Goal: Task Accomplishment & Management: Complete application form

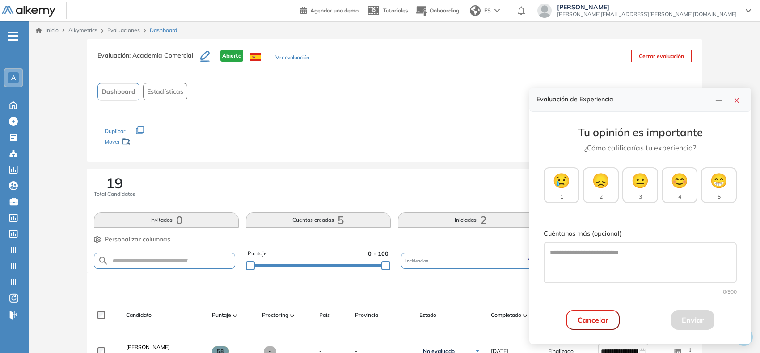
click at [18, 81] on div "A" at bounding box center [13, 77] width 11 height 11
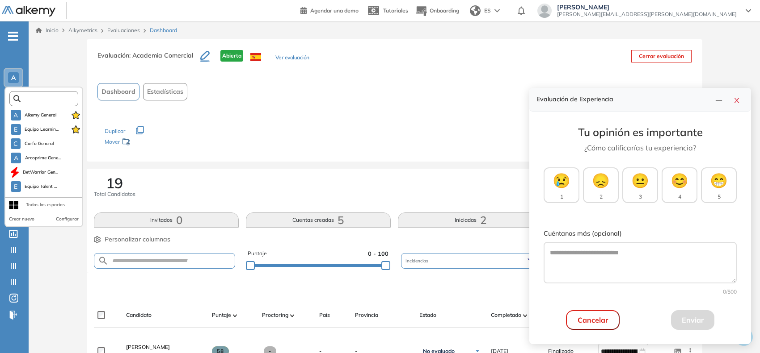
click at [32, 96] on input "text" at bounding box center [47, 99] width 52 height 7
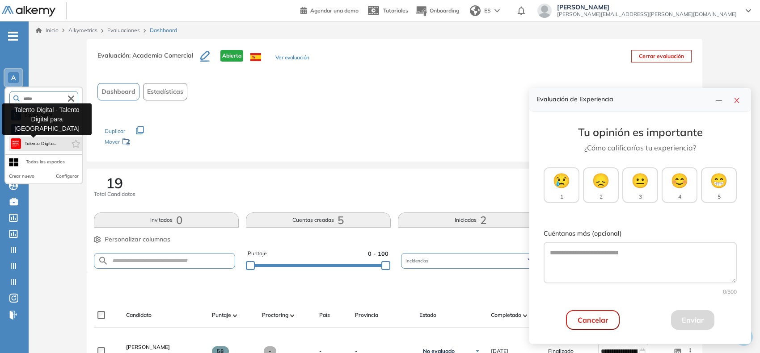
type input "*****"
click at [38, 139] on button "Talento Digita..." at bounding box center [34, 144] width 46 height 11
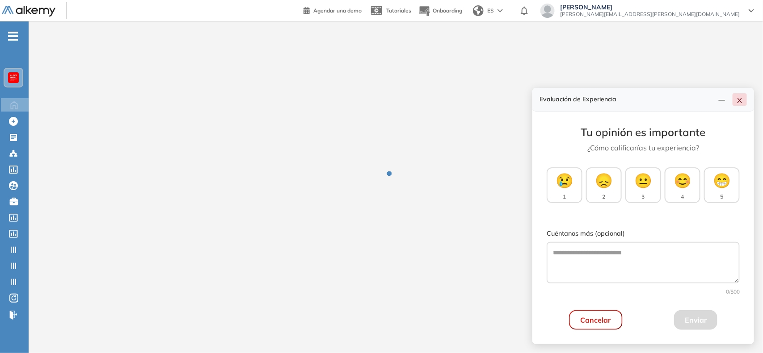
click at [740, 104] on icon "close" at bounding box center [739, 100] width 7 height 7
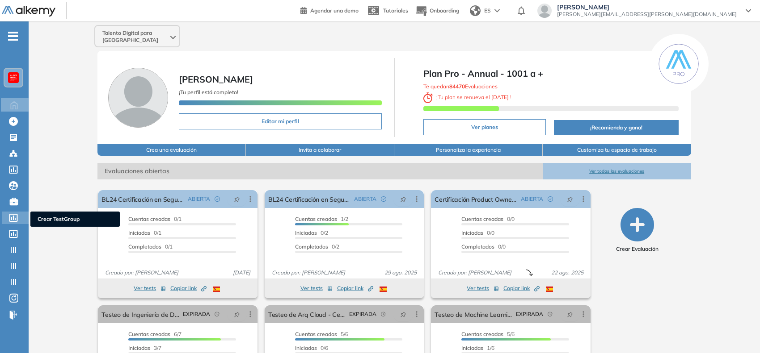
click at [13, 222] on div "Crear TestGroup Crear TestGroup" at bounding box center [15, 218] width 27 height 13
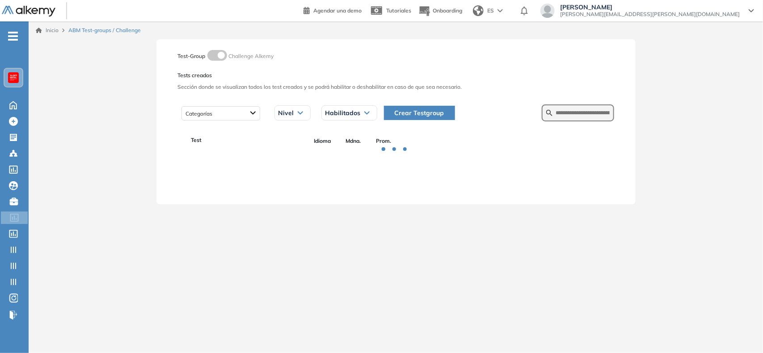
click at [427, 109] on span "Crear Testgroup" at bounding box center [420, 113] width 50 height 10
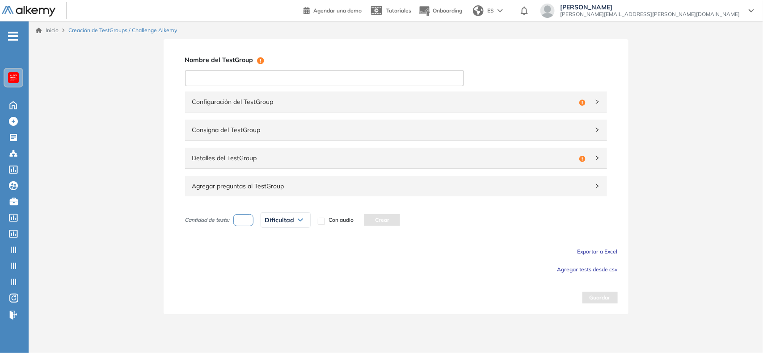
click at [374, 76] on input at bounding box center [324, 78] width 279 height 16
paste input "**********"
type input "**********"
click at [358, 103] on span "Configuración del TestGroup" at bounding box center [383, 102] width 383 height 10
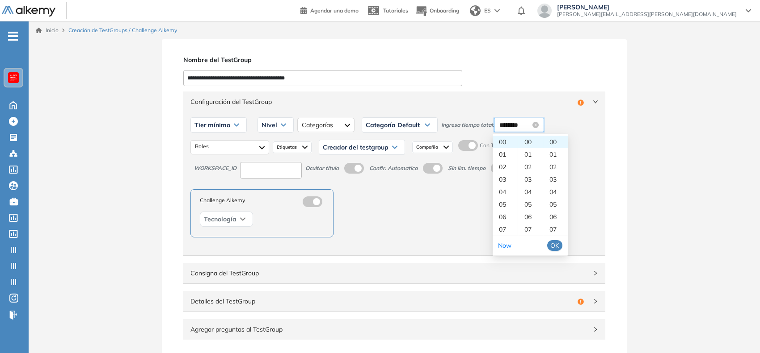
click at [510, 126] on input "********" at bounding box center [514, 125] width 31 height 10
click at [529, 220] on div "20" at bounding box center [530, 222] width 25 height 13
type input "********"
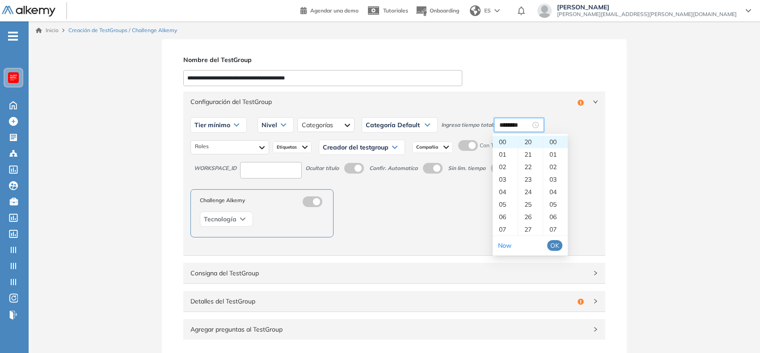
click at [557, 242] on span "OK" at bounding box center [554, 246] width 9 height 10
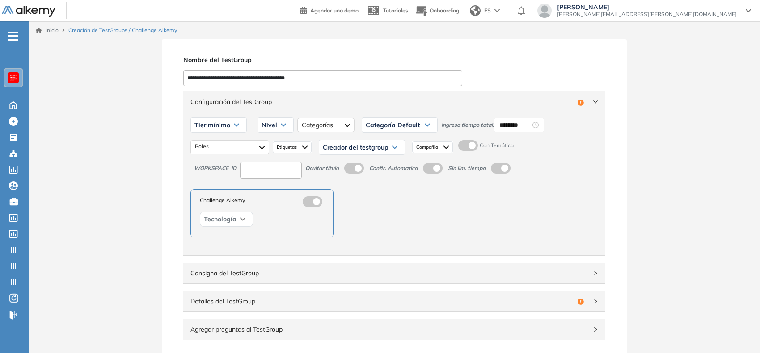
click at [470, 146] on label at bounding box center [468, 145] width 20 height 11
click at [283, 171] on input at bounding box center [271, 170] width 62 height 17
type input "***"
click at [228, 125] on span "Tier mínimo" at bounding box center [212, 125] width 36 height 7
click at [209, 141] on li "Tier N° 1" at bounding box center [205, 144] width 20 height 9
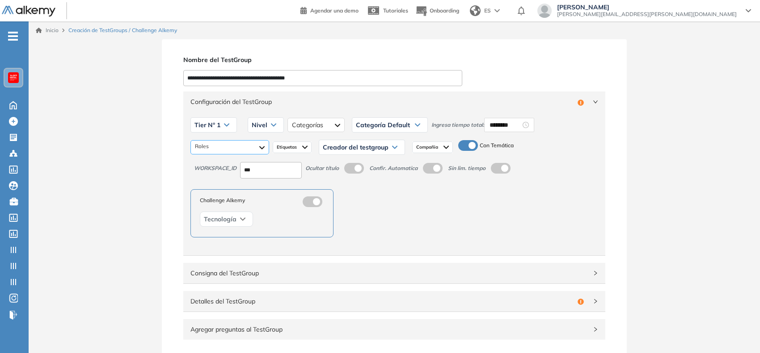
click at [231, 153] on div at bounding box center [229, 147] width 79 height 14
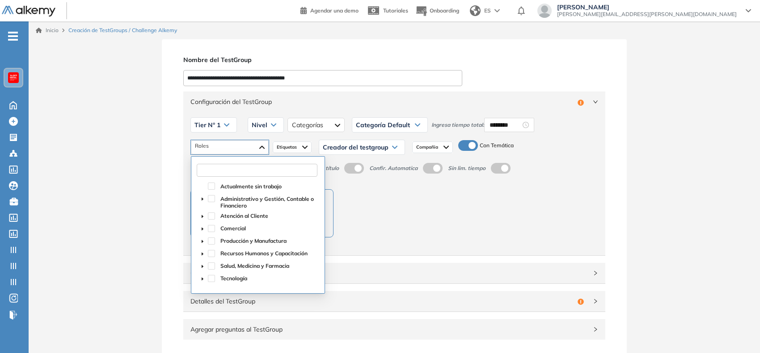
click at [237, 168] on input "text" at bounding box center [257, 170] width 121 height 13
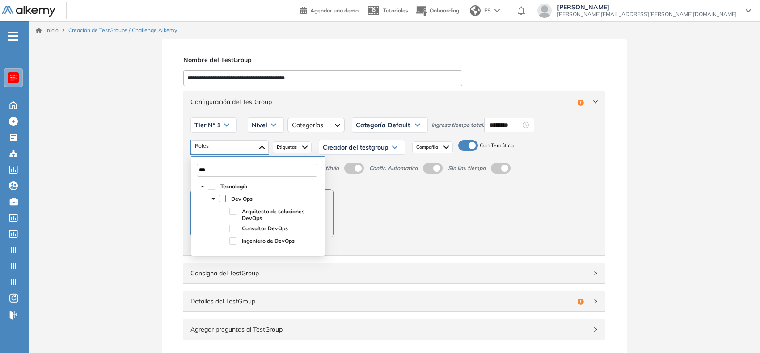
click at [219, 197] on span at bounding box center [222, 198] width 7 height 7
type input "***"
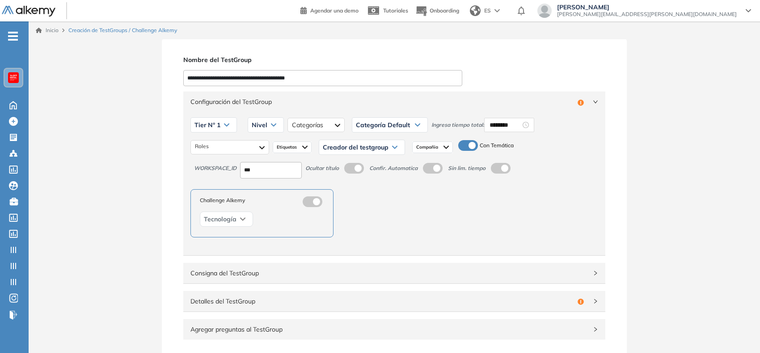
click at [257, 129] on div "Nivel" at bounding box center [265, 125] width 35 height 14
click at [267, 191] on li "Integrador" at bounding box center [264, 192] width 24 height 9
click at [385, 144] on span "Creador del testgroup" at bounding box center [356, 147] width 66 height 7
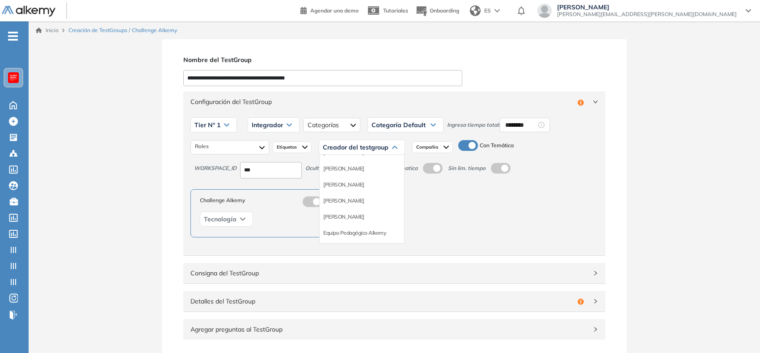
scroll to position [47, 0]
click at [379, 229] on li "Equipo Pedagógico Alkemy" at bounding box center [354, 232] width 63 height 9
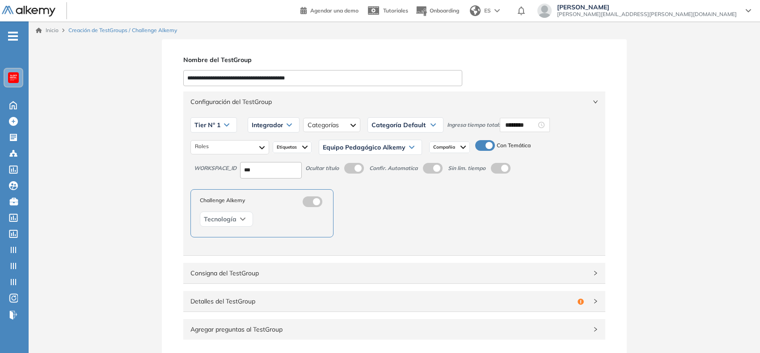
click at [588, 105] on div "Configuración del TestGroup Incompleto" at bounding box center [394, 102] width 422 height 21
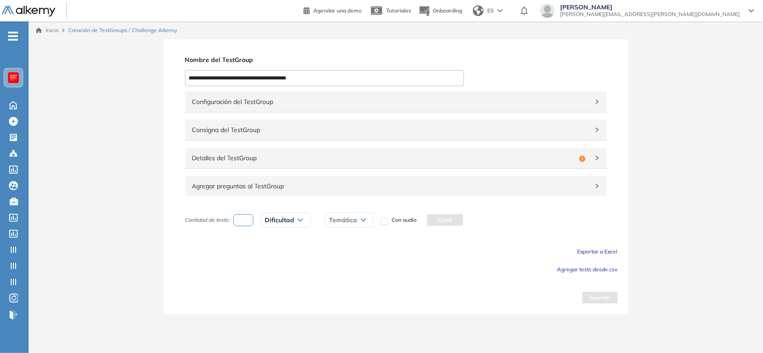
click at [576, 155] on div "Incompleto" at bounding box center [582, 158] width 13 height 10
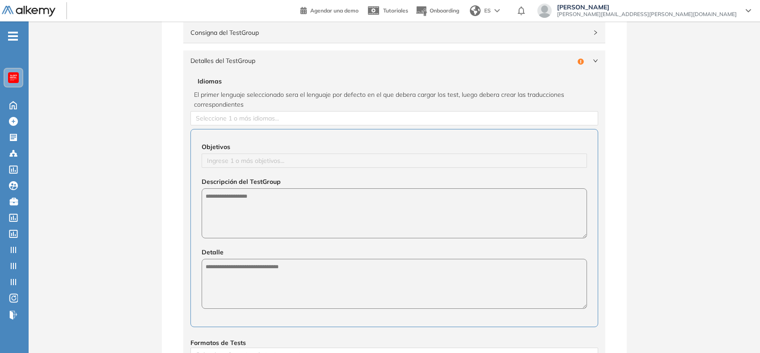
scroll to position [134, 0]
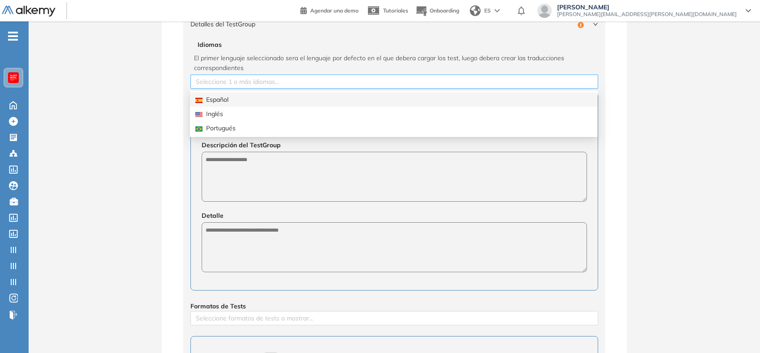
click at [322, 83] on div at bounding box center [394, 81] width 403 height 11
click at [280, 95] on div "Español" at bounding box center [393, 100] width 397 height 10
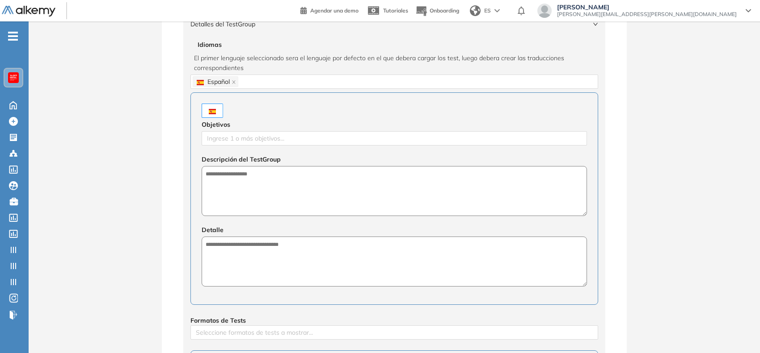
click at [139, 122] on div "**********" at bounding box center [394, 228] width 731 height 646
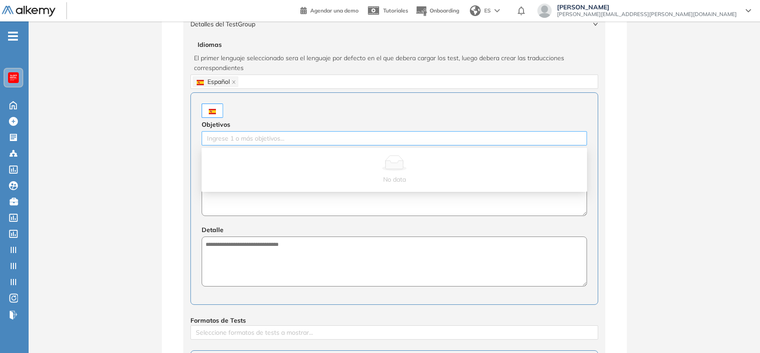
click at [225, 136] on div at bounding box center [394, 138] width 381 height 11
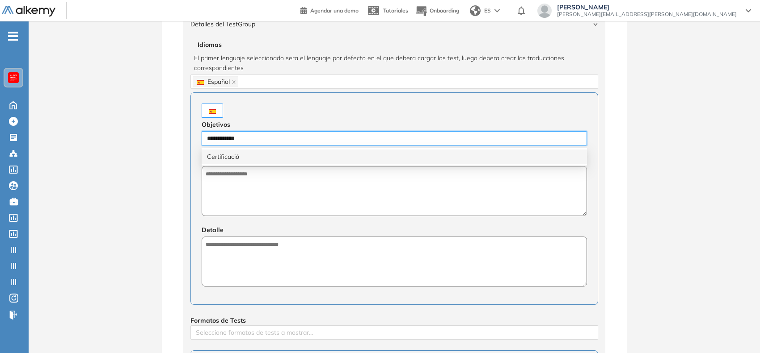
type input "**********"
type input "******"
type input "*********"
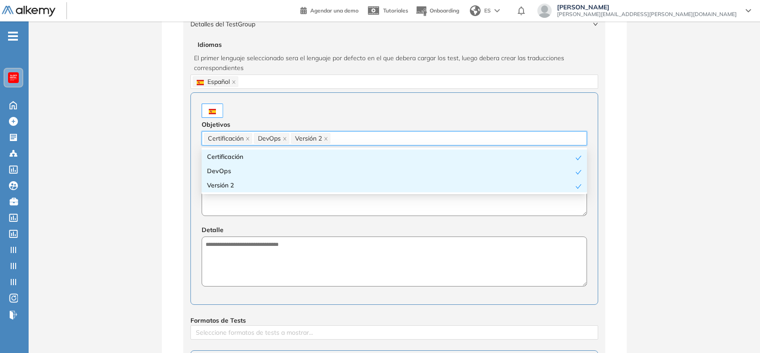
click at [256, 207] on textarea at bounding box center [394, 191] width 385 height 50
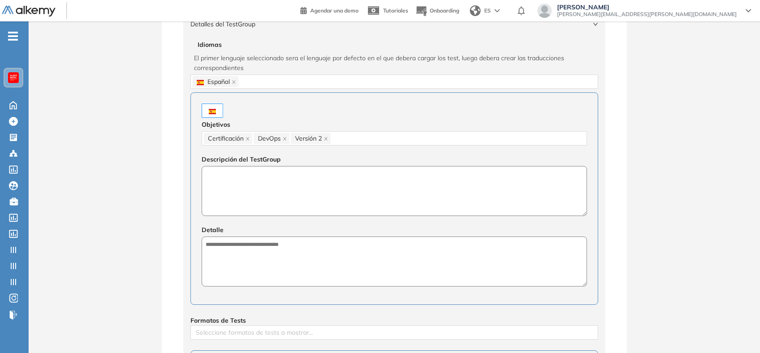
type textarea "*"
click at [311, 178] on textarea "**********" at bounding box center [394, 191] width 385 height 50
type textarea "**********"
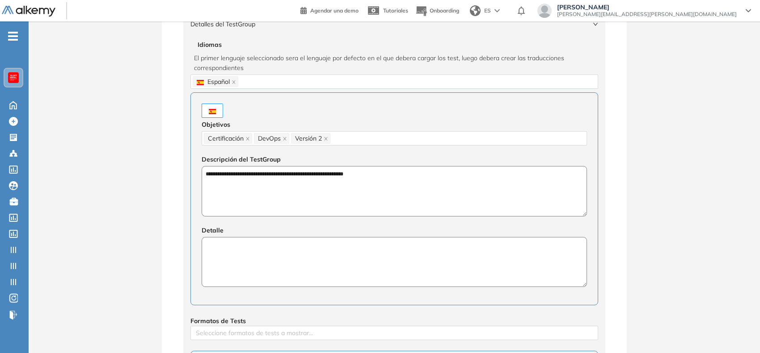
click at [351, 257] on textarea at bounding box center [394, 262] width 385 height 50
paste textarea "**********"
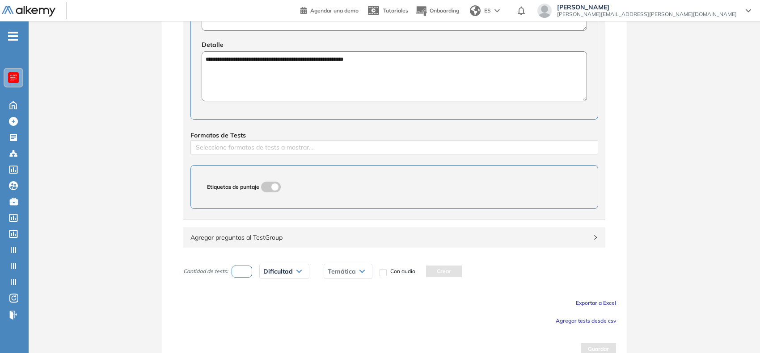
scroll to position [334, 0]
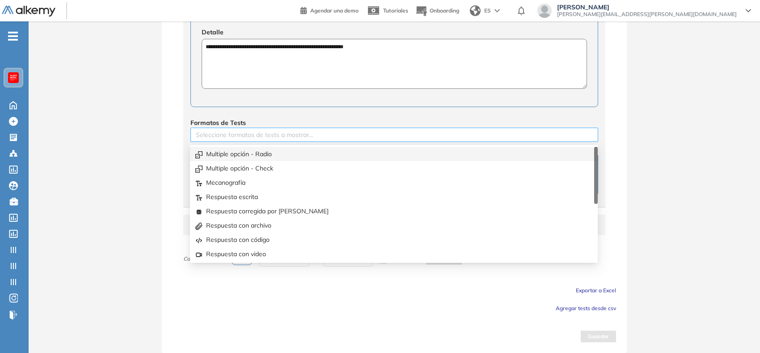
click at [298, 134] on div at bounding box center [394, 135] width 403 height 11
type textarea "**********"
click at [270, 154] on div "Multiple opción - Radio" at bounding box center [393, 154] width 397 height 10
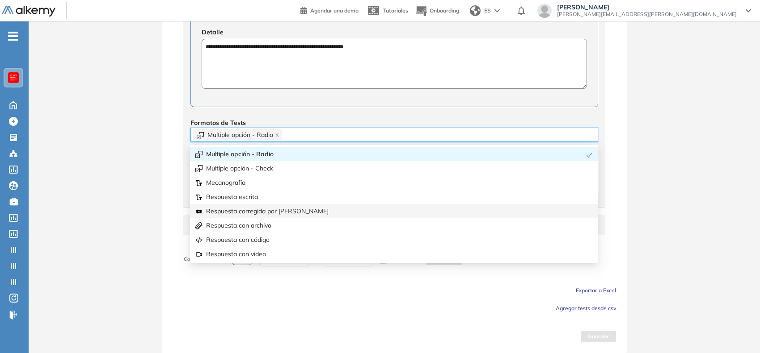
click at [271, 214] on div "Respuesta corregida por [PERSON_NAME]" at bounding box center [394, 211] width 408 height 14
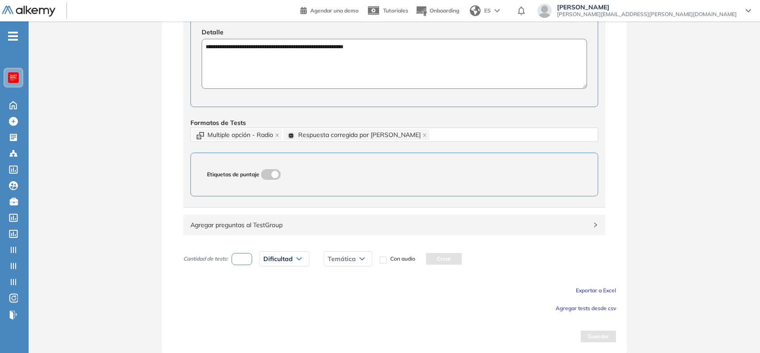
click at [109, 186] on div "**********" at bounding box center [394, 30] width 731 height 647
click at [573, 308] on span "Agregar tests desde csv" at bounding box center [585, 308] width 60 height 7
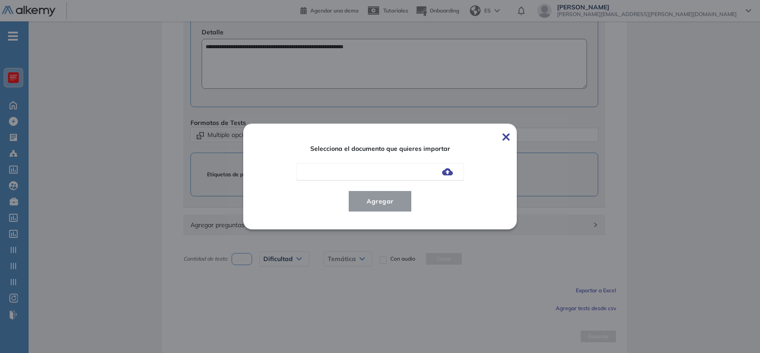
click at [452, 168] on img at bounding box center [447, 171] width 11 height 7
click at [0, 0] on input "file" at bounding box center [0, 0] width 0 height 0
click at [388, 205] on span "Agregar" at bounding box center [380, 201] width 42 height 11
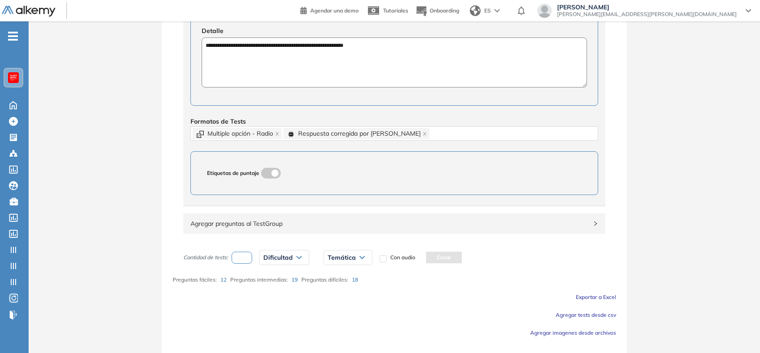
scroll to position [360, 0]
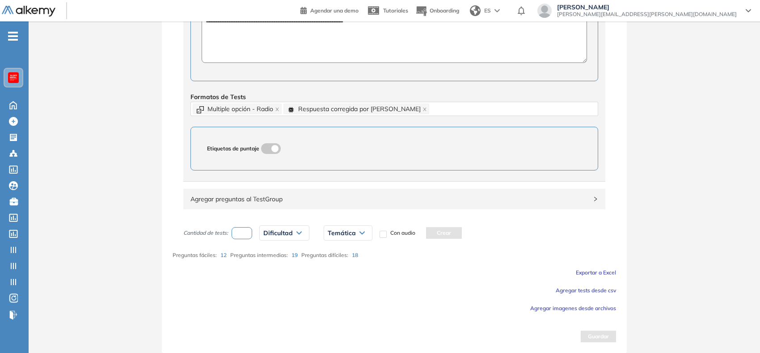
click at [244, 231] on input "number" at bounding box center [241, 233] width 21 height 12
type input "*"
click at [287, 235] on span "Dificultad" at bounding box center [277, 233] width 29 height 7
click at [273, 269] on li "Fácil" at bounding box center [269, 268] width 11 height 9
click at [339, 232] on span "Temática" at bounding box center [326, 233] width 28 height 7
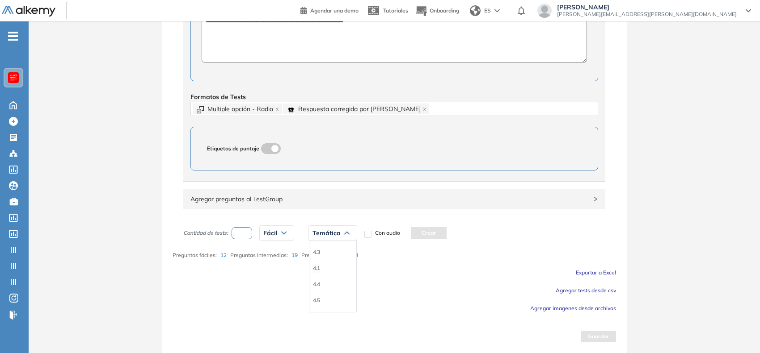
click at [314, 267] on li "4.1" at bounding box center [316, 268] width 7 height 9
click at [404, 237] on button "Crear" at bounding box center [409, 233] width 36 height 12
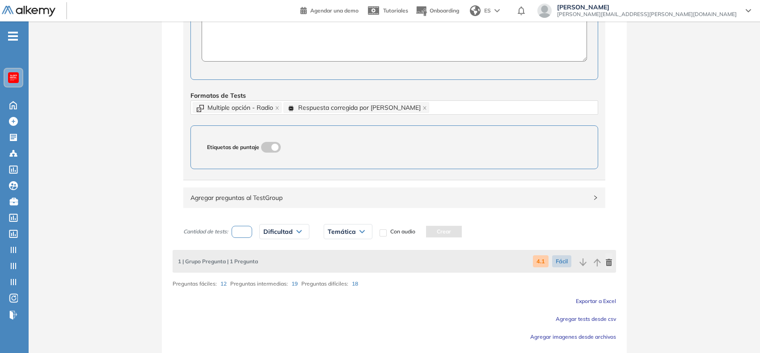
click at [249, 236] on input "number" at bounding box center [241, 232] width 21 height 12
type input "*"
click at [287, 231] on span "Dificultad" at bounding box center [277, 231] width 29 height 7
click at [280, 284] on li "Intermedia" at bounding box center [276, 283] width 25 height 9
click at [347, 226] on div "Temática" at bounding box center [351, 232] width 48 height 14
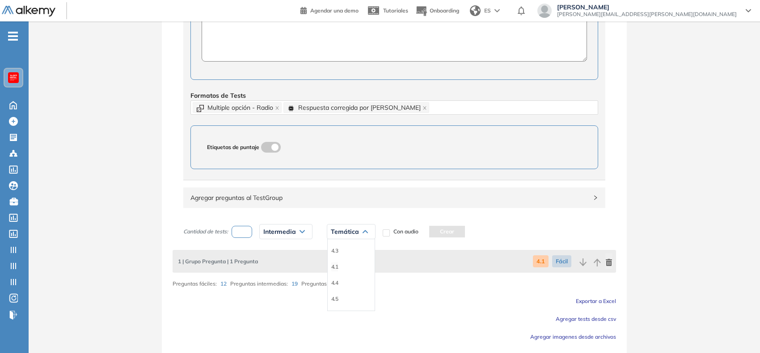
click at [336, 267] on li "4.1" at bounding box center [334, 267] width 7 height 9
click at [428, 237] on button "Crear" at bounding box center [427, 232] width 36 height 12
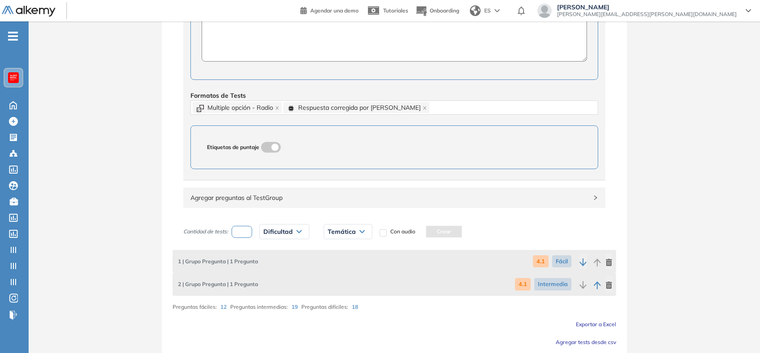
click at [235, 233] on input "number" at bounding box center [241, 232] width 21 height 12
type input "*"
click at [280, 229] on span "Dificultad" at bounding box center [277, 231] width 29 height 7
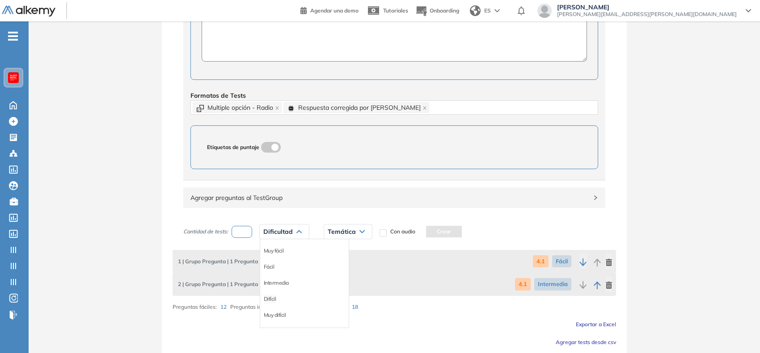
click at [273, 298] on li "Difícil" at bounding box center [270, 299] width 13 height 9
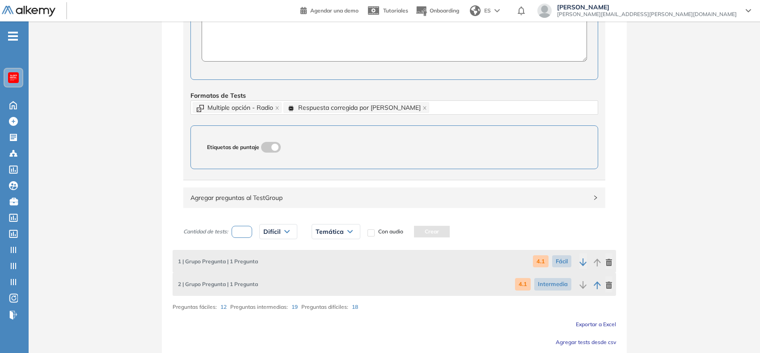
click at [336, 233] on span "Temática" at bounding box center [329, 231] width 28 height 7
click at [320, 272] on li "4.1" at bounding box center [319, 267] width 7 height 9
click at [405, 229] on button "Crear" at bounding box center [412, 232] width 36 height 12
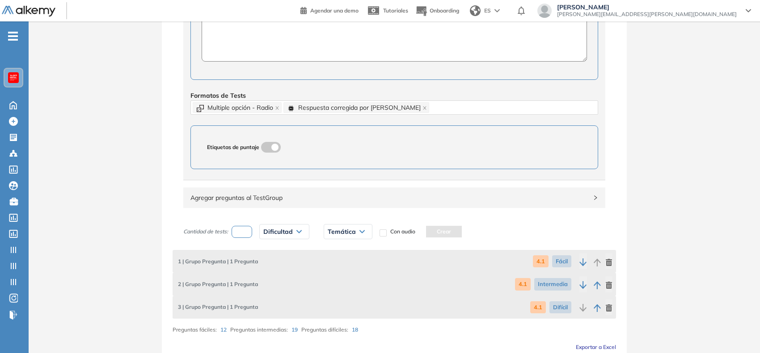
scroll to position [435, 0]
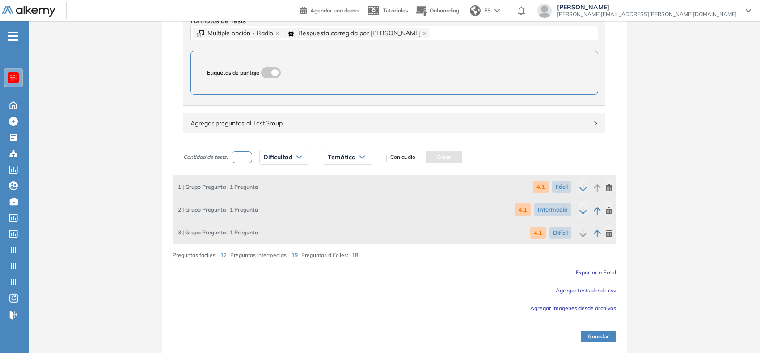
click at [238, 155] on input "number" at bounding box center [241, 157] width 21 height 12
type input "*"
click at [284, 154] on span "Dificultad" at bounding box center [277, 157] width 29 height 7
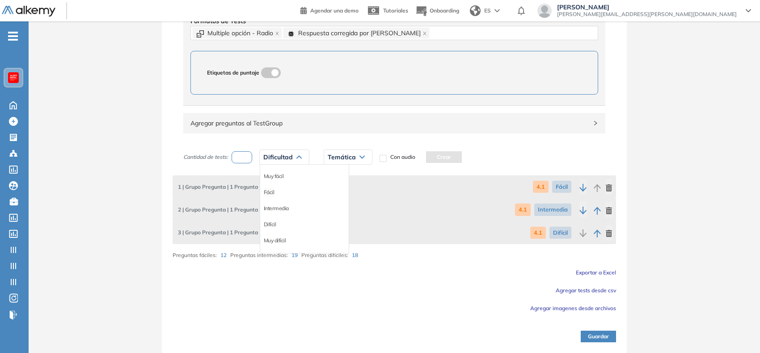
click at [271, 193] on li "Fácil" at bounding box center [269, 192] width 11 height 9
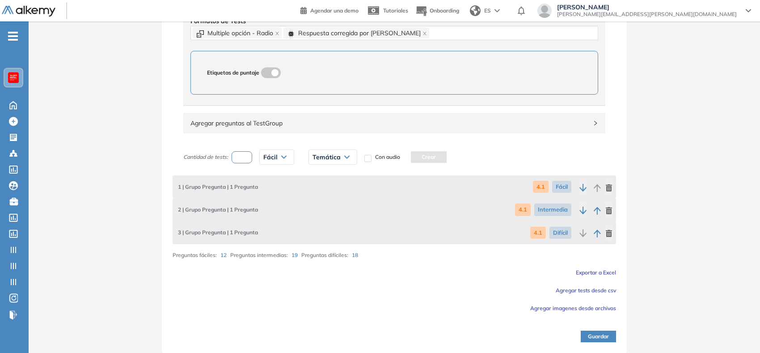
click at [328, 157] on span "Temática" at bounding box center [326, 157] width 28 height 7
click at [318, 176] on li "4.3" at bounding box center [316, 176] width 7 height 9
click at [409, 161] on button "Crear" at bounding box center [409, 157] width 36 height 12
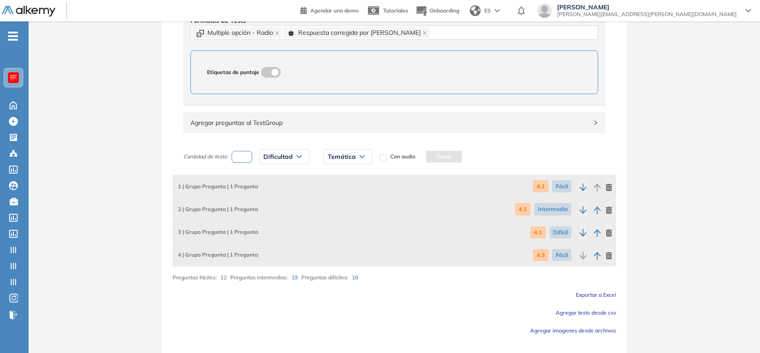
click at [245, 163] on input "number" at bounding box center [241, 157] width 21 height 12
type input "*"
click at [271, 159] on span "Dificultad" at bounding box center [277, 156] width 29 height 7
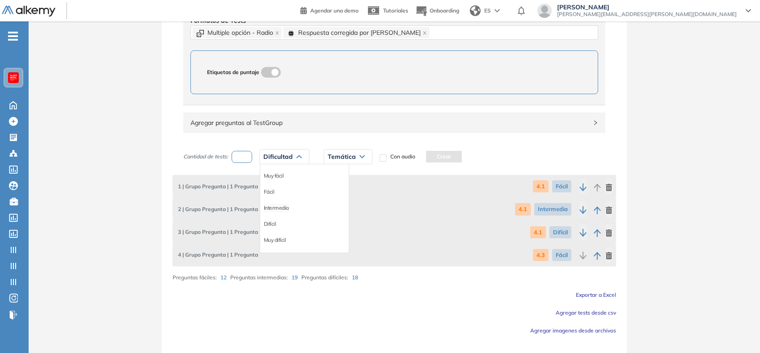
click at [276, 209] on li "Intermedia" at bounding box center [276, 208] width 25 height 9
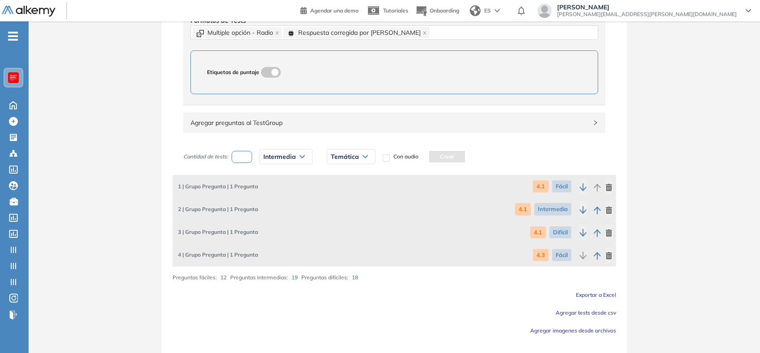
click at [347, 159] on span "Temática" at bounding box center [345, 156] width 28 height 7
click at [334, 177] on li "4.3" at bounding box center [334, 176] width 7 height 9
click at [433, 153] on button "Crear" at bounding box center [427, 157] width 36 height 12
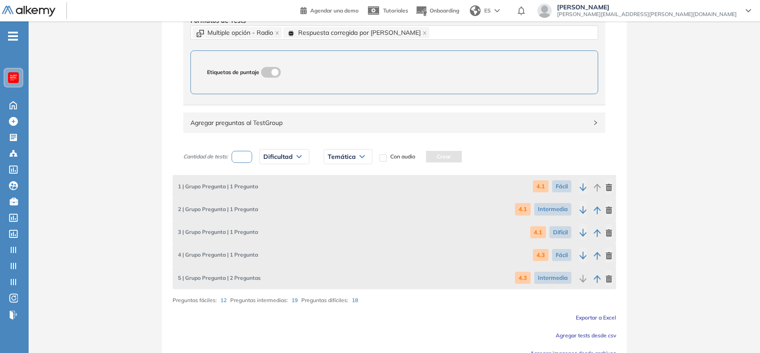
click at [250, 157] on input "number" at bounding box center [241, 157] width 21 height 12
type input "*"
click at [291, 152] on div "Dificultad" at bounding box center [284, 157] width 49 height 14
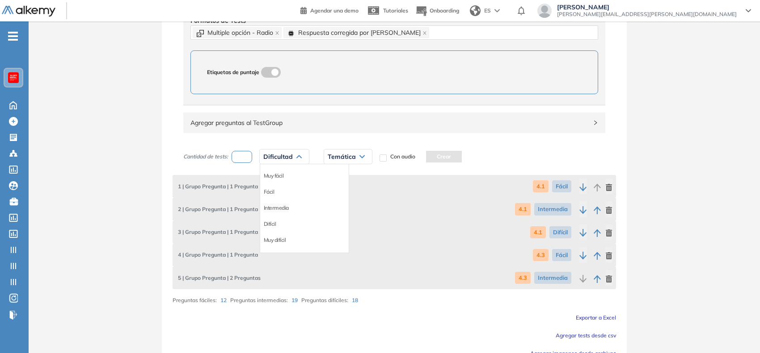
click at [279, 213] on li "Intermedia" at bounding box center [276, 208] width 25 height 9
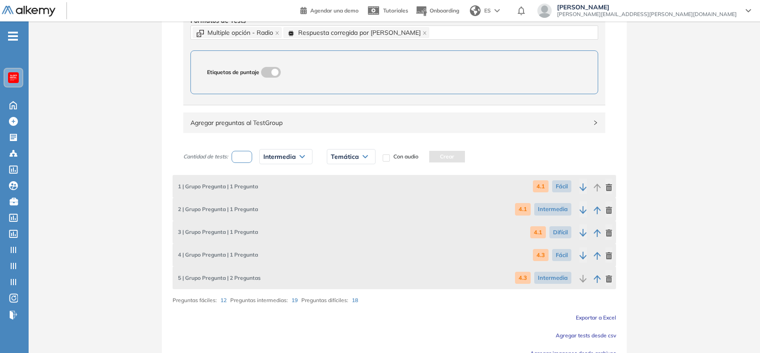
click at [295, 157] on span "Intermedia" at bounding box center [279, 156] width 33 height 7
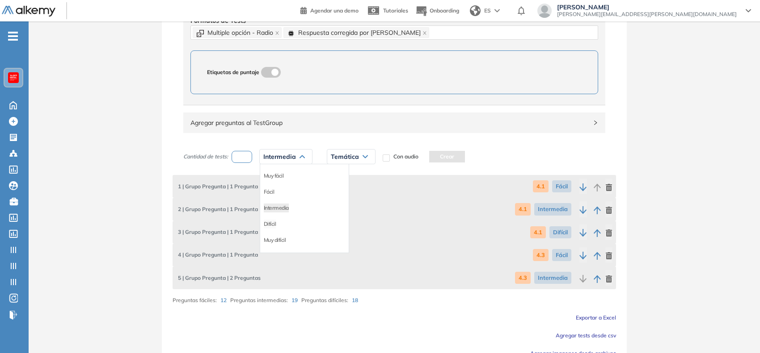
click at [269, 223] on li "Difícil" at bounding box center [270, 224] width 13 height 9
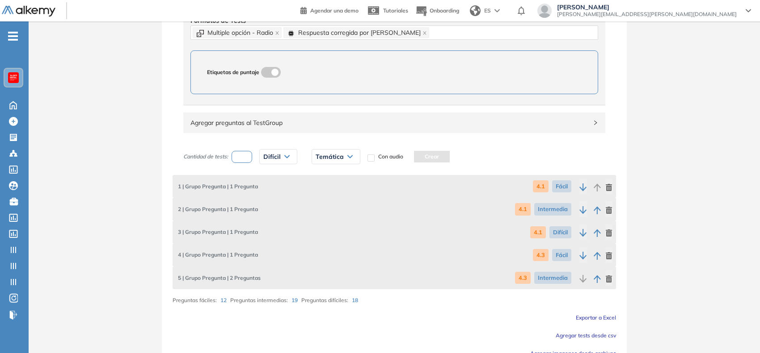
click at [329, 155] on span "Temática" at bounding box center [329, 156] width 28 height 7
click at [319, 177] on li "4.3" at bounding box center [319, 176] width 7 height 9
click at [406, 159] on button "Crear" at bounding box center [412, 157] width 36 height 12
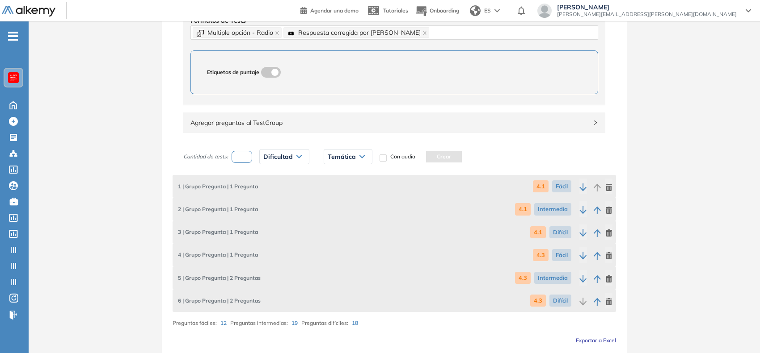
click at [244, 162] on input "number" at bounding box center [241, 157] width 21 height 12
type input "**"
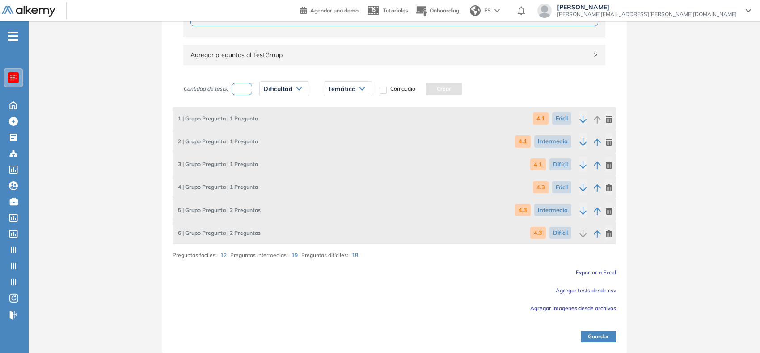
type input "*"
click at [292, 85] on div "Dificultad" at bounding box center [284, 89] width 49 height 14
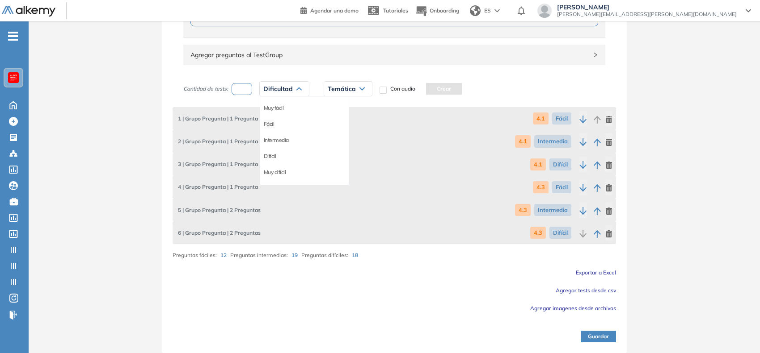
click at [273, 125] on li "Fácil" at bounding box center [269, 124] width 11 height 9
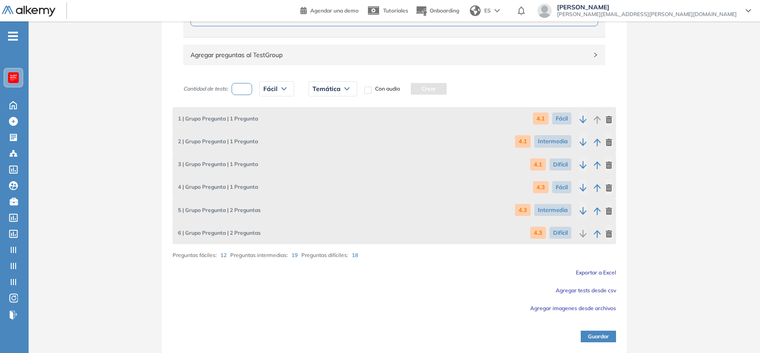
click at [322, 90] on span "Temática" at bounding box center [326, 88] width 28 height 7
click at [316, 143] on li "4.4" at bounding box center [316, 140] width 7 height 9
click at [411, 90] on button "Crear" at bounding box center [409, 89] width 36 height 12
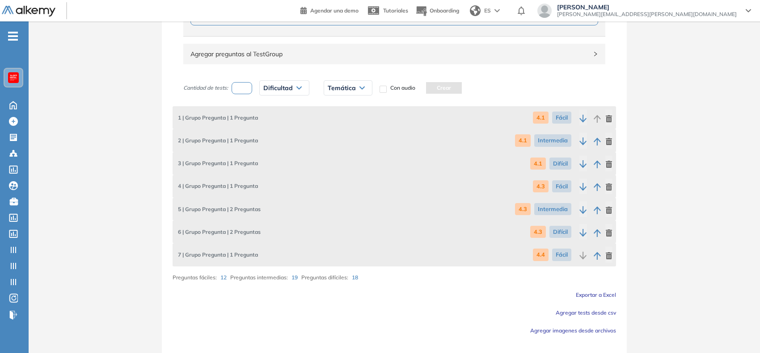
click at [240, 87] on input "number" at bounding box center [241, 88] width 21 height 12
type input "*"
click at [287, 87] on span "Dificultad" at bounding box center [277, 87] width 29 height 7
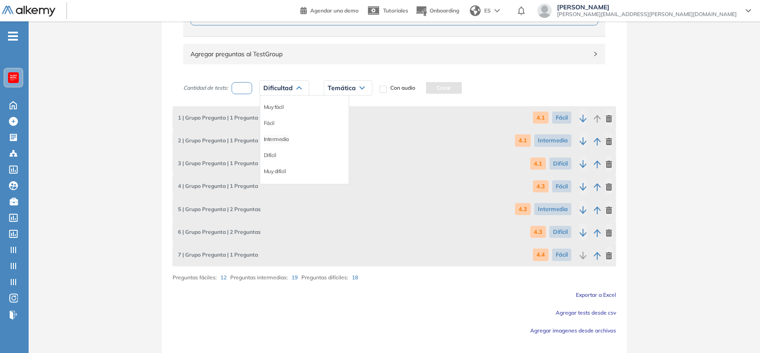
click at [276, 140] on li "Intermedia" at bounding box center [276, 139] width 25 height 9
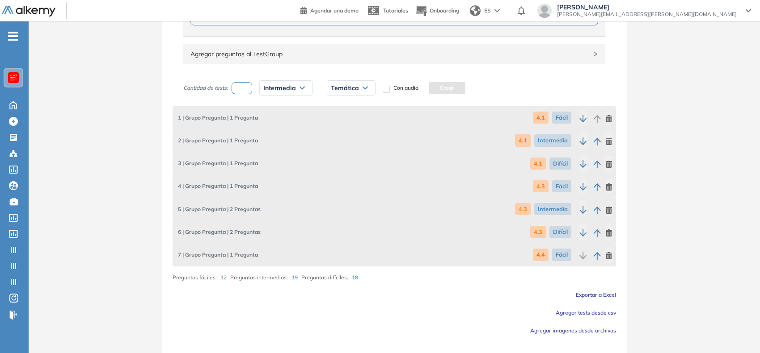
click at [338, 87] on span "Temática" at bounding box center [345, 87] width 28 height 7
click at [336, 144] on li "4.4" at bounding box center [334, 139] width 7 height 9
click at [434, 88] on button "Crear" at bounding box center [427, 88] width 36 height 12
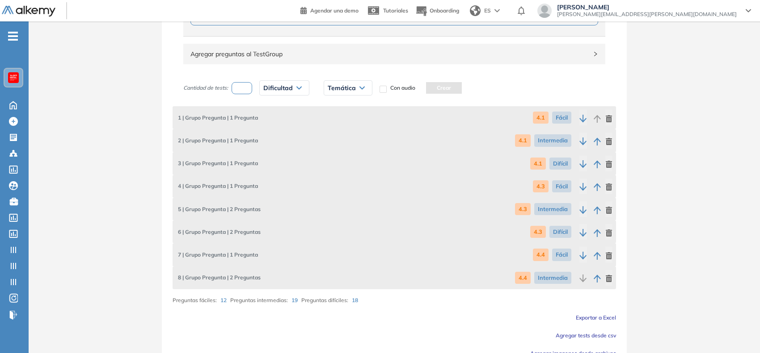
click at [239, 87] on input "number" at bounding box center [241, 88] width 21 height 12
type input "*"
click at [277, 86] on span "Dificultad" at bounding box center [277, 87] width 29 height 7
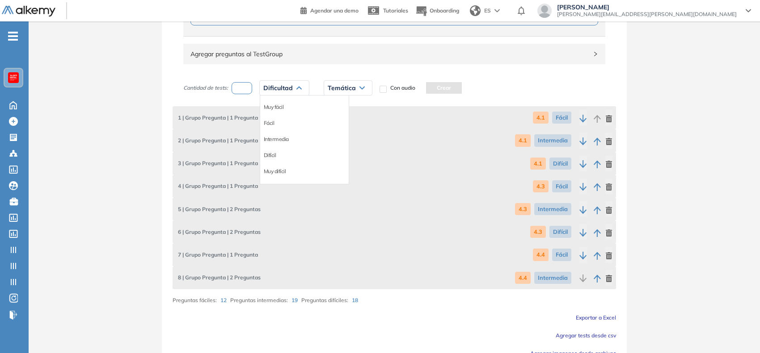
click at [273, 155] on li "Difícil" at bounding box center [270, 155] width 13 height 9
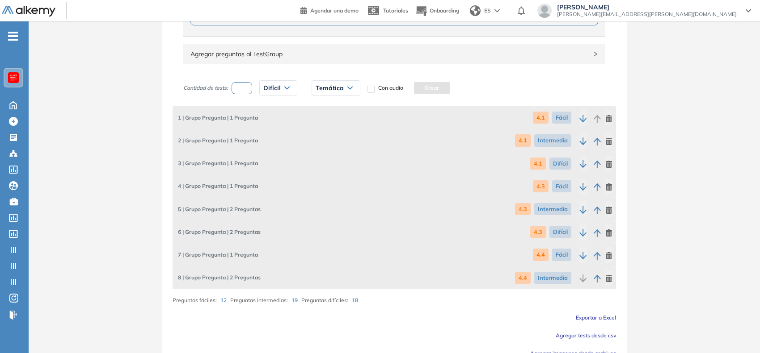
click at [329, 88] on span "Temática" at bounding box center [329, 87] width 28 height 7
click at [321, 137] on li "4.4" at bounding box center [319, 139] width 7 height 9
click at [418, 89] on button "Crear" at bounding box center [412, 88] width 36 height 12
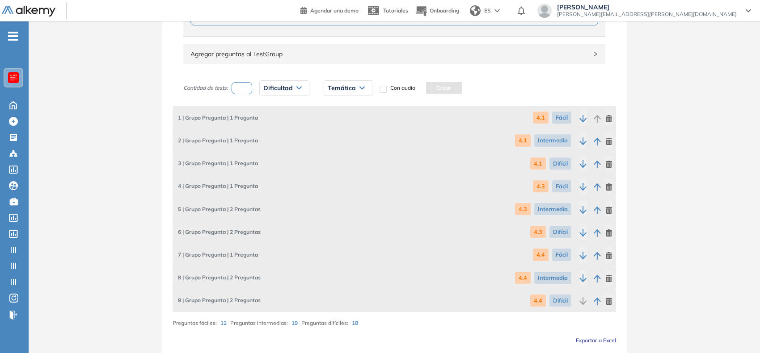
click at [242, 90] on input "number" at bounding box center [241, 88] width 21 height 12
type input "*"
click at [274, 86] on span "Dificultad" at bounding box center [277, 87] width 29 height 7
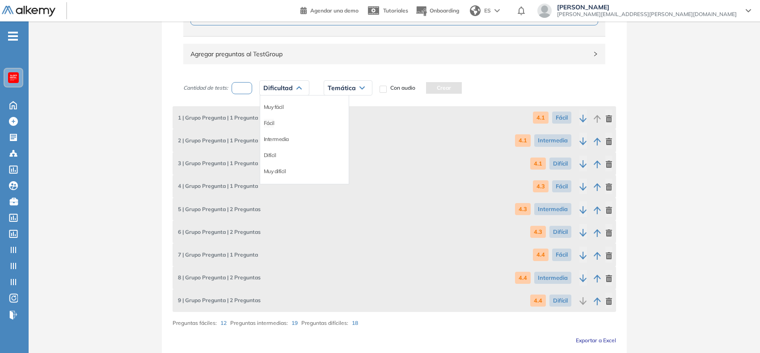
click at [271, 124] on li "Fácil" at bounding box center [269, 123] width 11 height 9
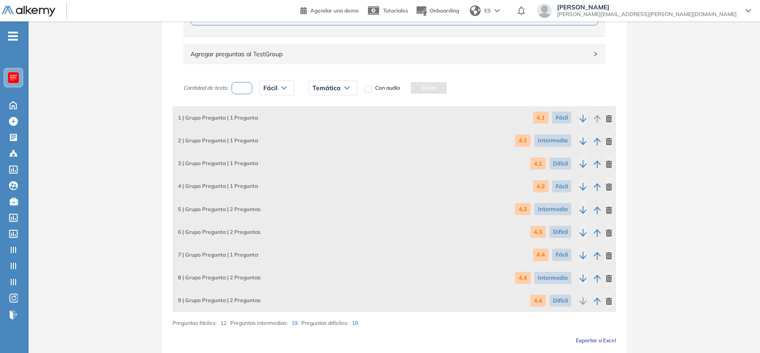
click at [329, 91] on span "Temática" at bounding box center [326, 87] width 28 height 7
click at [317, 159] on li "4.5" at bounding box center [316, 155] width 7 height 9
click at [410, 92] on button "Crear" at bounding box center [409, 88] width 36 height 12
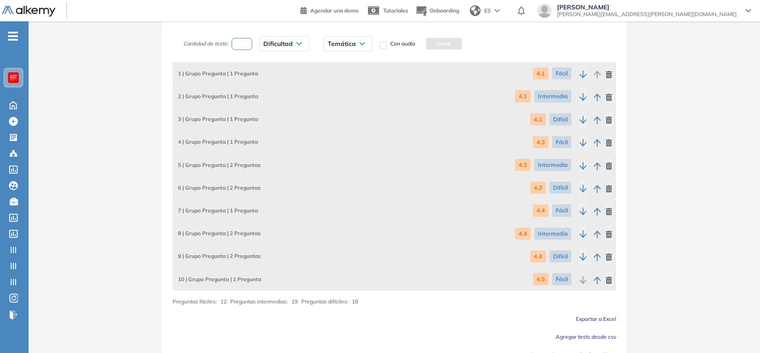
scroll to position [548, 0]
click at [252, 46] on input "number" at bounding box center [241, 44] width 21 height 12
type input "*"
click at [273, 45] on span "Dificultad" at bounding box center [277, 43] width 29 height 7
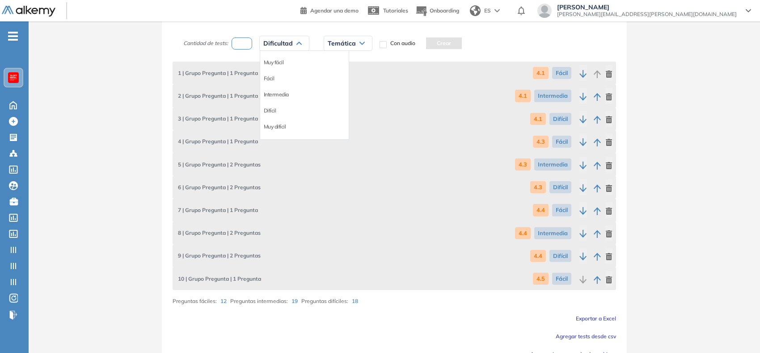
click at [286, 92] on li "Intermedia" at bounding box center [276, 94] width 25 height 9
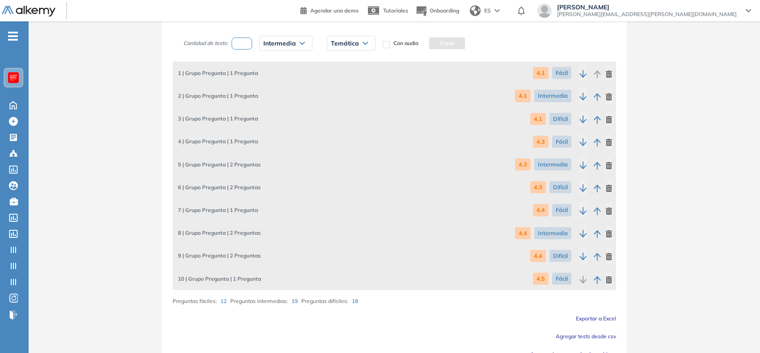
click at [341, 45] on span "Temática" at bounding box center [345, 43] width 28 height 7
click at [336, 111] on li "4.5" at bounding box center [334, 110] width 7 height 9
click at [424, 43] on button "Crear" at bounding box center [427, 44] width 36 height 12
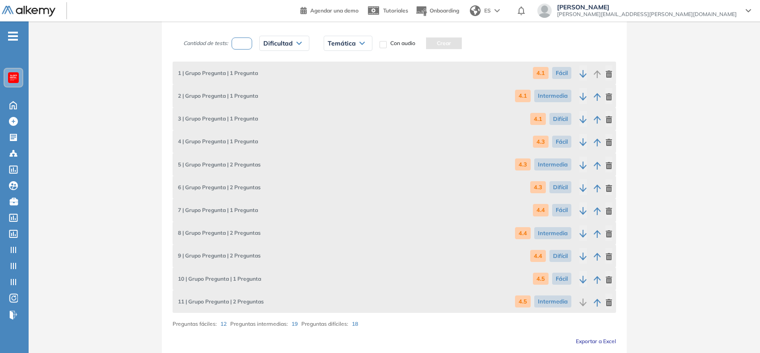
click at [244, 45] on input "number" at bounding box center [241, 44] width 21 height 12
type input "*"
click at [261, 45] on div "Dificultad" at bounding box center [284, 43] width 49 height 14
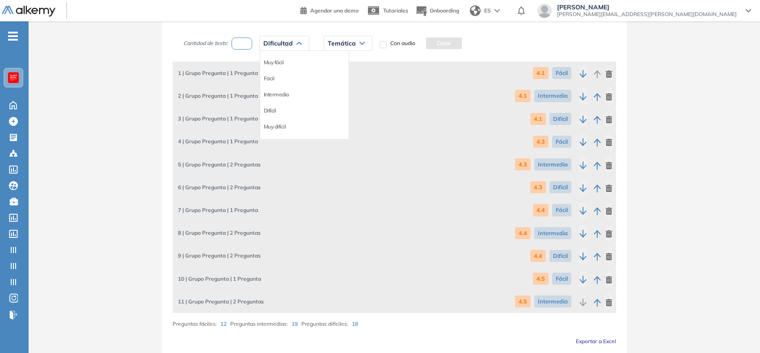
click at [276, 111] on li "Difícil" at bounding box center [270, 110] width 13 height 9
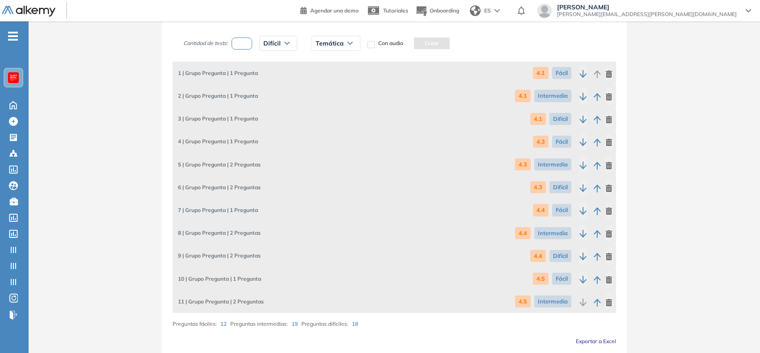
click at [342, 44] on span "Temática" at bounding box center [329, 43] width 28 height 7
click at [321, 112] on li "4.5" at bounding box center [319, 110] width 7 height 9
click at [408, 45] on button "Crear" at bounding box center [412, 44] width 36 height 12
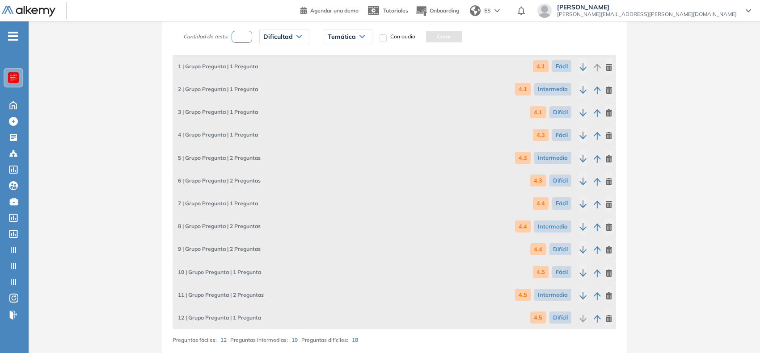
scroll to position [640, 0]
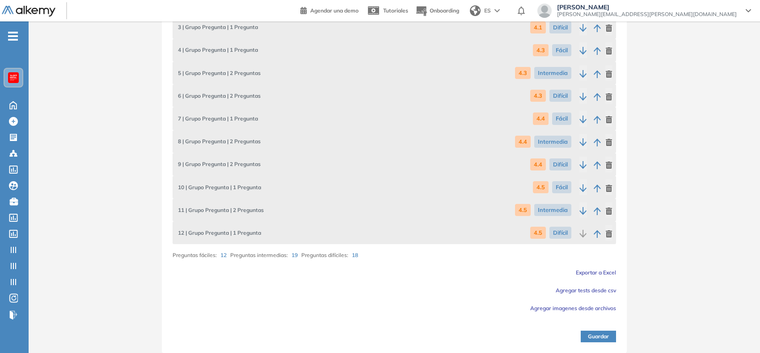
click at [588, 338] on button "Guardar" at bounding box center [597, 337] width 35 height 12
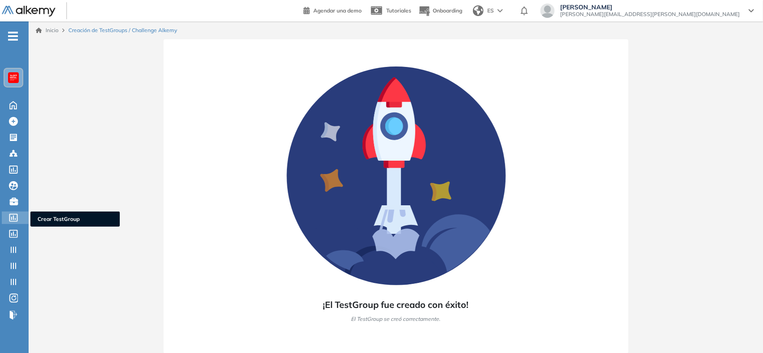
click at [16, 214] on icon at bounding box center [13, 218] width 8 height 8
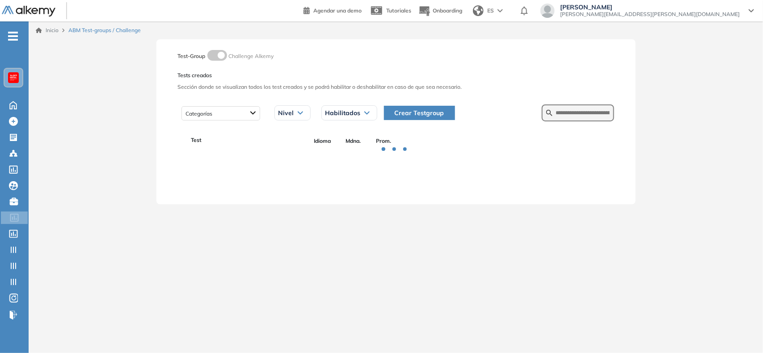
click at [428, 114] on span "Crear Testgroup" at bounding box center [420, 113] width 50 height 10
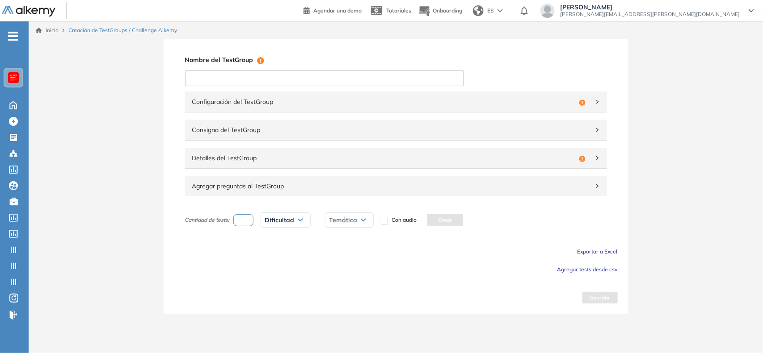
click at [328, 76] on input at bounding box center [324, 78] width 279 height 16
type input "**********"
click at [312, 103] on span "Configuración del TestGroup" at bounding box center [383, 102] width 383 height 10
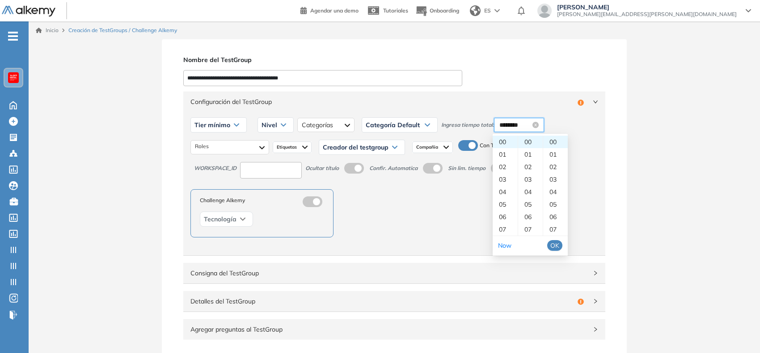
click at [508, 126] on input "********" at bounding box center [514, 125] width 31 height 10
click at [529, 195] on div "20" at bounding box center [530, 195] width 25 height 13
type input "********"
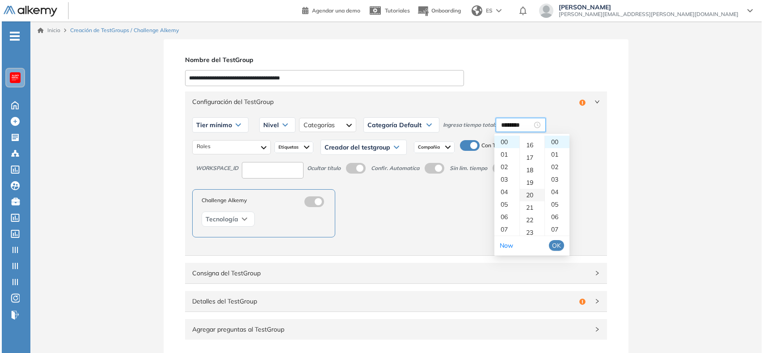
scroll to position [250, 0]
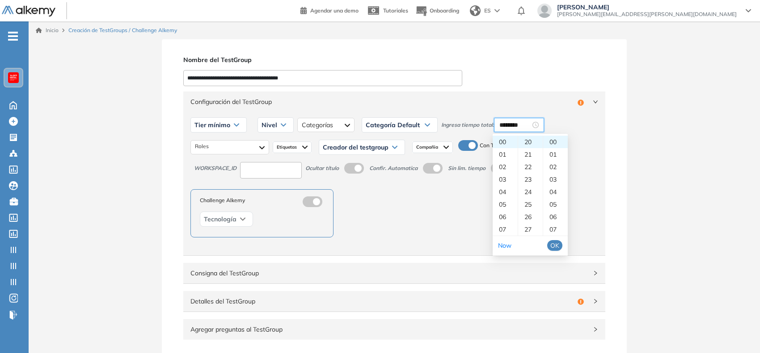
click at [555, 246] on span "OK" at bounding box center [554, 246] width 9 height 10
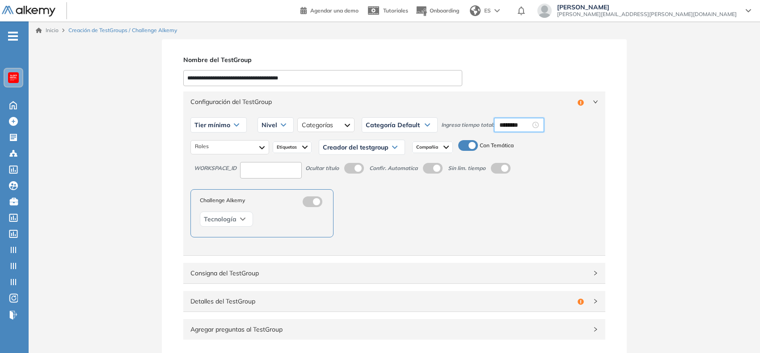
click at [229, 122] on div "Tier mínimo" at bounding box center [218, 125] width 55 height 14
click at [211, 144] on li "Tier N° 1" at bounding box center [205, 144] width 20 height 9
click at [257, 174] on input at bounding box center [271, 170] width 62 height 17
click at [206, 142] on div at bounding box center [229, 147] width 79 height 14
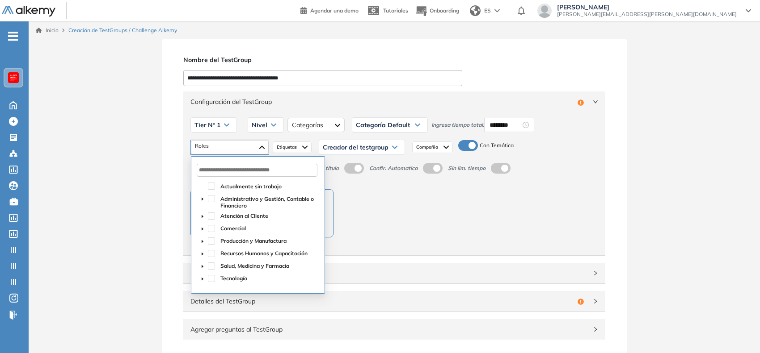
type input "***"
click at [220, 172] on input "text" at bounding box center [257, 170] width 121 height 13
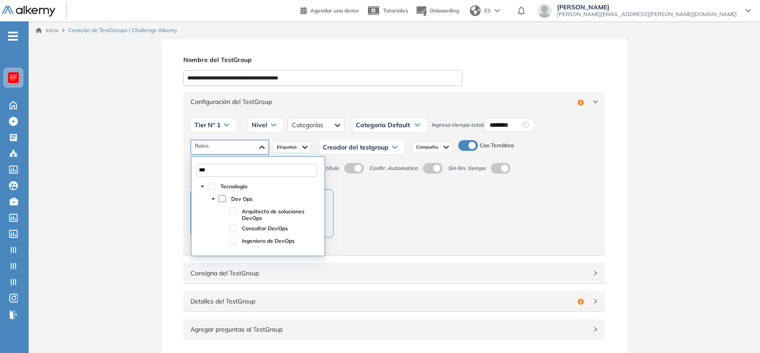
click at [220, 201] on span at bounding box center [222, 198] width 7 height 7
type input "***"
click at [265, 121] on div "Nivel" at bounding box center [265, 125] width 35 height 14
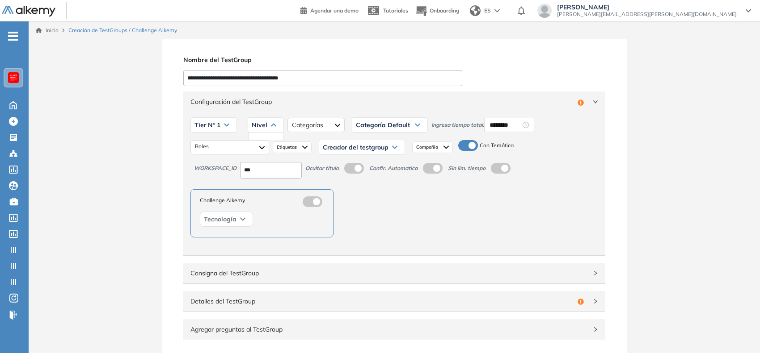
click at [272, 130] on div "Nivel" at bounding box center [265, 125] width 35 height 14
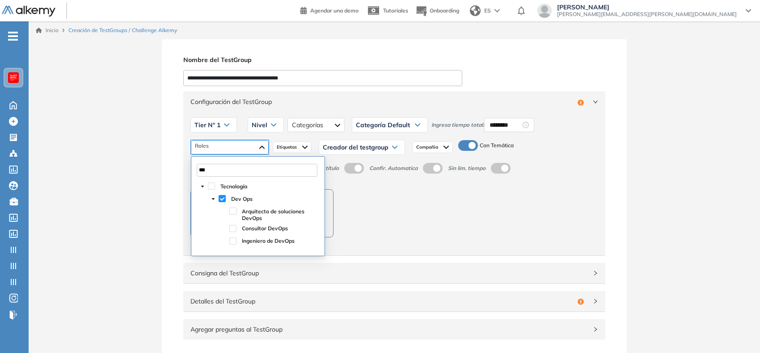
click at [257, 144] on div "Dev Ops" at bounding box center [230, 147] width 78 height 14
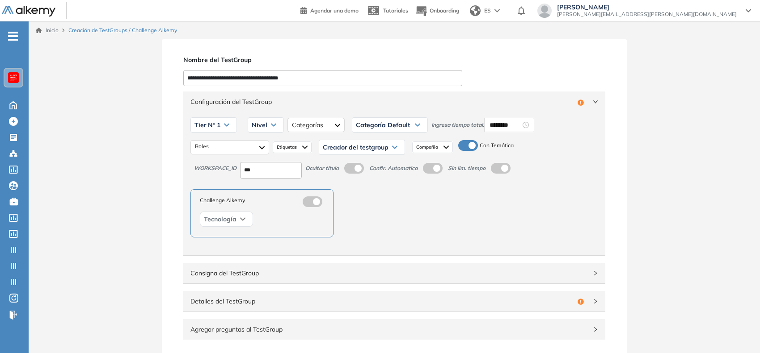
click at [288, 104] on span "Configuración del TestGroup" at bounding box center [381, 102] width 383 height 10
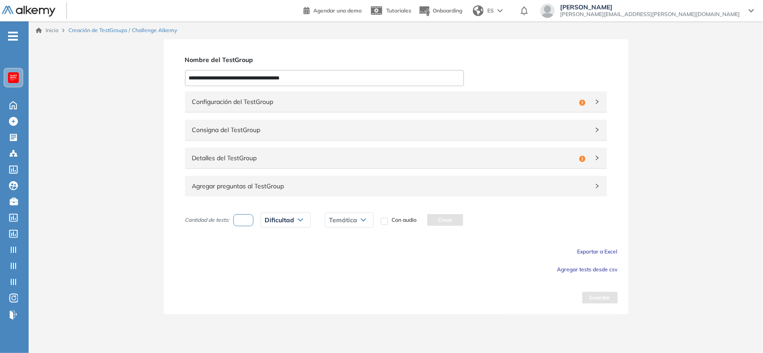
click at [311, 104] on span "Configuración del TestGroup" at bounding box center [383, 102] width 383 height 10
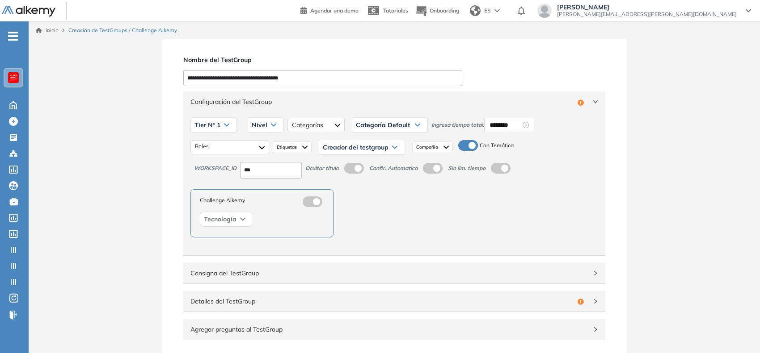
click at [271, 125] on icon at bounding box center [273, 125] width 5 height 4
click at [271, 126] on icon at bounding box center [273, 125] width 4 height 2
click at [310, 123] on div at bounding box center [315, 125] width 57 height 14
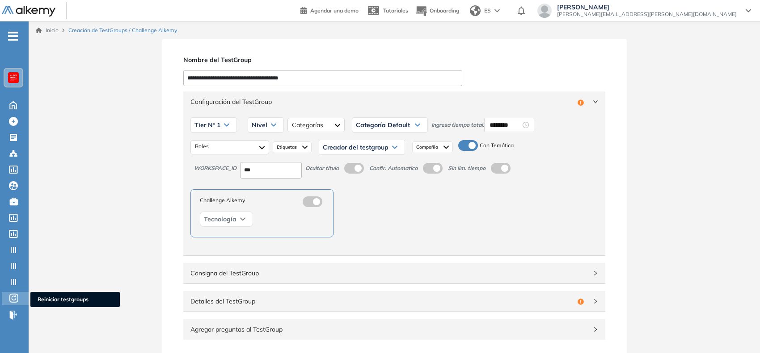
click at [9, 296] on icon at bounding box center [13, 298] width 9 height 9
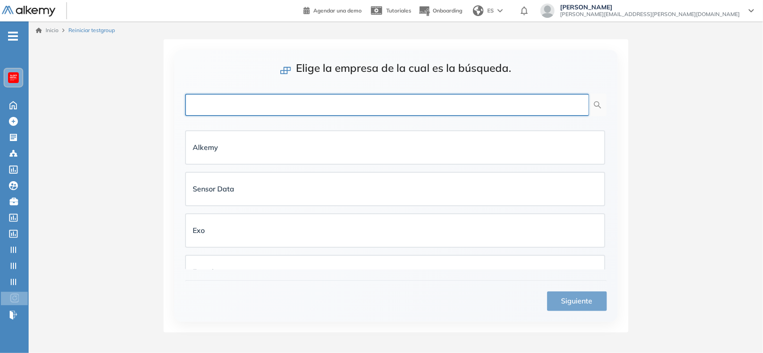
click at [235, 106] on input "text" at bounding box center [387, 105] width 404 height 22
type input "****"
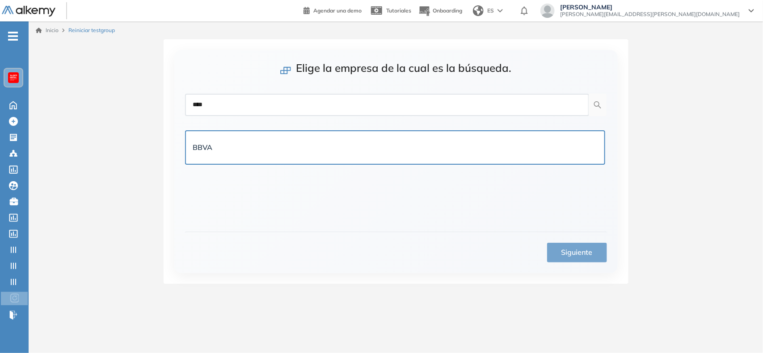
click at [240, 139] on div "BBVA" at bounding box center [395, 148] width 404 height 18
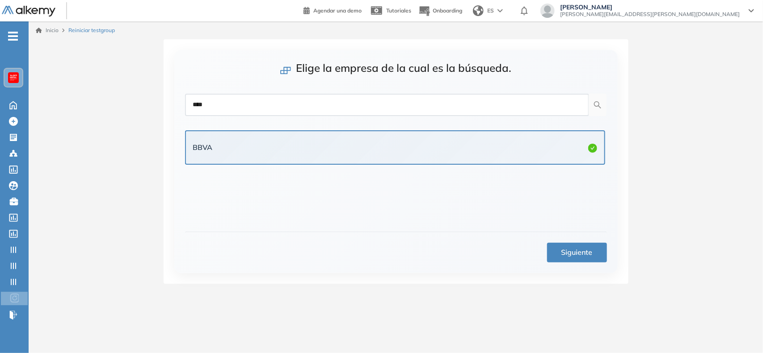
click at [588, 258] on span "Siguiente" at bounding box center [576, 252] width 31 height 11
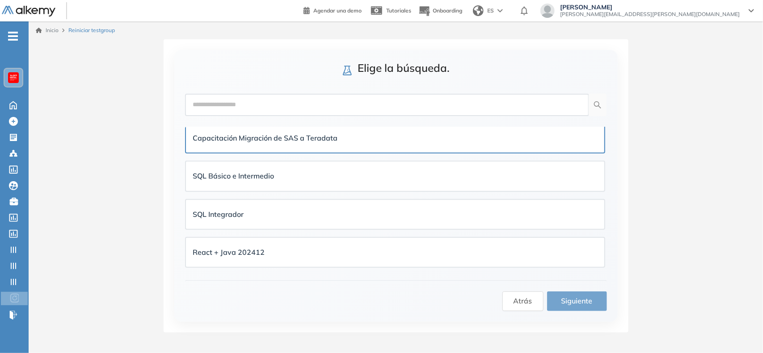
scroll to position [355, 0]
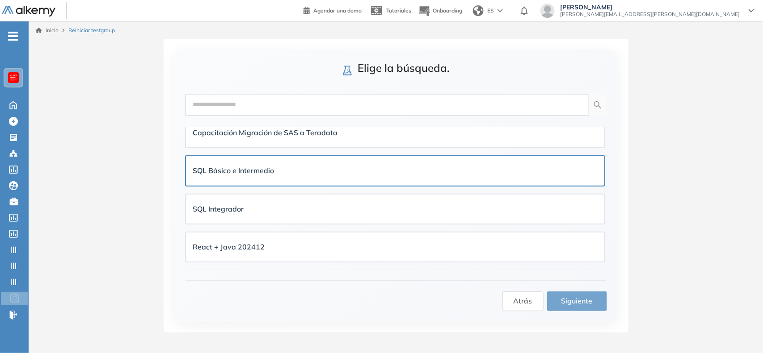
click at [314, 173] on div "SQL Básico e Intermedio" at bounding box center [395, 170] width 418 height 29
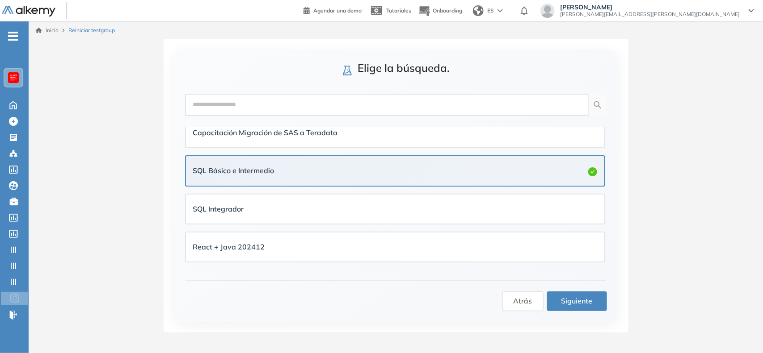
click at [578, 296] on span "Siguiente" at bounding box center [576, 301] width 31 height 11
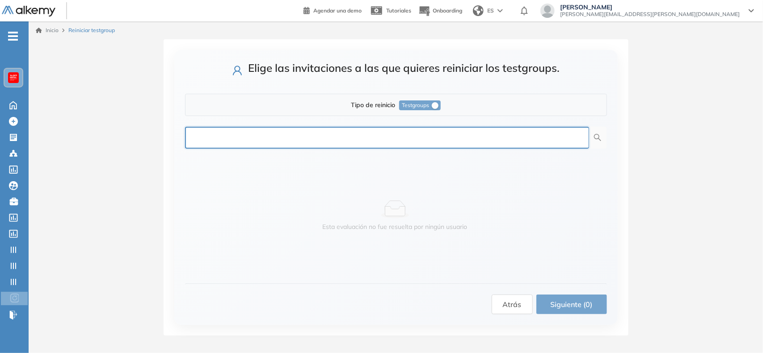
click at [361, 134] on input "text" at bounding box center [387, 138] width 404 height 22
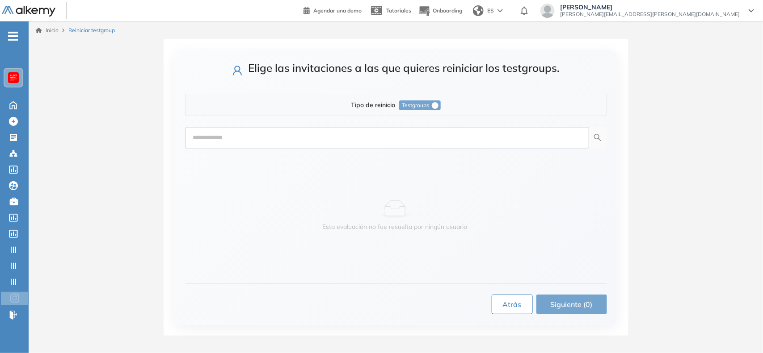
click at [508, 302] on span "Atrás" at bounding box center [512, 304] width 19 height 11
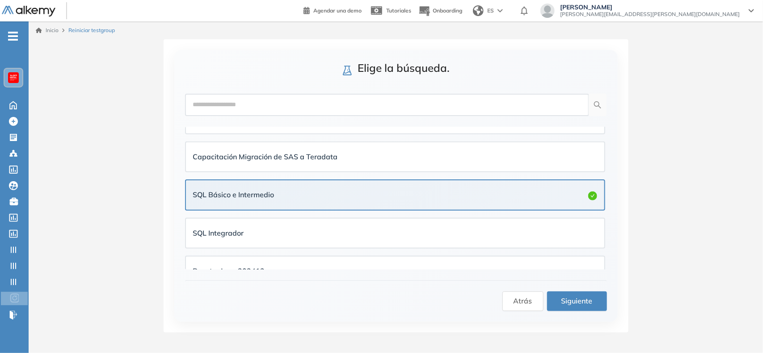
scroll to position [337, 0]
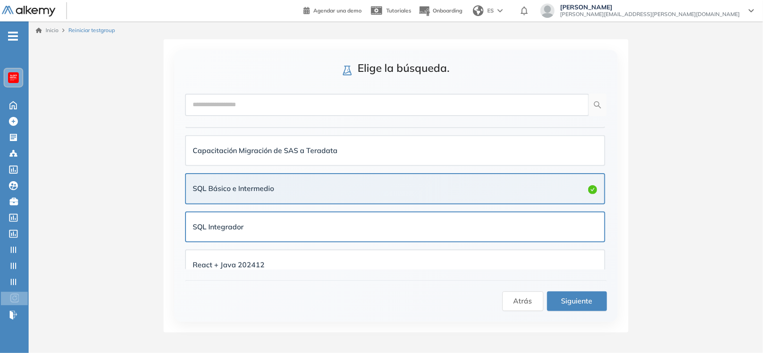
click at [408, 222] on div "SQL Integrador" at bounding box center [395, 227] width 404 height 11
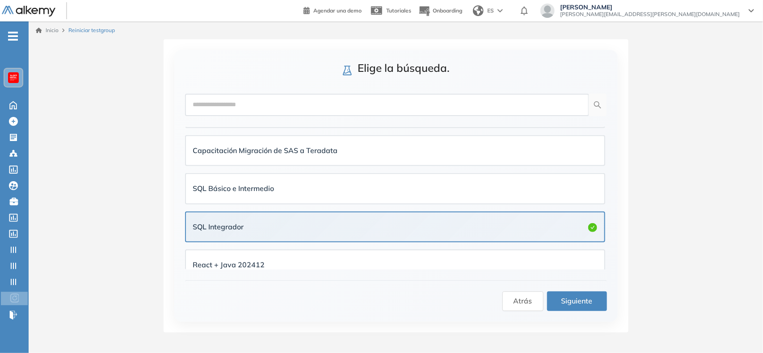
click at [575, 304] on span "Siguiente" at bounding box center [576, 301] width 31 height 11
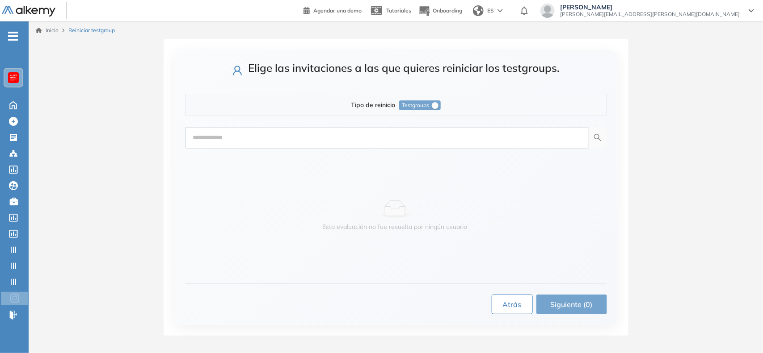
click at [505, 299] on span "Atrás" at bounding box center [512, 304] width 19 height 11
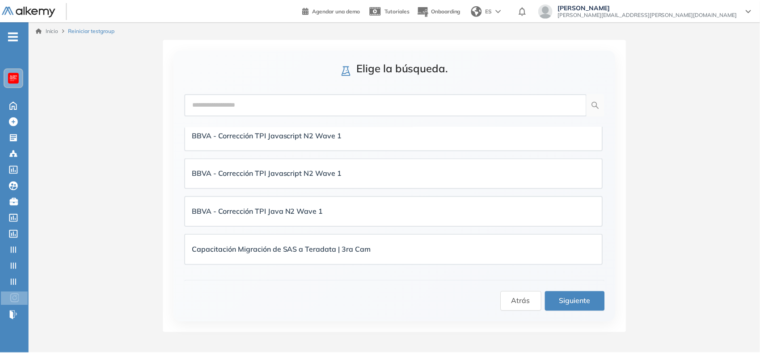
scroll to position [0, 0]
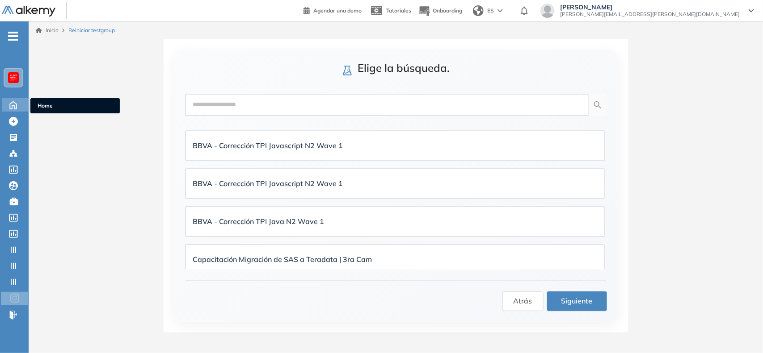
click at [17, 102] on icon at bounding box center [13, 104] width 16 height 11
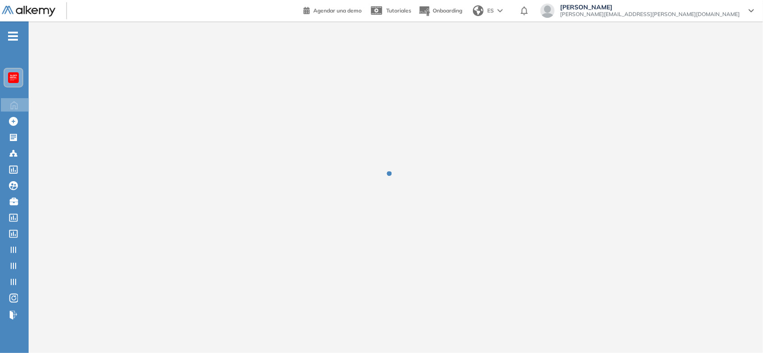
click at [17, 73] on div at bounding box center [13, 77] width 11 height 11
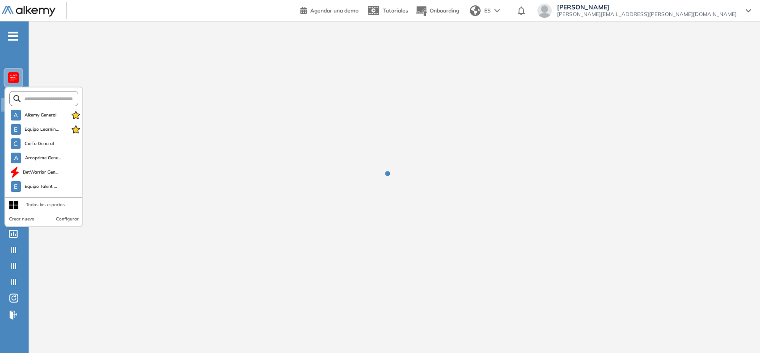
click at [39, 92] on form at bounding box center [43, 98] width 69 height 15
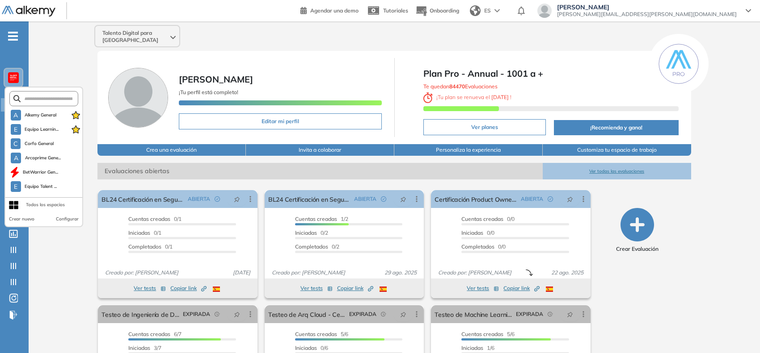
drag, startPoint x: 41, startPoint y: 93, endPoint x: 46, endPoint y: 96, distance: 6.2
click at [46, 96] on form at bounding box center [43, 98] width 69 height 15
click at [46, 96] on input "text" at bounding box center [47, 99] width 52 height 7
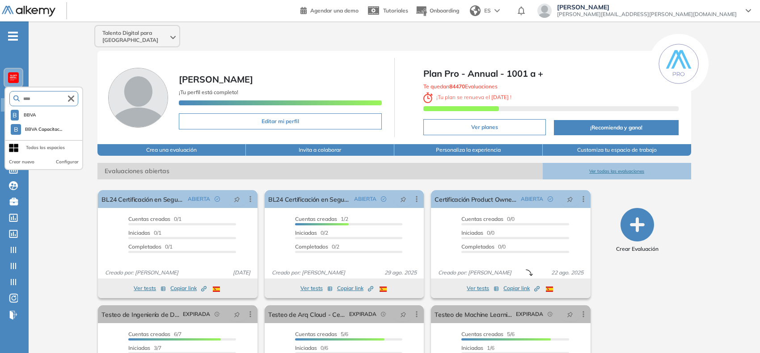
type input "****"
click at [30, 108] on li "B BBVA" at bounding box center [45, 115] width 73 height 14
click at [36, 112] on span "BBVA" at bounding box center [29, 115] width 15 height 7
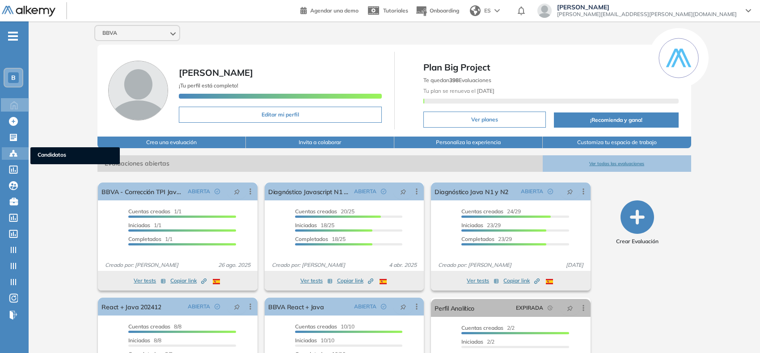
click at [12, 151] on icon at bounding box center [13, 153] width 9 height 9
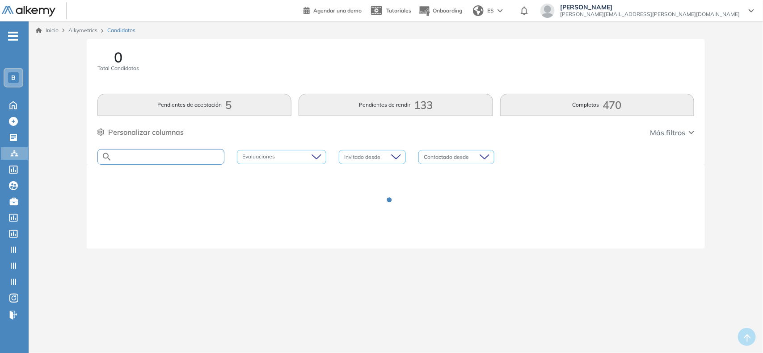
click at [140, 155] on input "text" at bounding box center [168, 157] width 112 height 7
paste input "**********"
click at [117, 155] on input "**********" at bounding box center [168, 157] width 112 height 7
type input "**********"
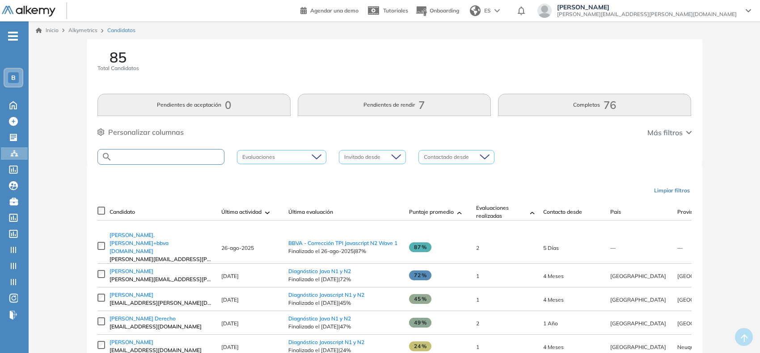
paste input "**********"
click at [119, 156] on input "**********" at bounding box center [168, 157] width 112 height 7
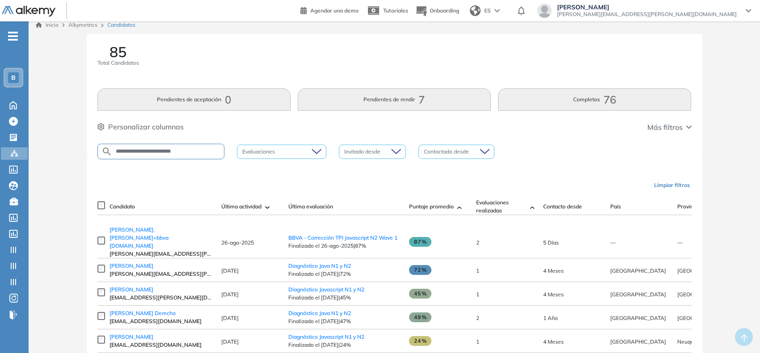
type input "**********"
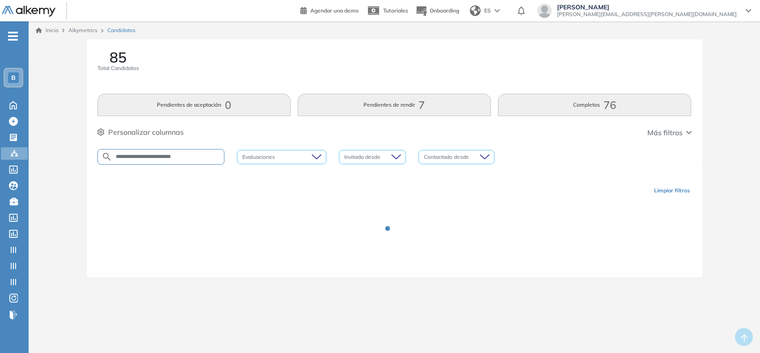
scroll to position [0, 0]
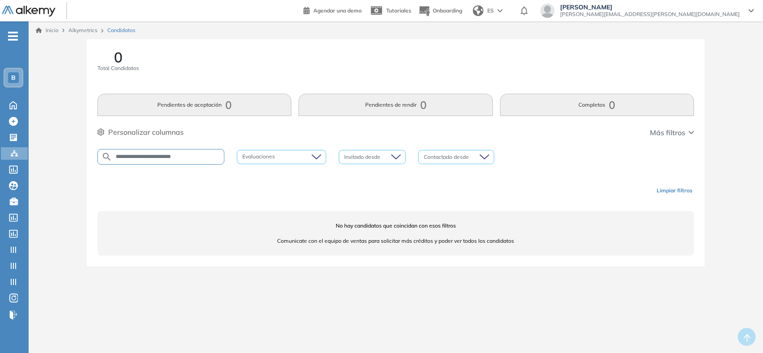
click at [4, 77] on div "B" at bounding box center [13, 78] width 18 height 18
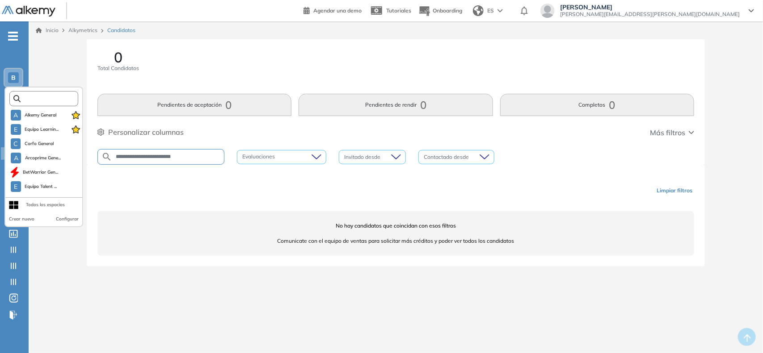
click at [43, 101] on input "text" at bounding box center [47, 99] width 52 height 7
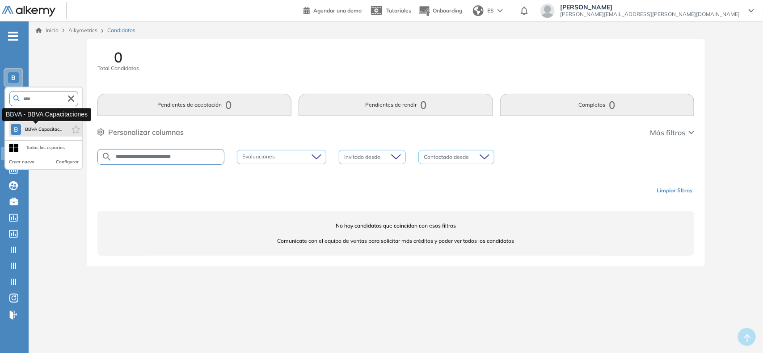
type input "****"
click at [41, 126] on span "BBVA Capacitac..." at bounding box center [44, 129] width 38 height 7
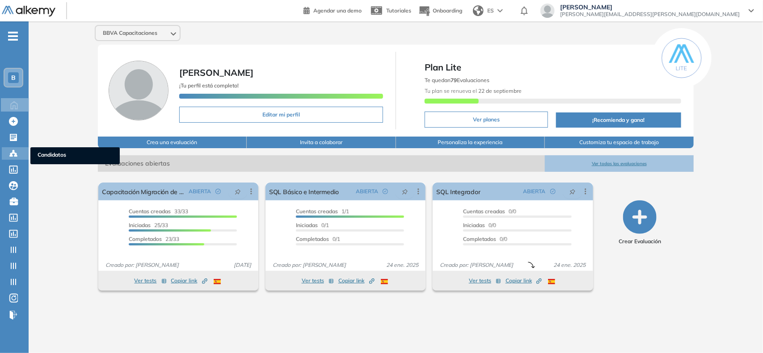
click at [14, 157] on div at bounding box center [14, 152] width 11 height 11
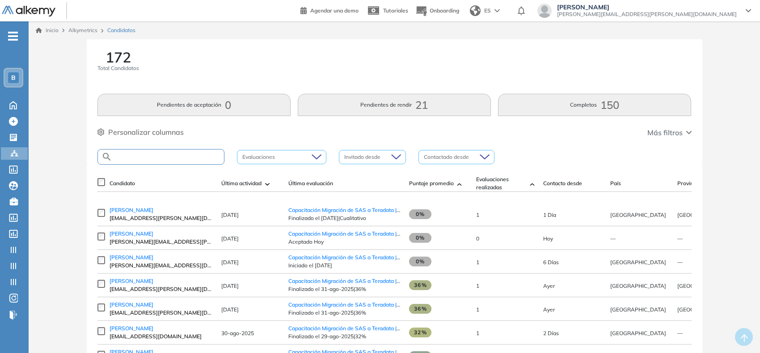
click at [140, 158] on input "text" at bounding box center [168, 157] width 112 height 7
paste input "**********"
type input "**********"
click at [153, 260] on span "[PERSON_NAME]" at bounding box center [131, 257] width 44 height 7
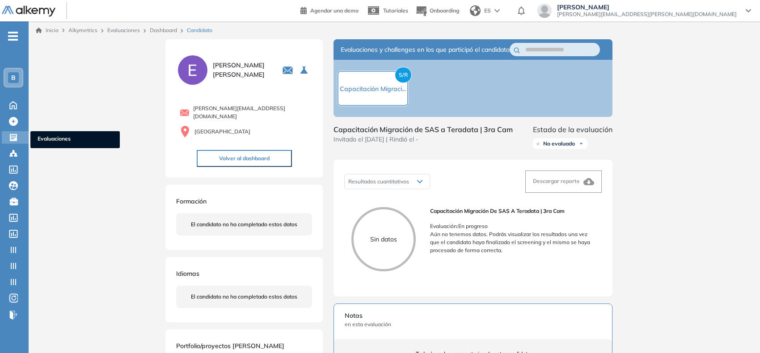
click at [12, 135] on icon at bounding box center [13, 137] width 9 height 9
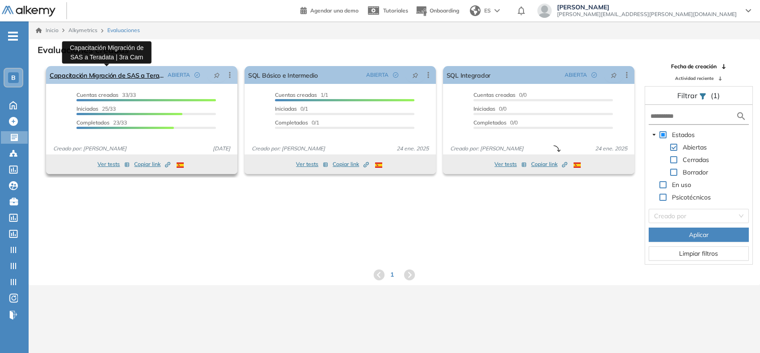
click at [109, 73] on link "Capacitación Migración de SAS a Teradata | 3ra Cam" at bounding box center [107, 75] width 114 height 18
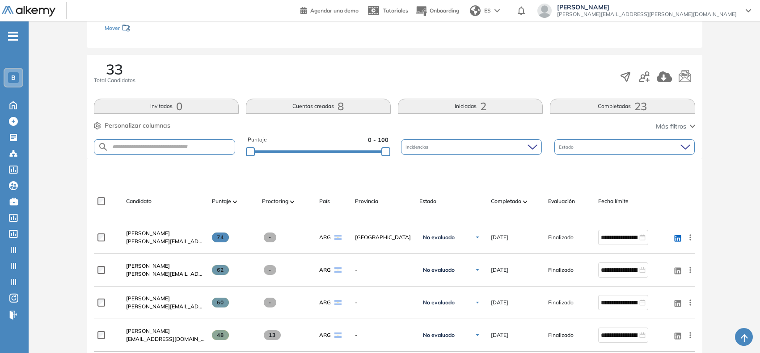
scroll to position [116, 0]
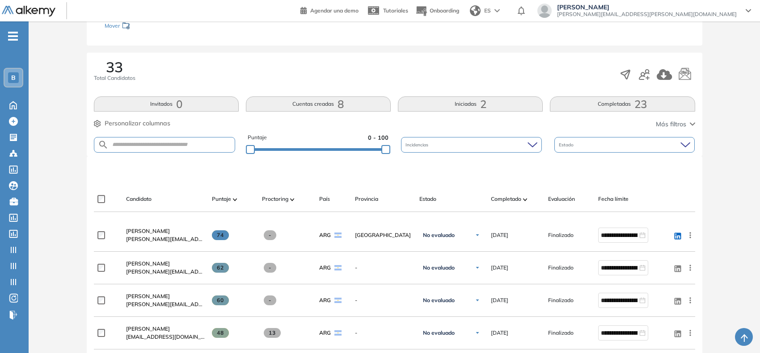
click at [176, 151] on form at bounding box center [164, 145] width 141 height 16
click at [185, 145] on input "text" at bounding box center [172, 145] width 126 height 7
type input "***"
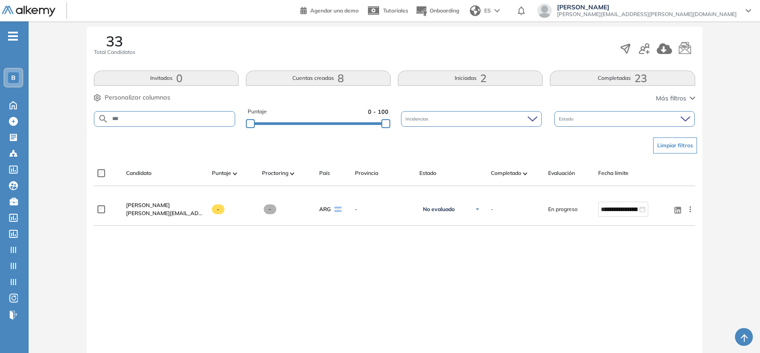
scroll to position [143, 0]
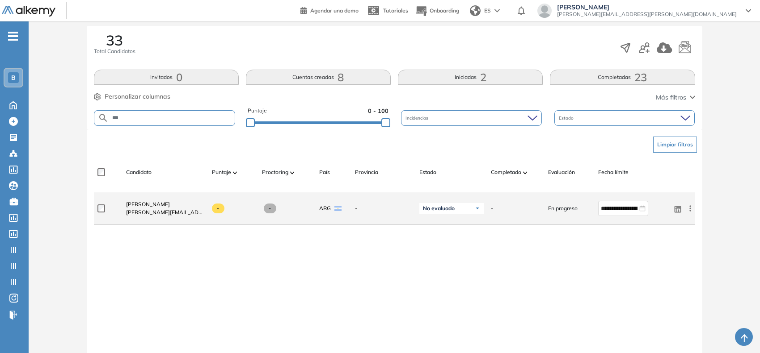
click at [687, 208] on icon at bounding box center [689, 208] width 9 height 9
click at [664, 291] on div "Reiniciar" at bounding box center [651, 296] width 71 height 11
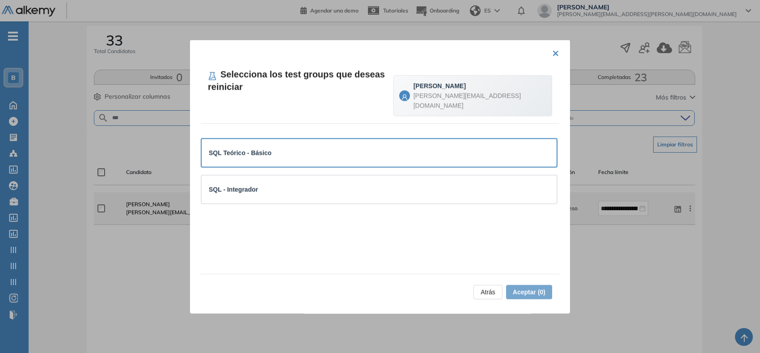
click at [467, 148] on div "SQL Teórico - Básico" at bounding box center [379, 153] width 340 height 10
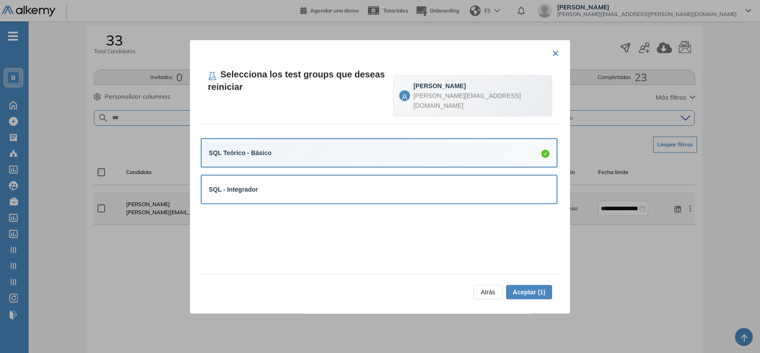
click at [469, 185] on div "SQL - Integrador" at bounding box center [379, 190] width 340 height 10
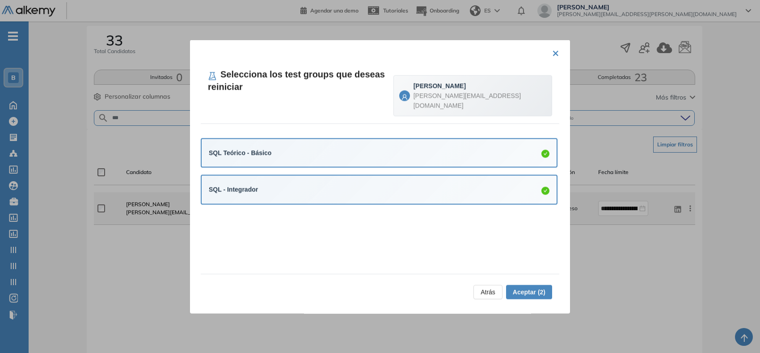
click at [534, 294] on span "Aceptar (2)" at bounding box center [529, 292] width 33 height 10
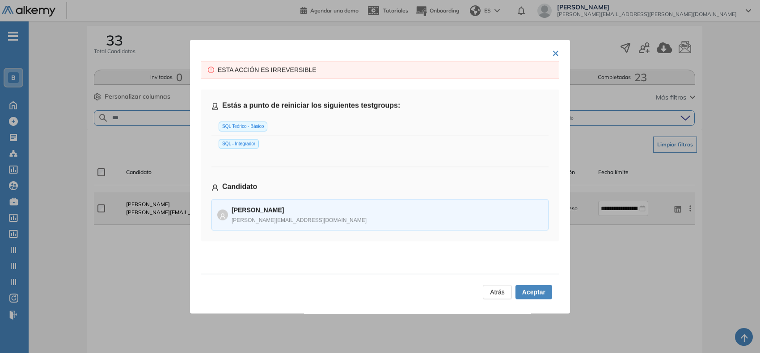
click at [534, 294] on span "Aceptar" at bounding box center [533, 292] width 23 height 10
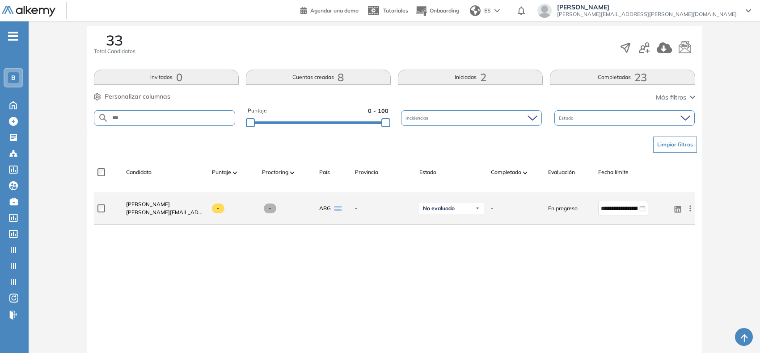
click at [713, 298] on div "Evaluación : Capacitación Migración de SAS a Teradata | 3ra Cam Abierta Ver eva…" at bounding box center [394, 148] width 724 height 504
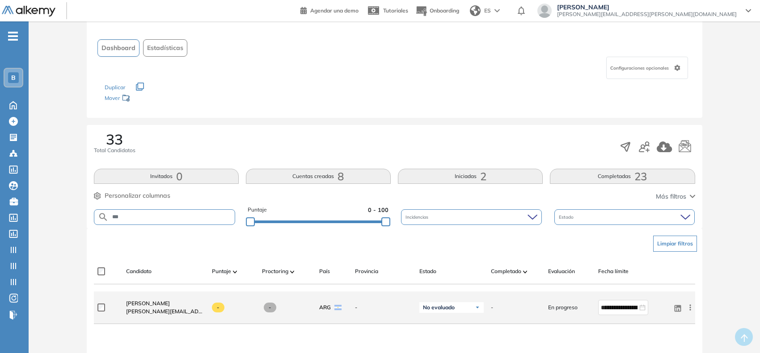
scroll to position [46, 0]
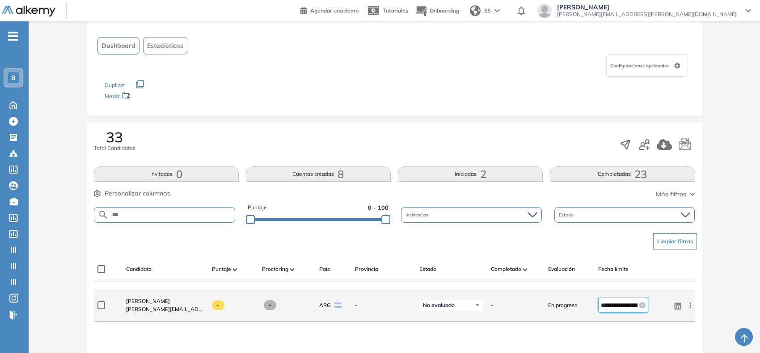
click at [604, 304] on input "**********" at bounding box center [619, 306] width 37 height 10
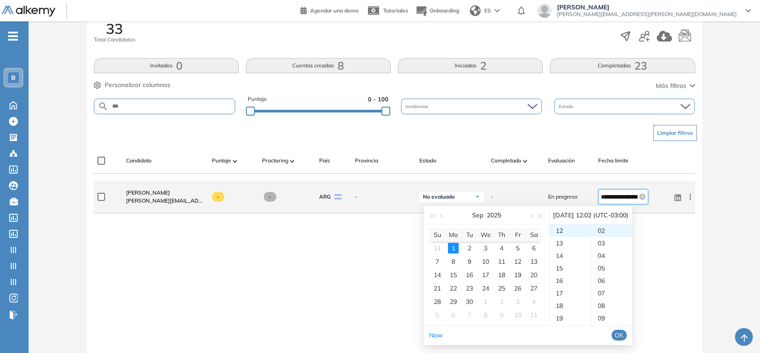
scroll to position [155, 0]
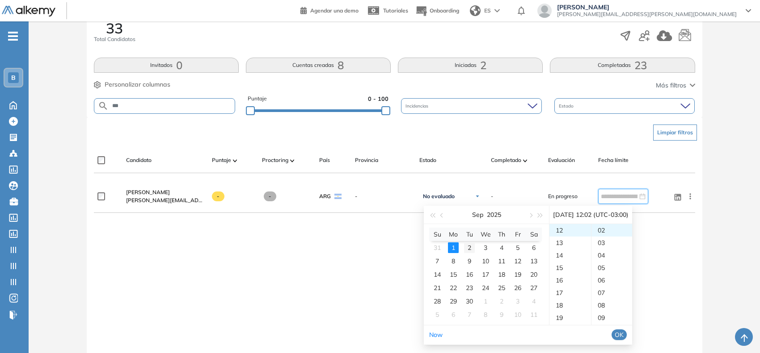
click at [468, 248] on div "2" at bounding box center [469, 248] width 11 height 11
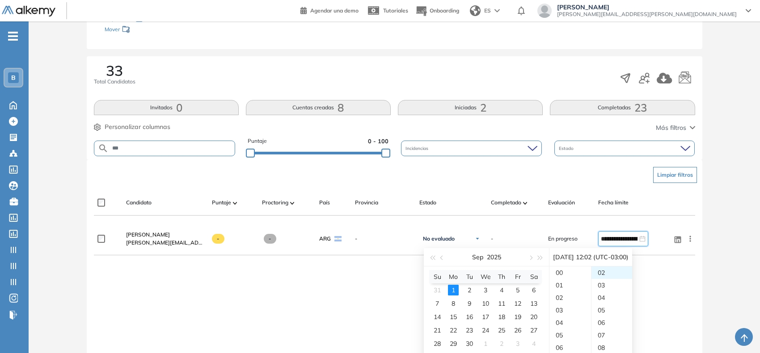
scroll to position [112, 0]
click at [580, 276] on div "00" at bounding box center [570, 273] width 42 height 13
click at [454, 288] on div "1" at bounding box center [453, 291] width 11 height 11
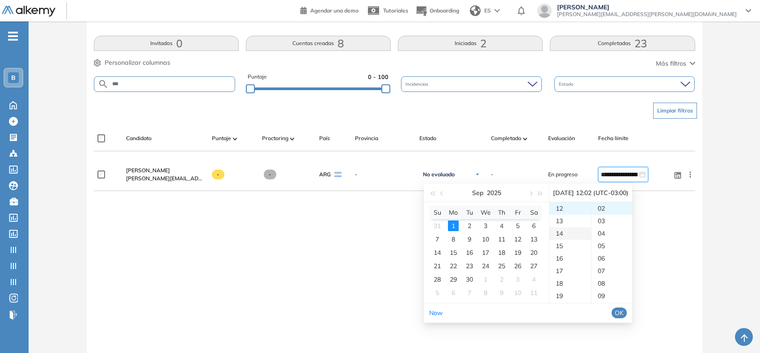
scroll to position [287, 0]
click at [563, 213] on div "23" at bounding box center [570, 209] width 42 height 13
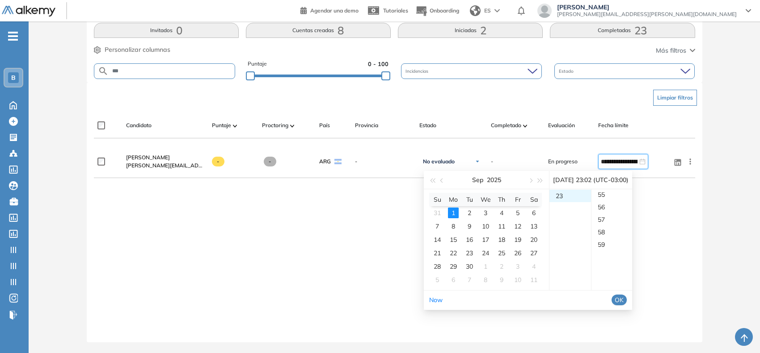
scroll to position [689, 0]
click at [611, 240] on div "59" at bounding box center [611, 245] width 41 height 13
click at [626, 300] on button "OK" at bounding box center [618, 300] width 15 height 11
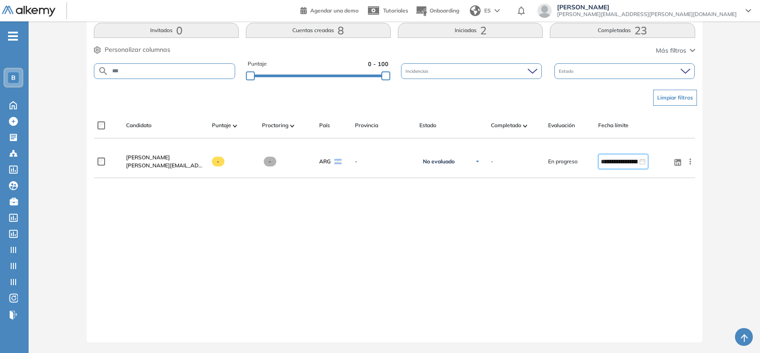
type input "**********"
click at [13, 75] on span "B" at bounding box center [13, 77] width 4 height 7
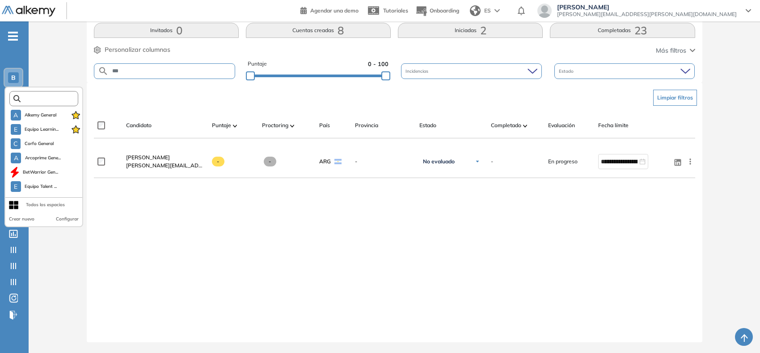
click at [32, 96] on input "text" at bounding box center [47, 99] width 52 height 7
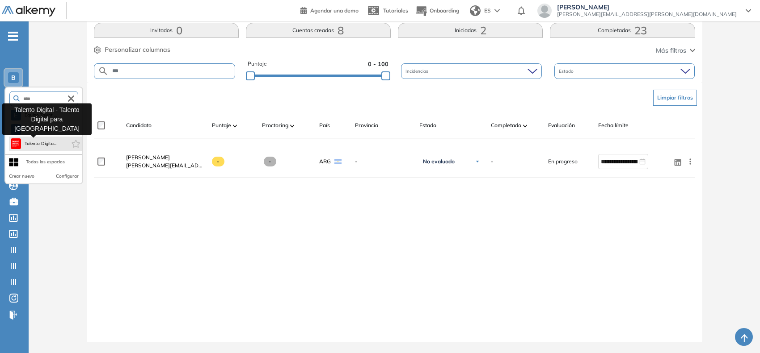
type input "****"
click at [36, 143] on span "Talento Digita..." at bounding box center [41, 143] width 32 height 7
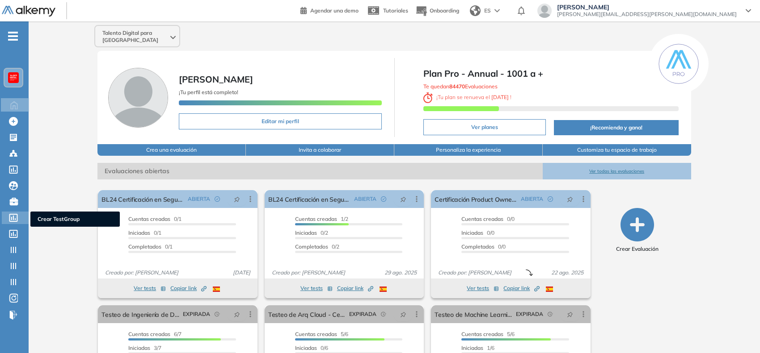
click at [12, 214] on icon at bounding box center [13, 218] width 9 height 8
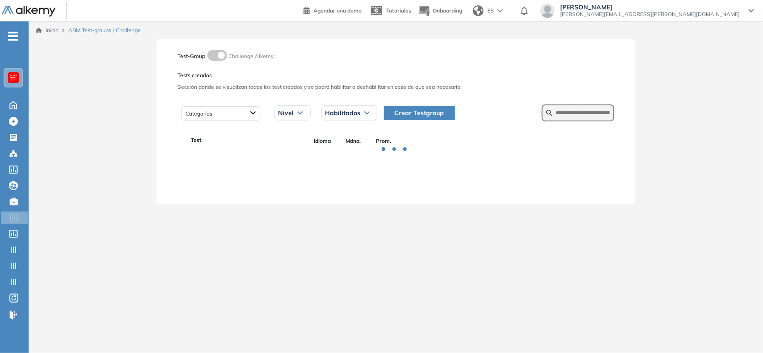
click at [405, 112] on span "Crear Testgroup" at bounding box center [420, 113] width 50 height 10
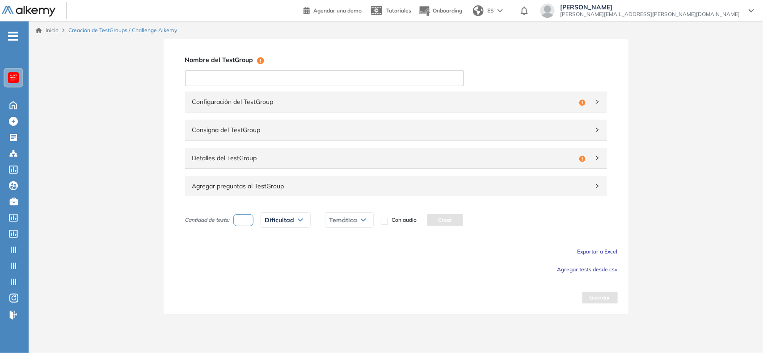
click at [337, 77] on input at bounding box center [324, 78] width 279 height 16
type input "**********"
click at [319, 101] on span "Configuración del TestGroup" at bounding box center [383, 102] width 383 height 10
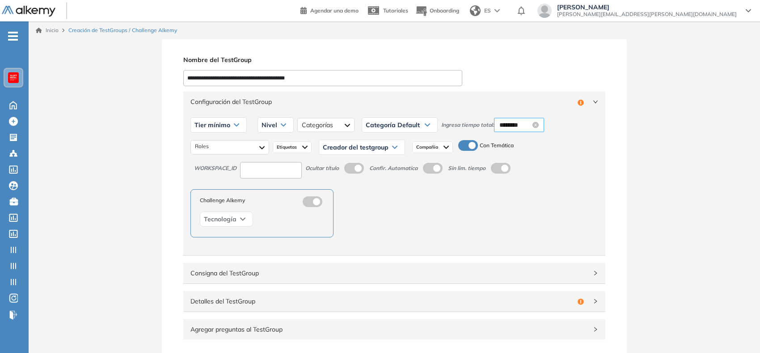
click at [510, 125] on input "********" at bounding box center [514, 125] width 31 height 10
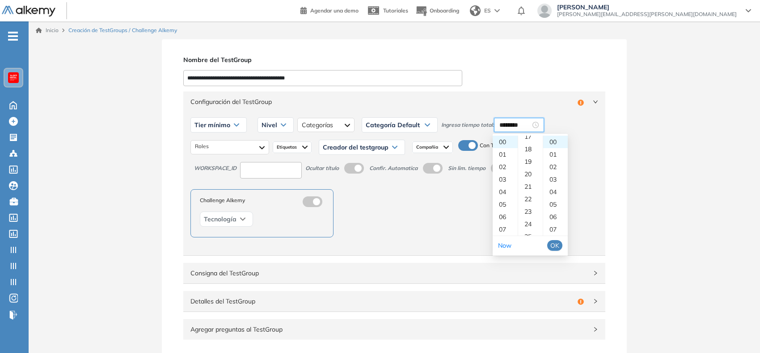
scroll to position [220, 0]
click at [527, 171] on div "20" at bounding box center [530, 172] width 25 height 13
type input "********"
click at [557, 245] on span "OK" at bounding box center [554, 246] width 9 height 10
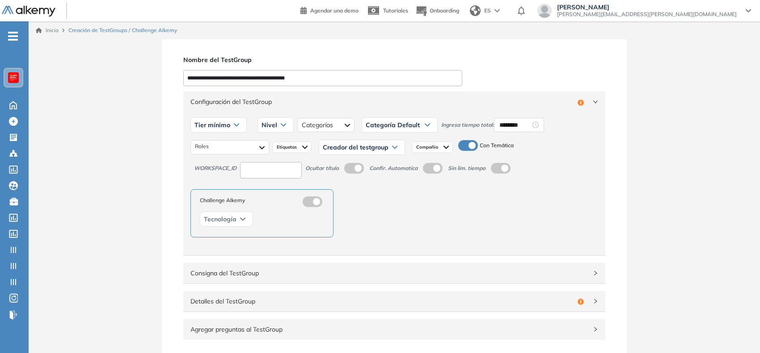
click at [211, 123] on span "Tier mínimo" at bounding box center [212, 125] width 36 height 7
click at [206, 143] on li "Tier N° 1" at bounding box center [205, 144] width 20 height 9
click at [258, 164] on input at bounding box center [271, 170] width 62 height 17
type input "***"
click at [267, 120] on div "Nivel" at bounding box center [265, 125] width 35 height 14
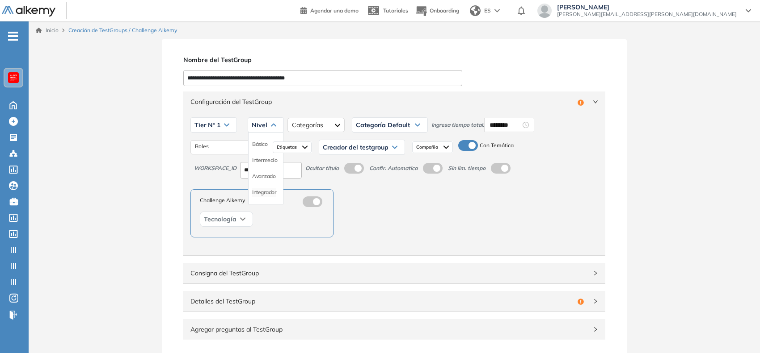
click at [264, 193] on li "Integrador" at bounding box center [264, 192] width 24 height 9
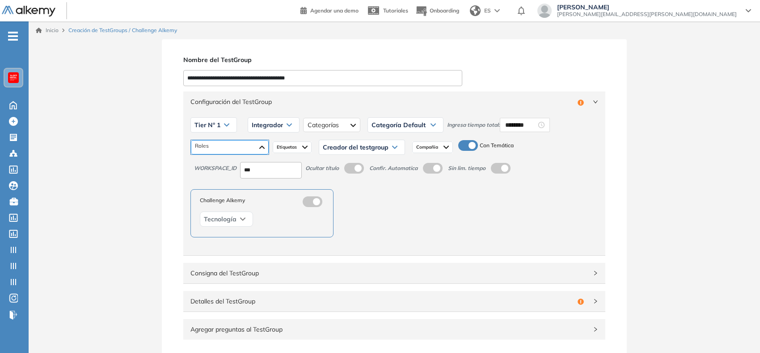
click at [231, 142] on div at bounding box center [230, 147] width 78 height 14
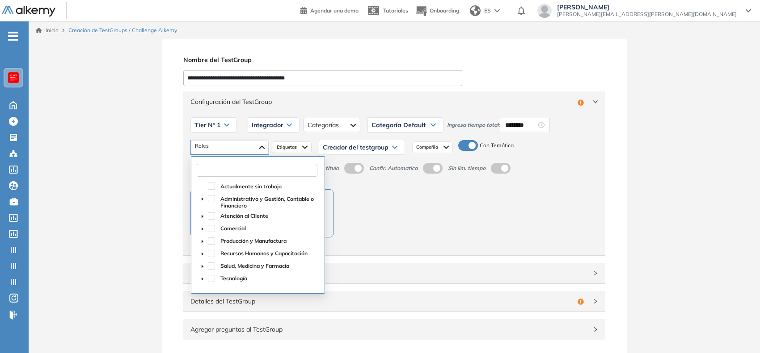
click at [242, 166] on input "text" at bounding box center [257, 170] width 121 height 13
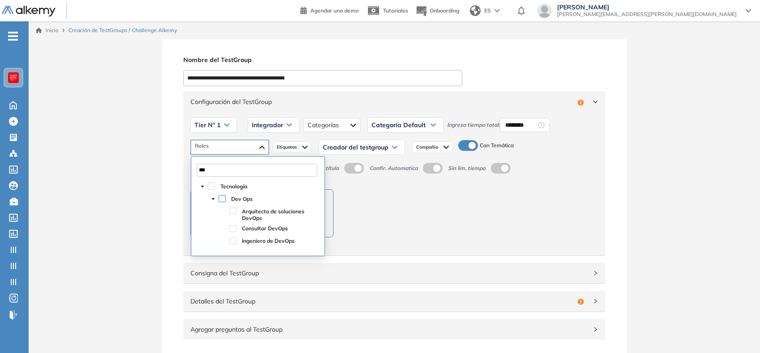
click at [222, 200] on span at bounding box center [222, 198] width 7 height 7
type input "***"
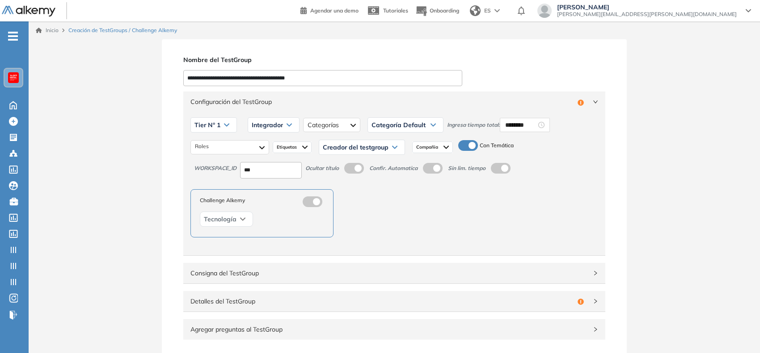
click at [346, 148] on span "Creador del testgroup" at bounding box center [356, 147] width 66 height 7
click at [372, 209] on li "Equipo Pedagógico Alkemy" at bounding box center [354, 210] width 63 height 9
click at [566, 101] on span "Configuración del TestGroup" at bounding box center [388, 102] width 397 height 10
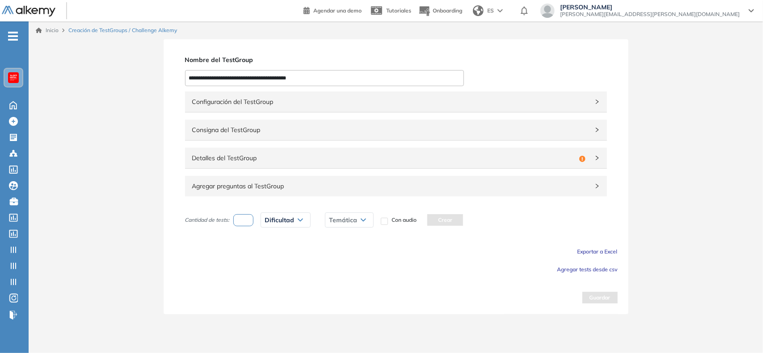
click at [561, 155] on span "Detalles del TestGroup" at bounding box center [383, 158] width 383 height 10
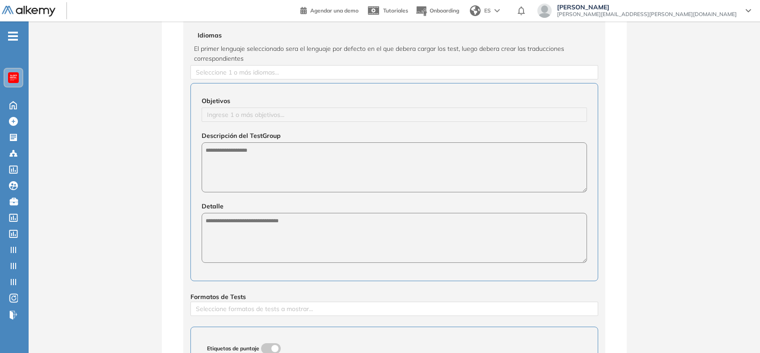
scroll to position [144, 0]
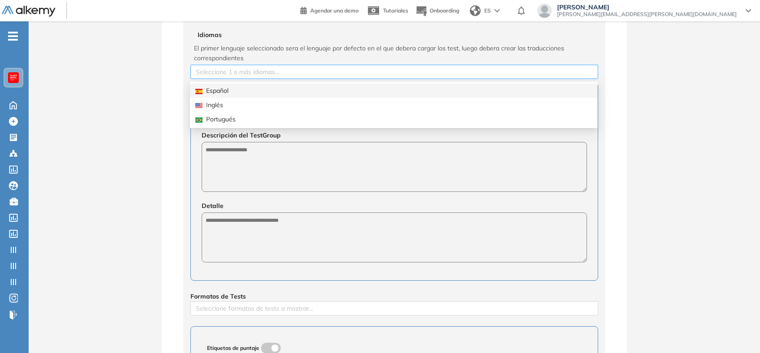
click at [394, 66] on div "Seleccione 1 o más idiomas..." at bounding box center [394, 72] width 408 height 14
click at [282, 93] on div "Español" at bounding box center [393, 91] width 397 height 10
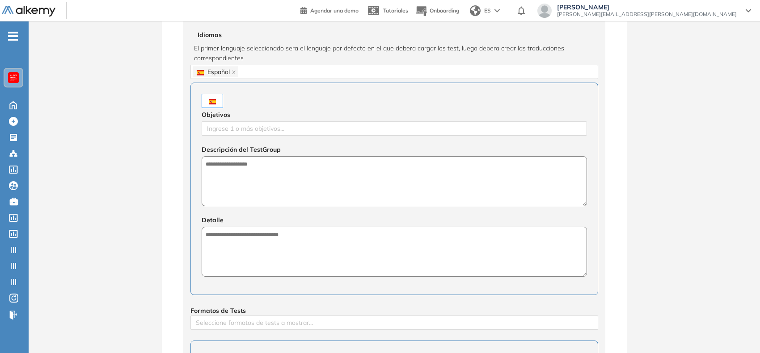
click at [149, 121] on div "**********" at bounding box center [394, 218] width 731 height 646
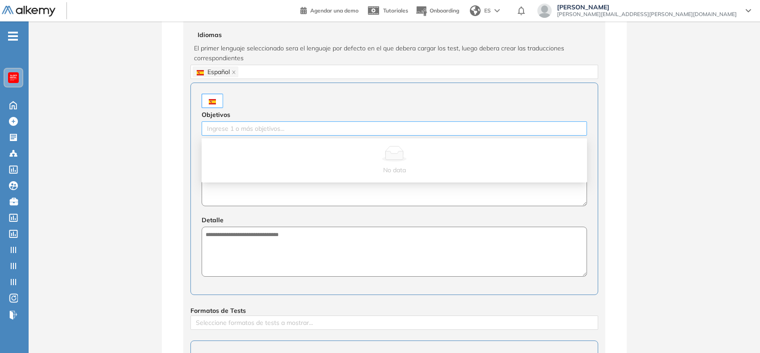
click at [220, 127] on div at bounding box center [394, 128] width 381 height 11
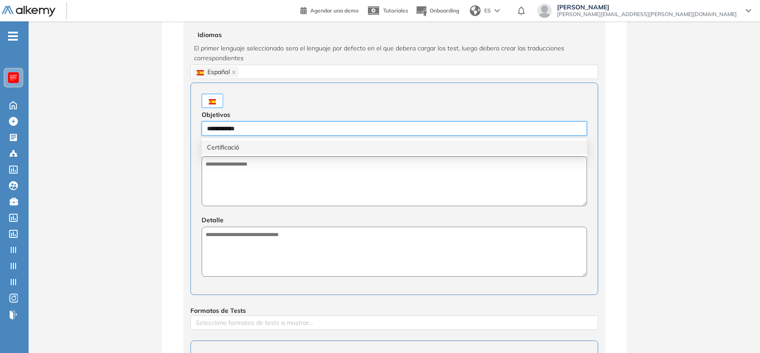
type input "**********"
type input "******"
type input "*********"
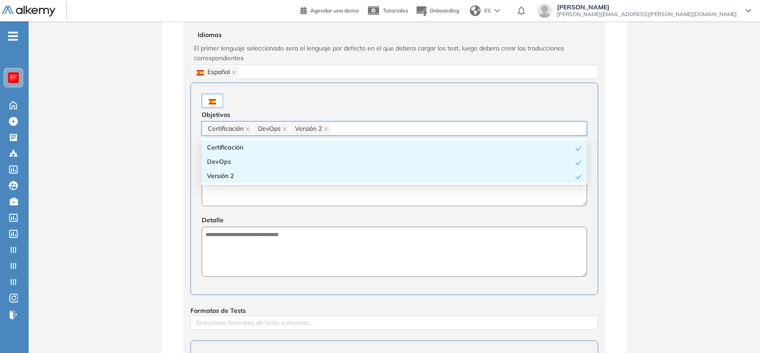
click at [269, 197] on textarea at bounding box center [394, 181] width 385 height 50
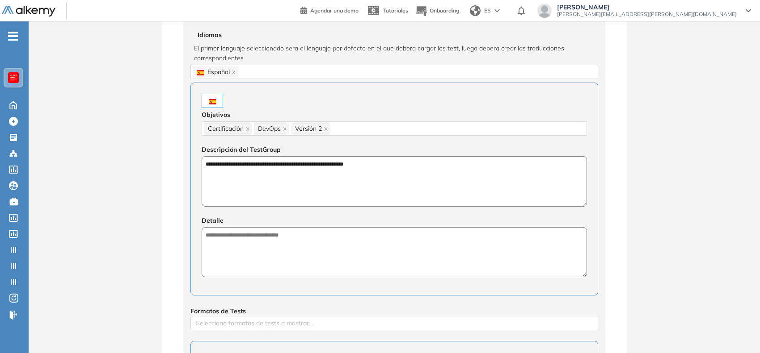
click at [328, 162] on textarea "**********" at bounding box center [394, 181] width 385 height 50
type textarea "**********"
click at [324, 250] on textarea at bounding box center [394, 252] width 385 height 50
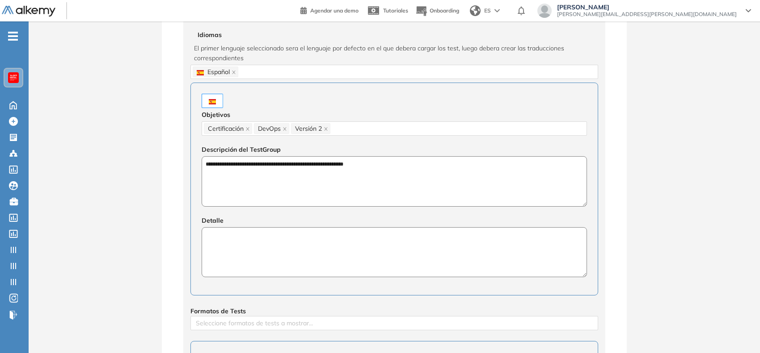
paste textarea "**********"
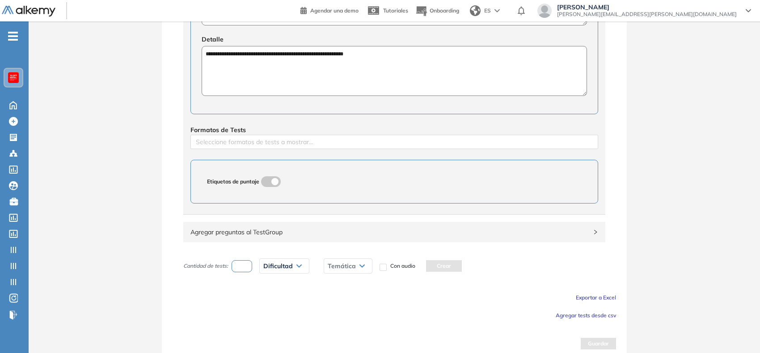
scroll to position [331, 0]
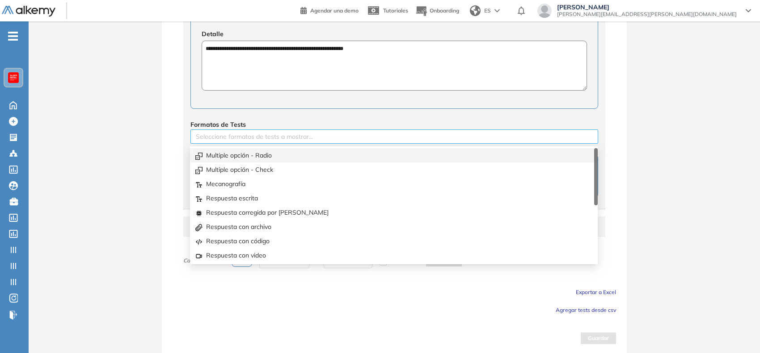
click at [329, 139] on div at bounding box center [394, 136] width 403 height 11
type textarea "**********"
click at [275, 159] on div "Multiple opción - Radio" at bounding box center [393, 156] width 397 height 10
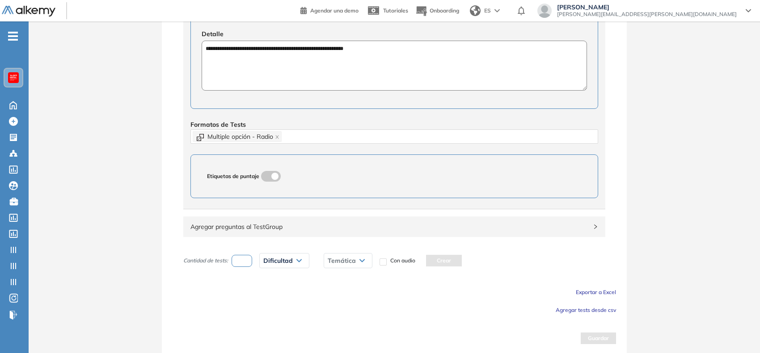
click at [151, 170] on div "**********" at bounding box center [394, 32] width 731 height 647
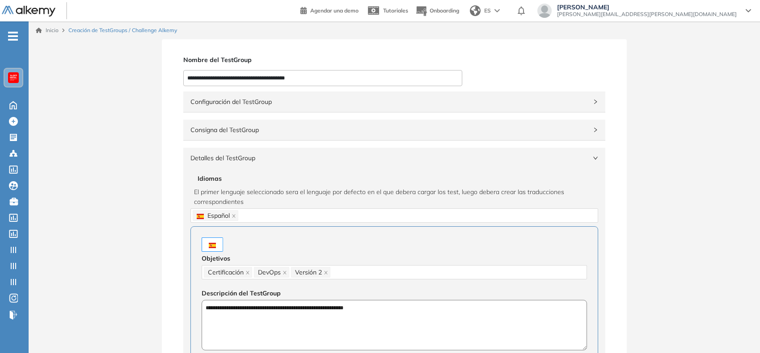
click at [256, 81] on input "**********" at bounding box center [322, 78] width 279 height 16
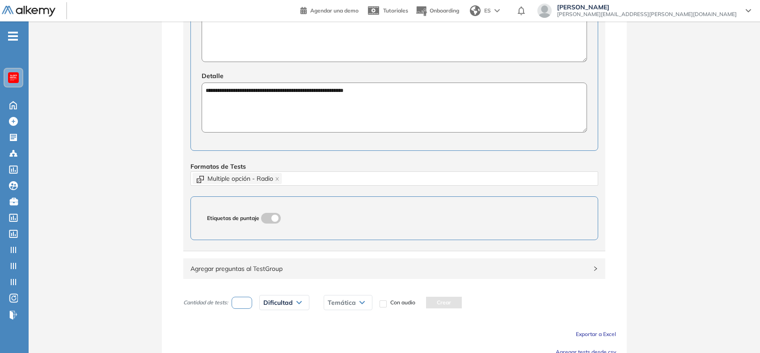
scroll to position [334, 0]
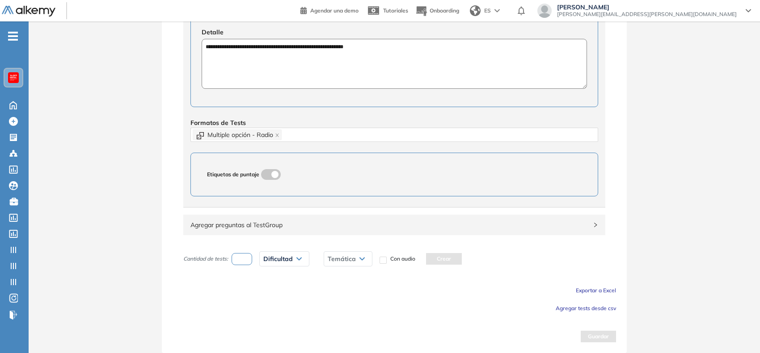
type input "**********"
click at [575, 311] on span "Agregar tests desde csv" at bounding box center [585, 308] width 60 height 7
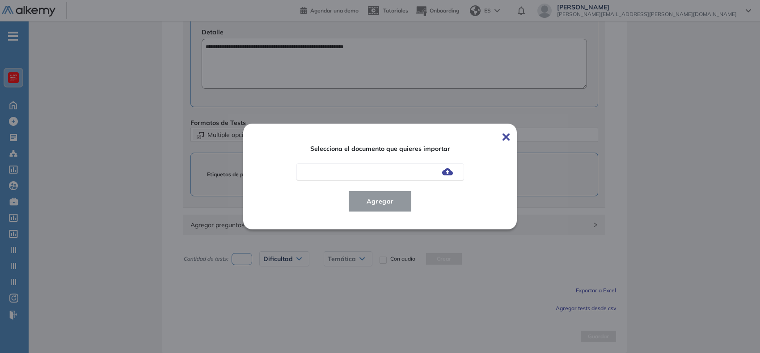
click at [450, 171] on img at bounding box center [447, 171] width 11 height 7
click at [0, 0] on input "file" at bounding box center [0, 0] width 0 height 0
click at [381, 202] on span "Agregar" at bounding box center [380, 201] width 42 height 11
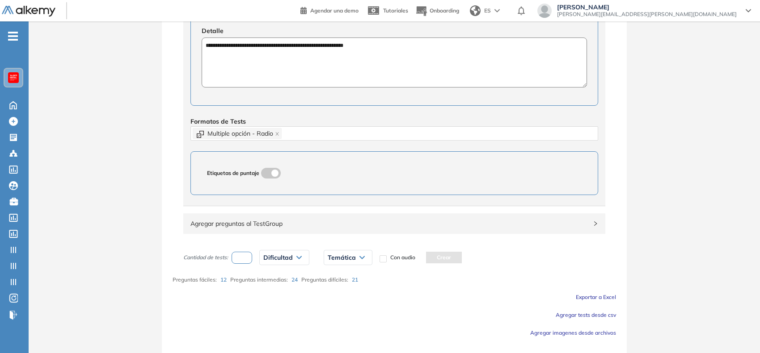
scroll to position [360, 0]
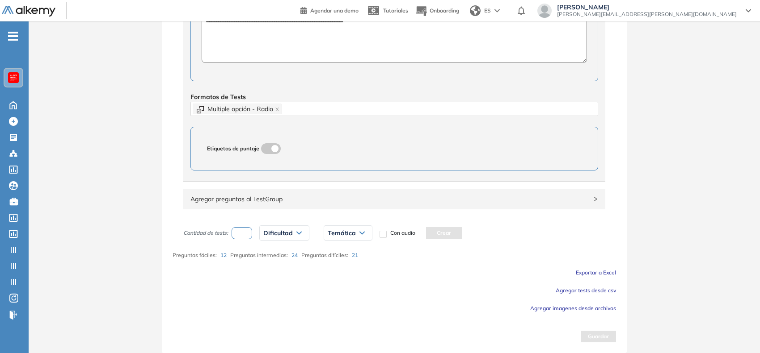
click at [244, 230] on input "number" at bounding box center [241, 233] width 21 height 12
type input "*"
click at [274, 235] on span "Dificultad" at bounding box center [277, 233] width 29 height 7
drag, startPoint x: 283, startPoint y: 280, endPoint x: 285, endPoint y: 285, distance: 5.4
click at [285, 285] on div "Intermedia" at bounding box center [304, 285] width 88 height 16
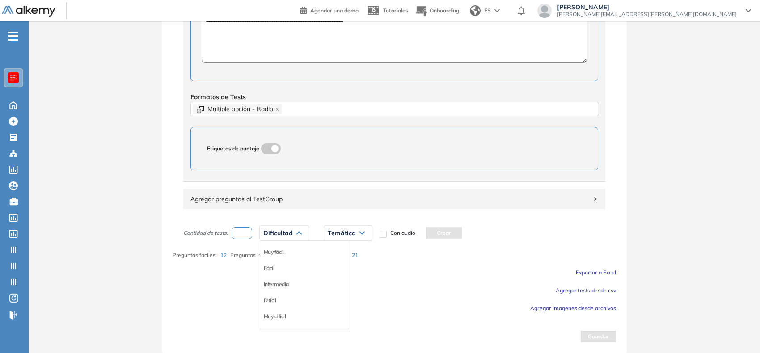
click at [285, 285] on li "Intermedia" at bounding box center [276, 284] width 25 height 9
click at [356, 231] on span "Temática" at bounding box center [345, 233] width 28 height 7
click at [336, 266] on li "5.1" at bounding box center [334, 268] width 7 height 9
click at [436, 231] on button "Crear" at bounding box center [427, 233] width 36 height 12
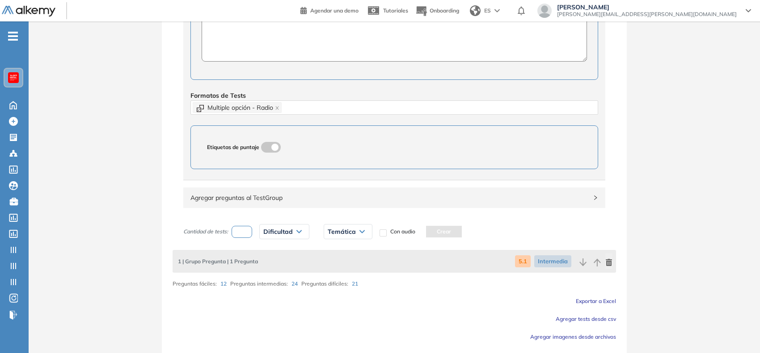
click at [244, 233] on input "number" at bounding box center [241, 232] width 21 height 12
type input "*"
click at [289, 233] on span "Dificultad" at bounding box center [277, 231] width 29 height 7
click at [271, 302] on li "Difícil" at bounding box center [270, 299] width 13 height 9
click at [344, 234] on div "Temática" at bounding box center [336, 232] width 48 height 14
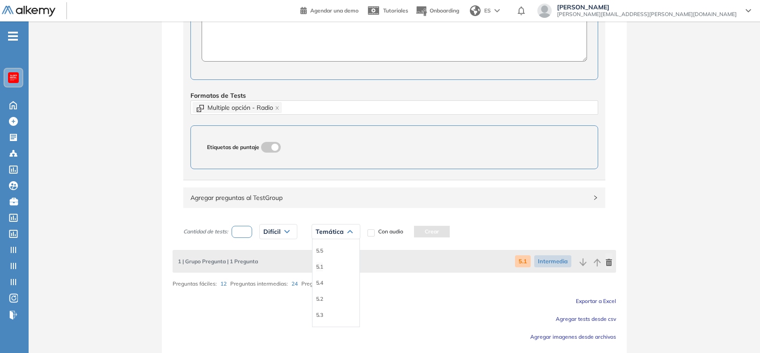
click at [319, 266] on li "5.1" at bounding box center [319, 267] width 7 height 9
click at [409, 232] on button "Crear" at bounding box center [412, 232] width 36 height 12
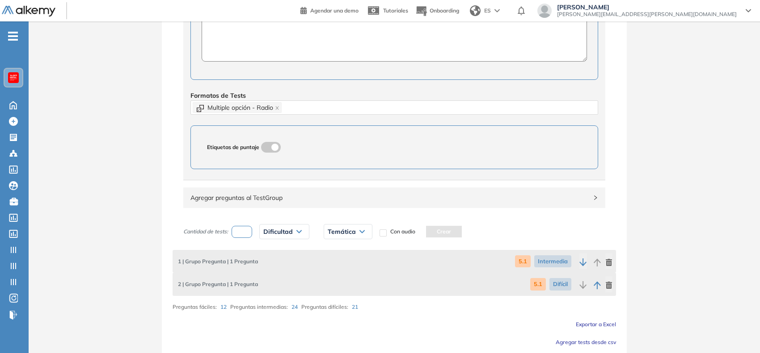
scroll to position [412, 0]
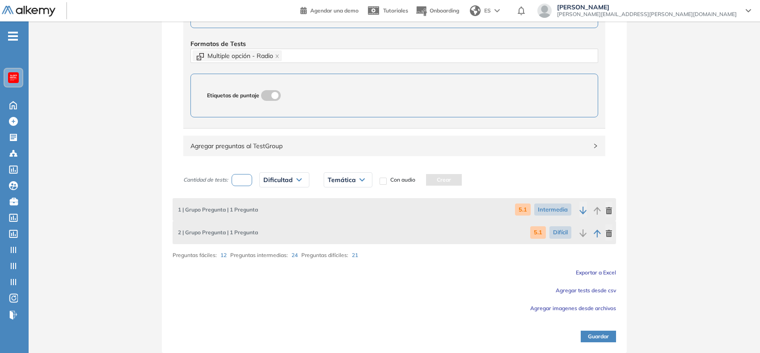
click at [238, 185] on input "number" at bounding box center [241, 180] width 21 height 12
type input "*"
click at [288, 181] on span "Dificultad" at bounding box center [277, 179] width 29 height 7
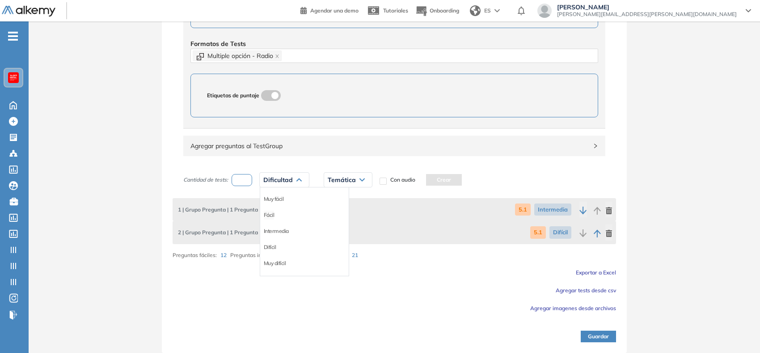
click at [271, 213] on li "Fácil" at bounding box center [269, 215] width 11 height 9
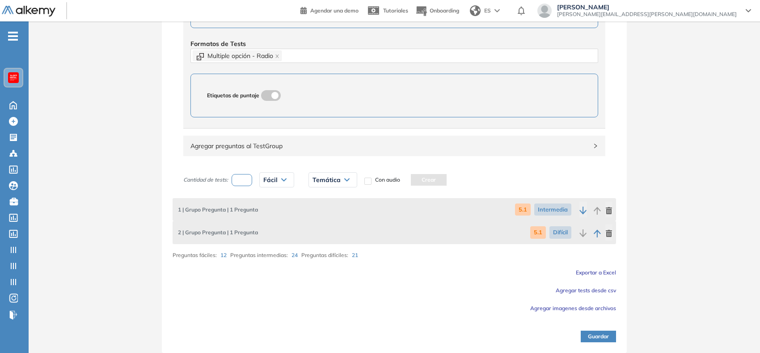
click at [333, 186] on div "Temática" at bounding box center [333, 180] width 48 height 14
click at [319, 249] on li "5.2" at bounding box center [316, 247] width 7 height 9
click at [412, 180] on button "Crear" at bounding box center [409, 180] width 36 height 12
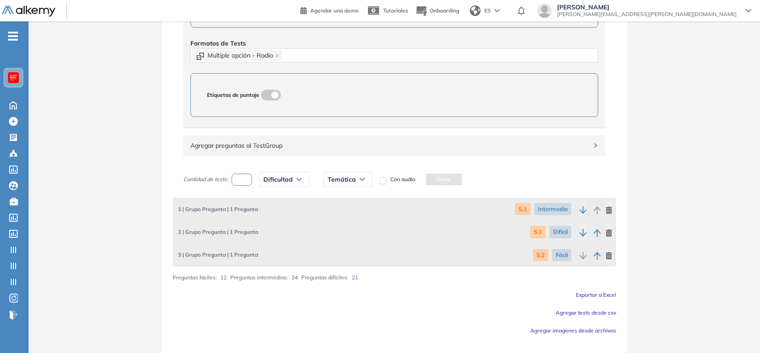
click at [242, 180] on input "number" at bounding box center [241, 180] width 21 height 12
type input "*"
click at [295, 179] on div "Dificultad" at bounding box center [284, 179] width 49 height 14
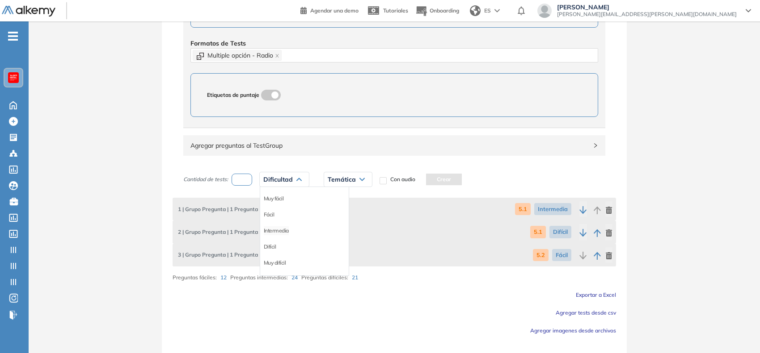
click at [284, 233] on li "Intermedia" at bounding box center [276, 231] width 25 height 9
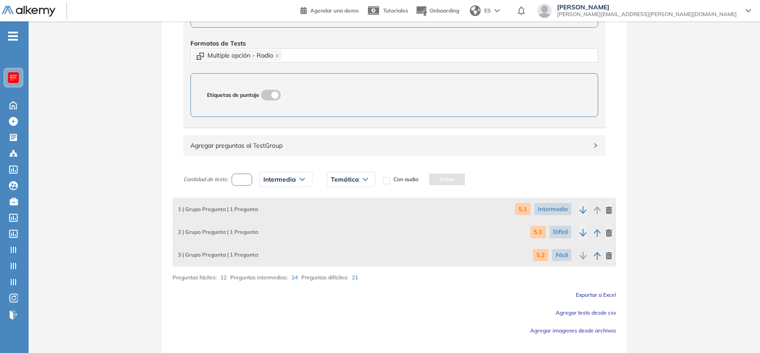
click at [339, 185] on div "Temática" at bounding box center [351, 179] width 48 height 14
click at [336, 247] on li "5.2" at bounding box center [334, 247] width 7 height 9
click at [430, 175] on button "Crear" at bounding box center [427, 180] width 36 height 12
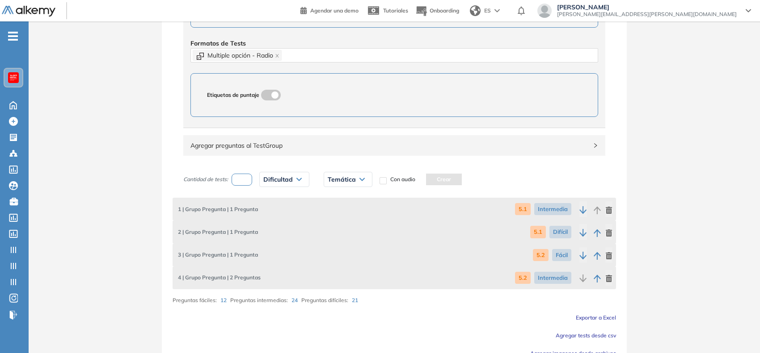
click at [242, 180] on input "number" at bounding box center [241, 180] width 21 height 12
type input "*"
click at [298, 181] on icon at bounding box center [298, 180] width 5 height 4
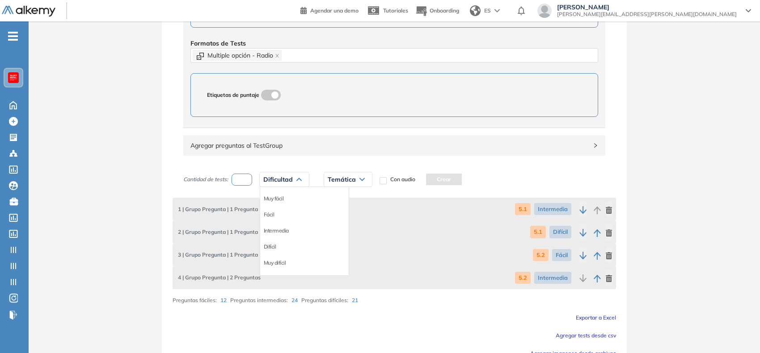
click at [273, 249] on li "Difícil" at bounding box center [270, 247] width 13 height 9
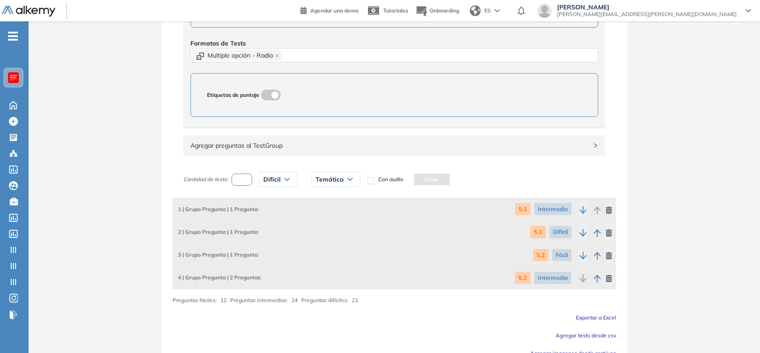
click at [338, 173] on div "Temática" at bounding box center [336, 179] width 48 height 14
click at [320, 247] on li "5.2" at bounding box center [319, 247] width 7 height 9
click at [413, 177] on button "Crear" at bounding box center [412, 180] width 36 height 12
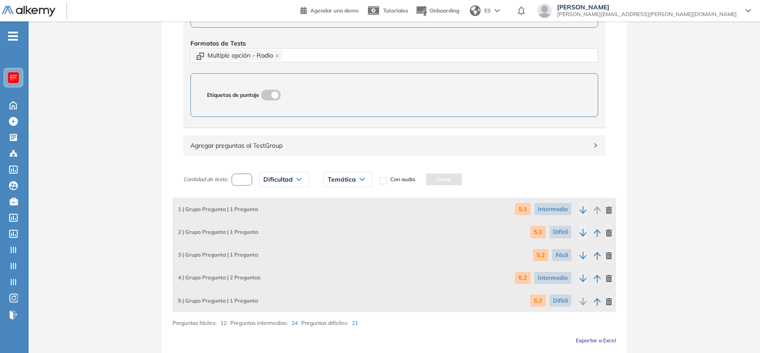
click at [242, 178] on input "number" at bounding box center [241, 180] width 21 height 12
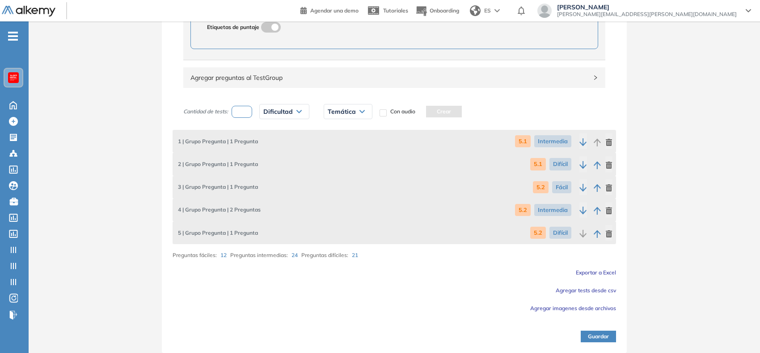
type input "*"
click at [280, 108] on div "Dificultad" at bounding box center [284, 112] width 49 height 14
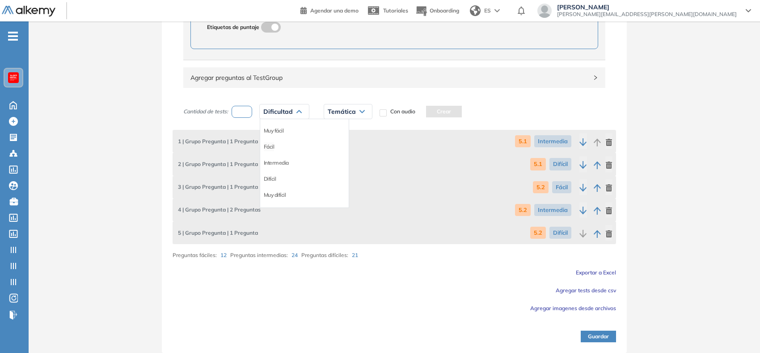
click at [269, 148] on li "Fácil" at bounding box center [269, 147] width 11 height 9
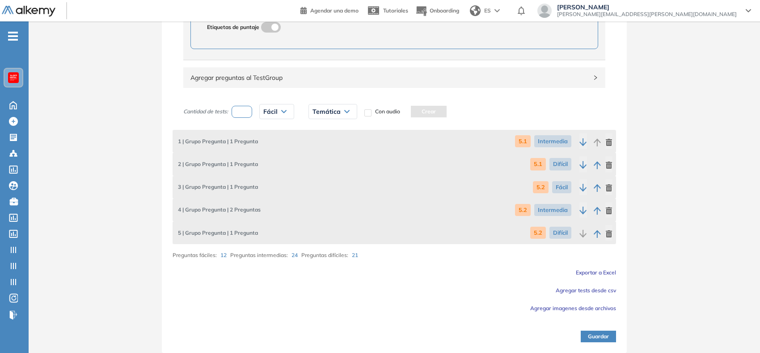
click at [331, 117] on div "Temática" at bounding box center [333, 112] width 48 height 14
click at [316, 194] on li "5.3" at bounding box center [316, 195] width 7 height 9
click at [412, 115] on button "Crear" at bounding box center [409, 112] width 36 height 12
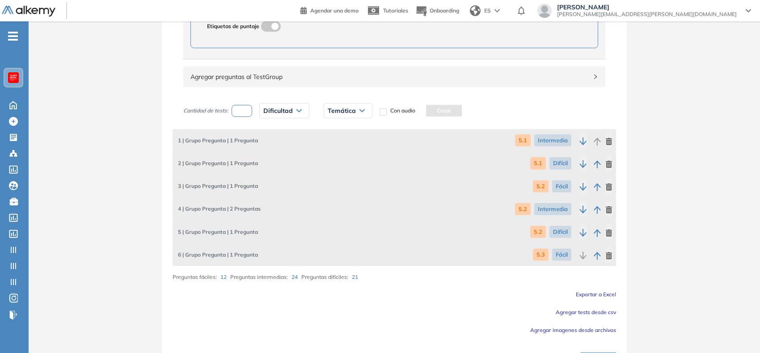
click at [244, 114] on input "number" at bounding box center [241, 111] width 21 height 12
type input "*"
click at [299, 110] on icon at bounding box center [298, 111] width 5 height 4
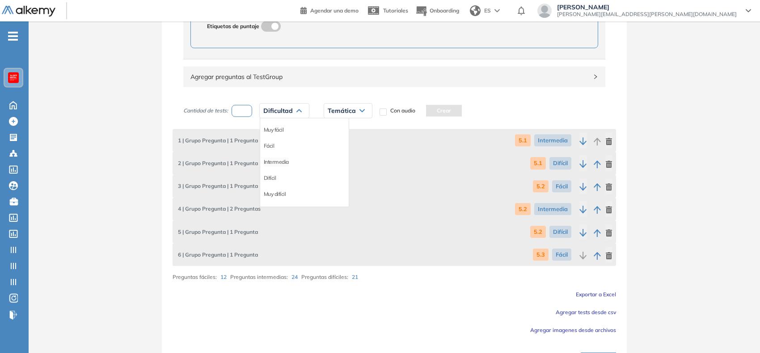
click at [283, 165] on li "Intermedia" at bounding box center [276, 162] width 25 height 9
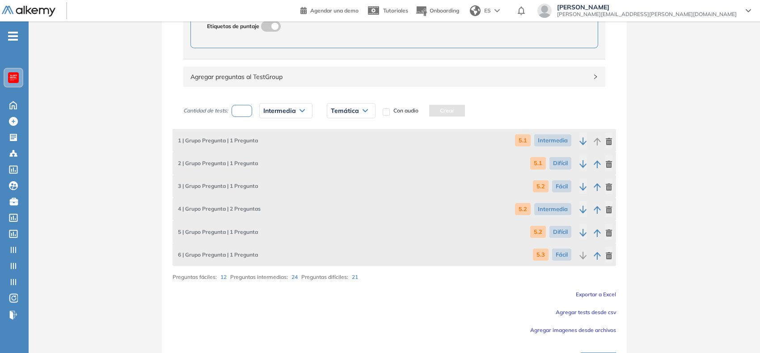
click at [359, 115] on div "Temática" at bounding box center [351, 111] width 48 height 14
click at [333, 196] on li "5.3" at bounding box center [334, 194] width 7 height 9
click at [437, 113] on button "Crear" at bounding box center [427, 111] width 36 height 12
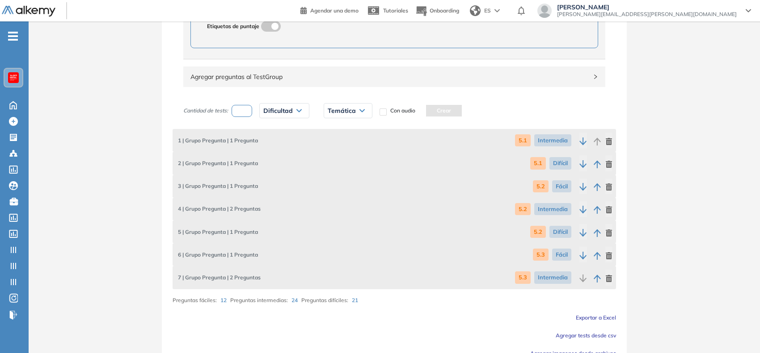
click at [246, 117] on input "number" at bounding box center [241, 111] width 21 height 12
type input "*"
click at [281, 112] on span "Dificultad" at bounding box center [277, 110] width 29 height 7
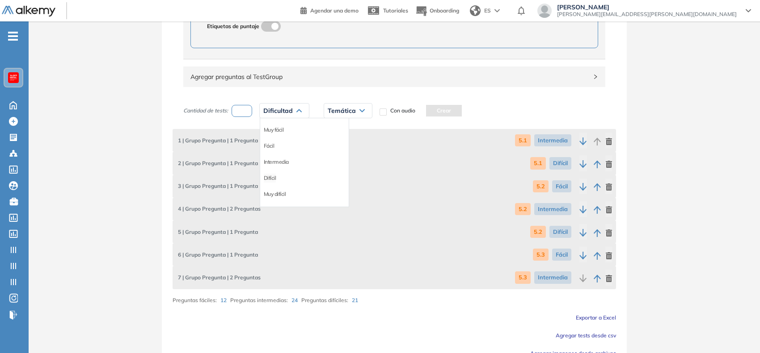
click at [271, 176] on li "Difícil" at bounding box center [270, 178] width 13 height 9
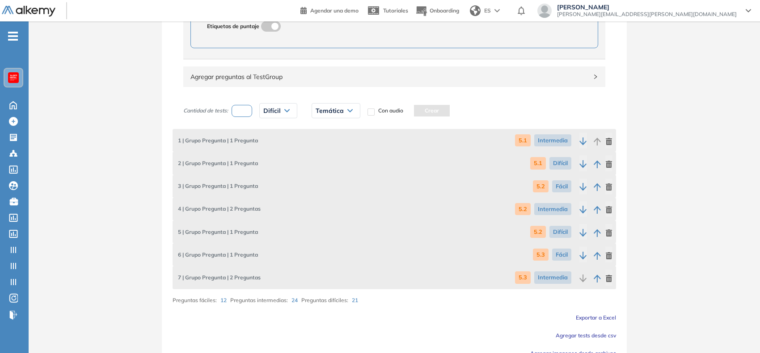
click at [344, 110] on div "Temática" at bounding box center [336, 111] width 48 height 14
click at [320, 199] on li "5.3" at bounding box center [319, 194] width 7 height 9
click at [419, 114] on button "Crear" at bounding box center [412, 111] width 36 height 12
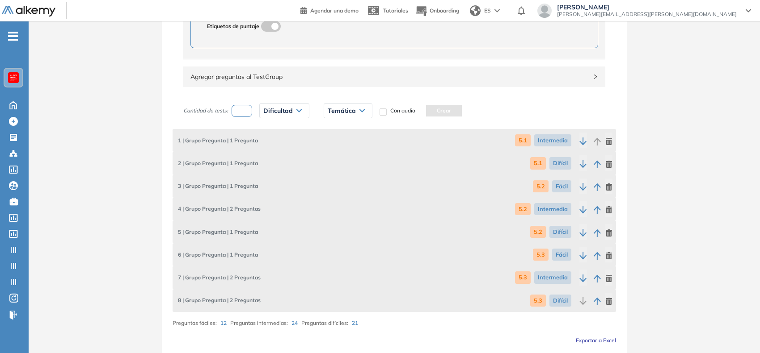
scroll to position [550, 0]
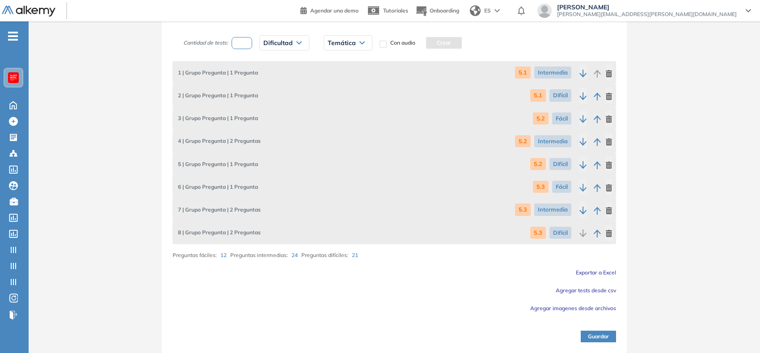
click at [247, 41] on input "number" at bounding box center [241, 43] width 21 height 12
type input "*"
click at [282, 46] on span "Dificultad" at bounding box center [277, 42] width 29 height 7
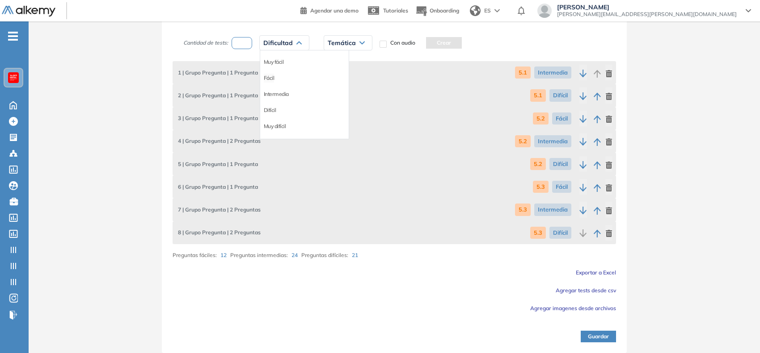
click at [269, 77] on li "Fácil" at bounding box center [269, 78] width 11 height 9
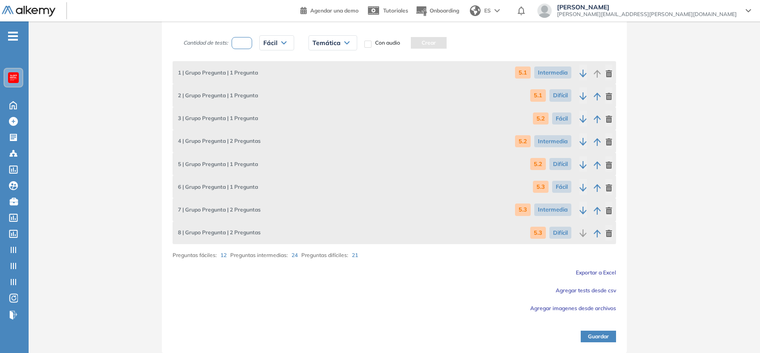
click at [331, 45] on span "Temática" at bounding box center [326, 42] width 28 height 7
click at [316, 95] on li "5.4" at bounding box center [316, 94] width 7 height 9
click at [414, 40] on button "Crear" at bounding box center [409, 43] width 36 height 12
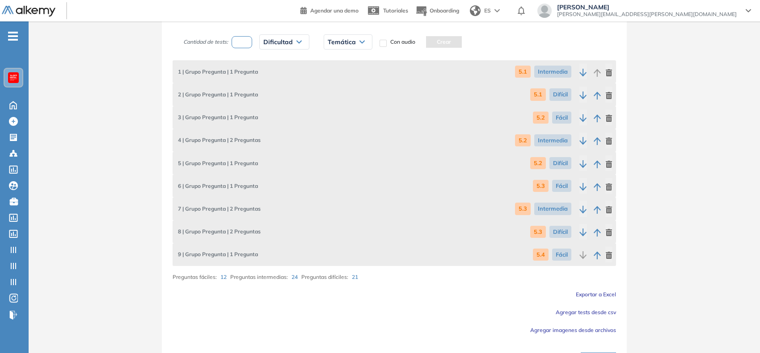
click at [240, 41] on input "number" at bounding box center [241, 42] width 21 height 12
type input "*"
click at [276, 43] on span "Dificultad" at bounding box center [277, 41] width 29 height 7
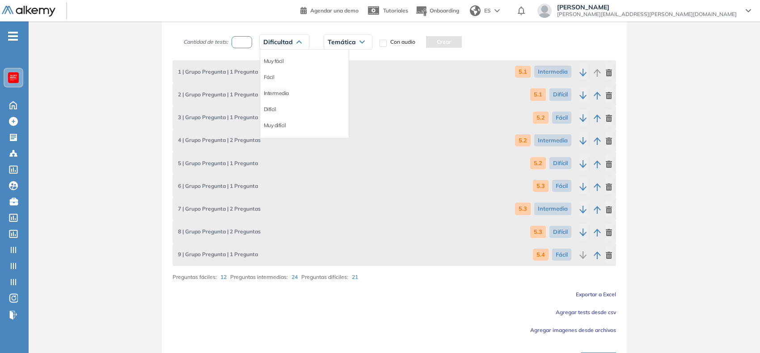
click at [280, 96] on li "Intermedia" at bounding box center [276, 93] width 25 height 9
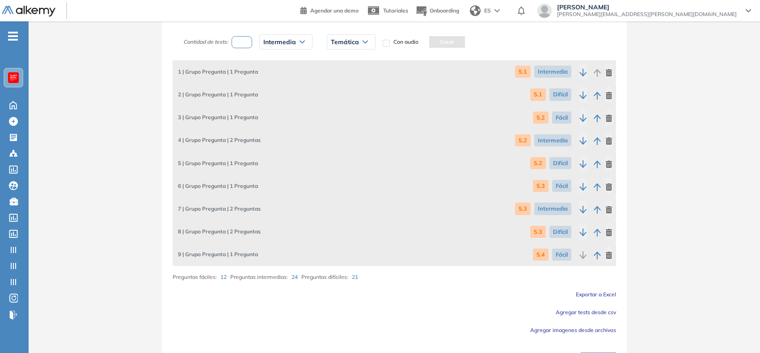
click at [334, 41] on span "Temática" at bounding box center [345, 41] width 28 height 7
click at [336, 92] on li "5.4" at bounding box center [334, 93] width 7 height 9
click at [427, 45] on button "Crear" at bounding box center [427, 42] width 36 height 12
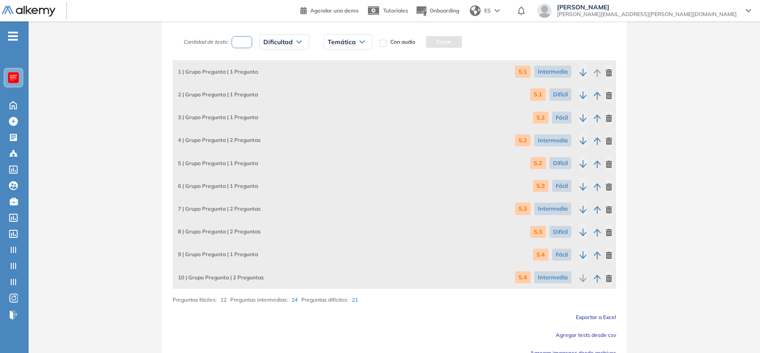
click at [247, 40] on input "number" at bounding box center [241, 42] width 21 height 12
type input "*"
click at [290, 41] on span "Dificultad" at bounding box center [277, 41] width 29 height 7
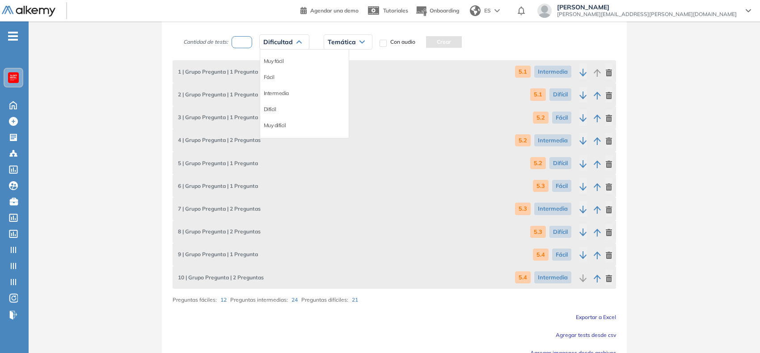
click at [271, 107] on li "Difícil" at bounding box center [270, 109] width 13 height 9
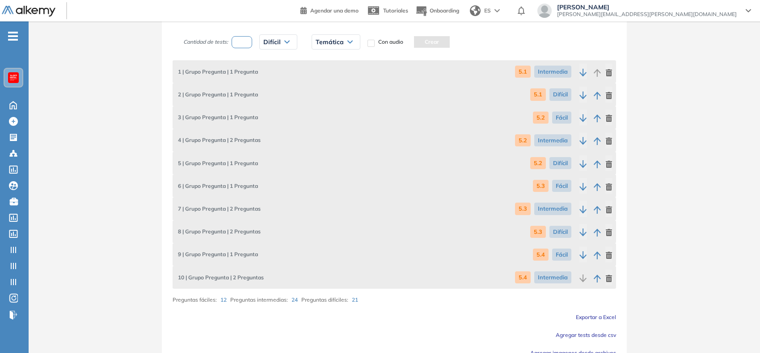
click at [337, 44] on span "Temática" at bounding box center [329, 41] width 28 height 7
click at [320, 92] on li "5.4" at bounding box center [319, 93] width 7 height 9
click at [422, 42] on button "Crear" at bounding box center [412, 42] width 36 height 12
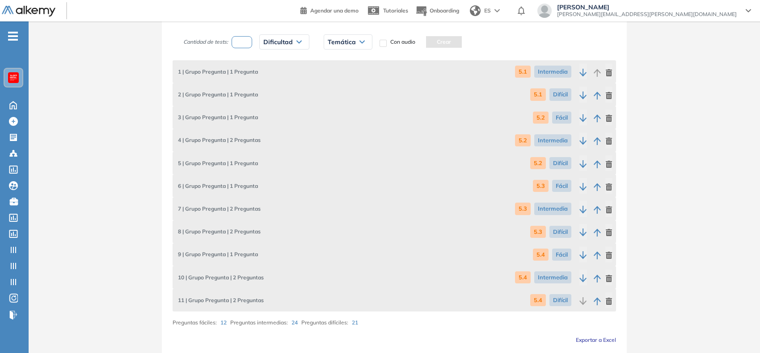
click at [244, 39] on input "number" at bounding box center [241, 42] width 21 height 12
type input "*"
click at [282, 47] on div "Dificultad" at bounding box center [284, 42] width 49 height 14
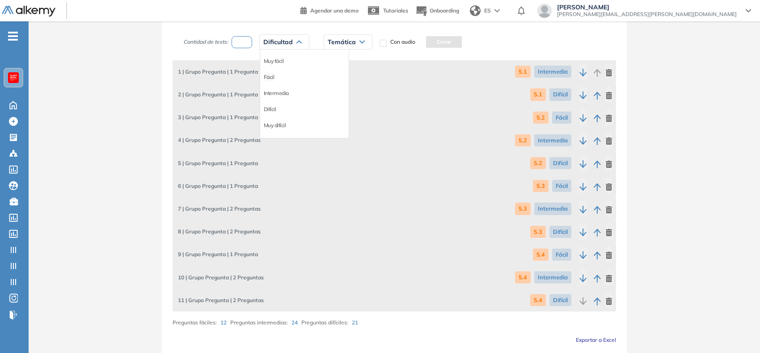
click at [269, 80] on li "Fácil" at bounding box center [269, 77] width 11 height 9
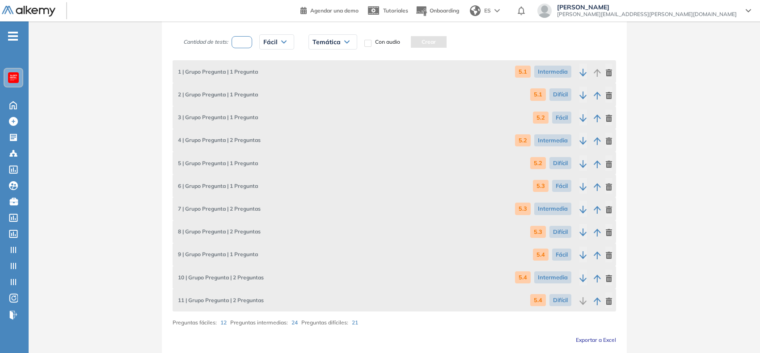
click at [324, 43] on span "Temática" at bounding box center [326, 41] width 28 height 7
click at [318, 65] on li "5.5" at bounding box center [316, 61] width 7 height 9
click at [403, 42] on button "Crear" at bounding box center [409, 42] width 36 height 12
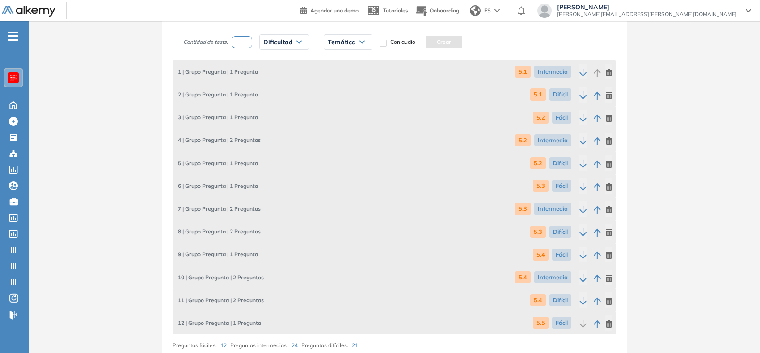
click at [246, 45] on input "number" at bounding box center [241, 42] width 21 height 12
type input "*"
click at [277, 42] on span "Dificultad" at bounding box center [277, 41] width 29 height 7
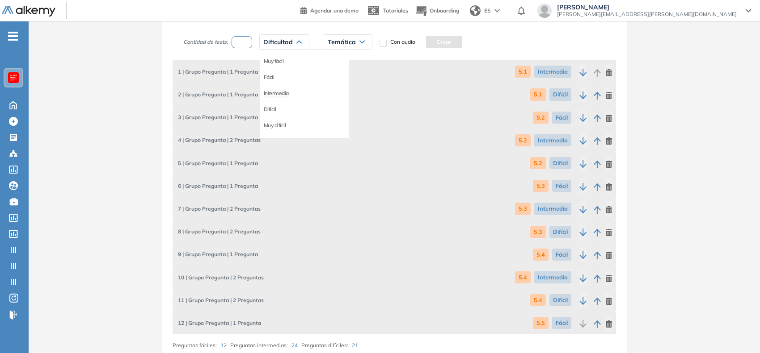
click at [274, 94] on li "Intermedia" at bounding box center [276, 93] width 25 height 9
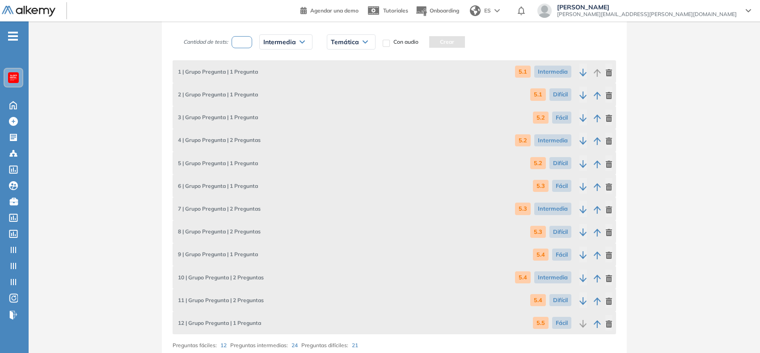
click at [339, 41] on span "Temática" at bounding box center [345, 41] width 28 height 7
click at [336, 59] on li "5.5" at bounding box center [334, 61] width 7 height 9
click at [423, 43] on button "Crear" at bounding box center [427, 42] width 36 height 12
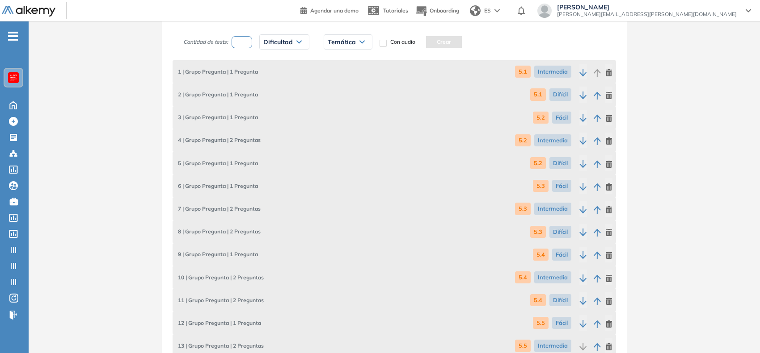
click at [247, 42] on input "number" at bounding box center [241, 42] width 21 height 12
type input "*"
click at [298, 43] on icon at bounding box center [299, 42] width 4 height 2
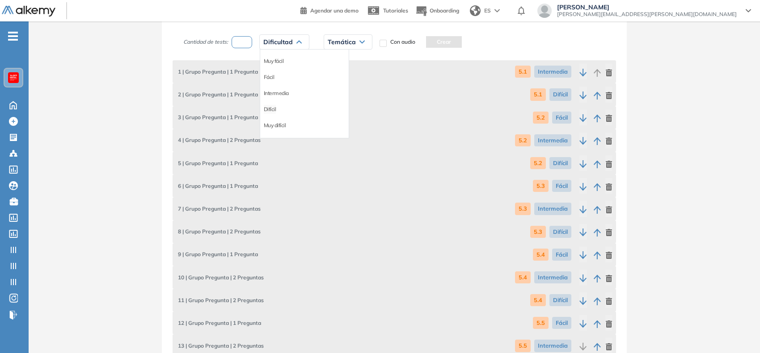
click at [268, 110] on li "Difícil" at bounding box center [270, 109] width 13 height 9
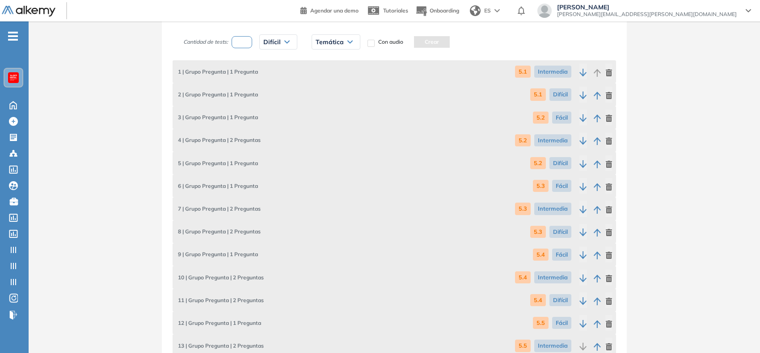
click at [340, 45] on span "Temática" at bounding box center [329, 41] width 28 height 7
click at [320, 65] on li "5.5" at bounding box center [319, 61] width 7 height 9
click at [407, 46] on button "Crear" at bounding box center [412, 42] width 36 height 12
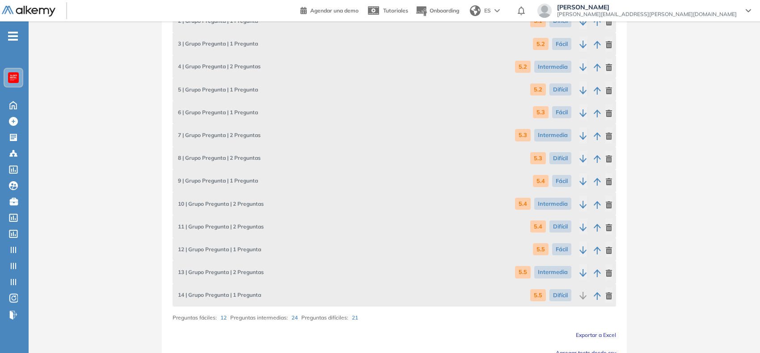
scroll to position [686, 0]
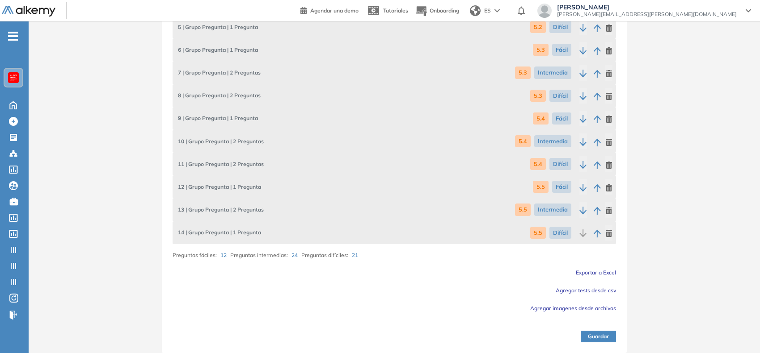
click at [593, 340] on button "Guardar" at bounding box center [597, 337] width 35 height 12
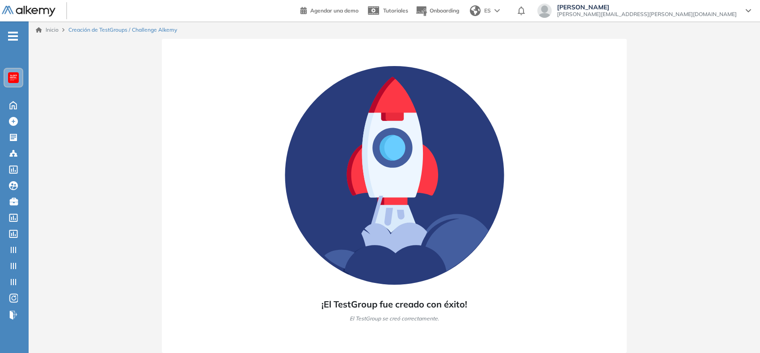
scroll to position [0, 0]
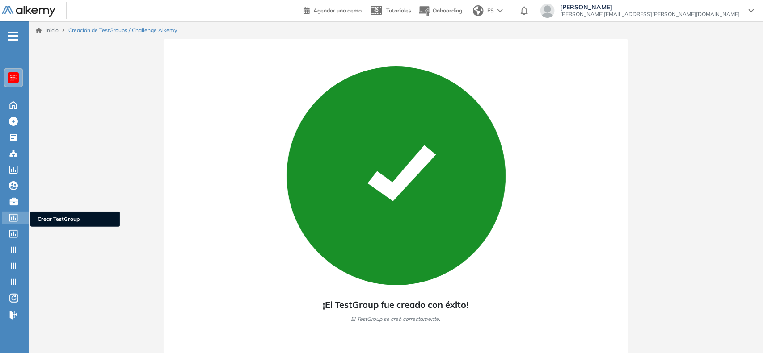
click at [11, 219] on icon at bounding box center [13, 218] width 9 height 8
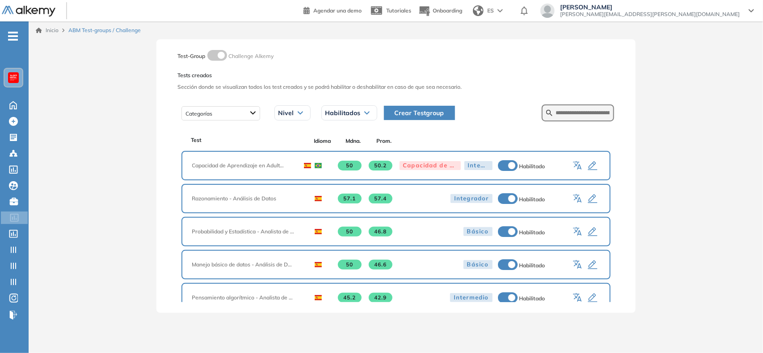
click at [416, 113] on span "Crear Testgroup" at bounding box center [420, 113] width 50 height 10
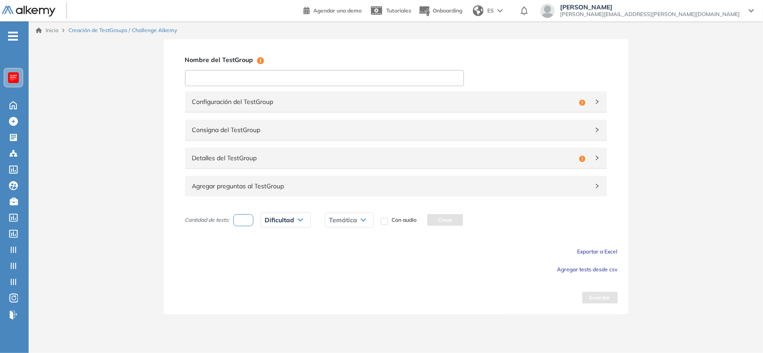
click at [340, 84] on input at bounding box center [324, 78] width 279 height 16
type input "**********"
click at [363, 97] on span "Configuración del TestGroup" at bounding box center [383, 102] width 383 height 10
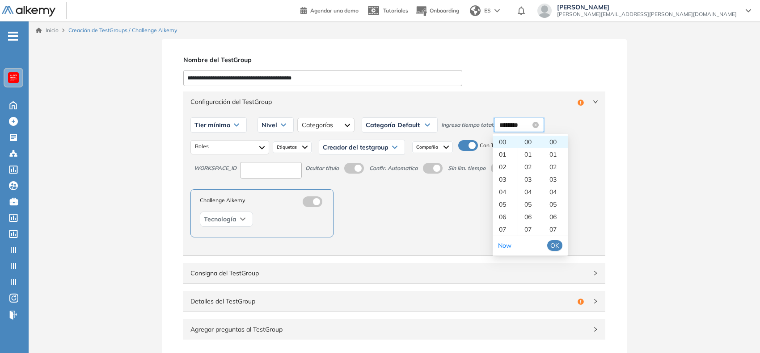
click at [513, 129] on input "********" at bounding box center [514, 125] width 31 height 10
click at [530, 211] on div "18" at bounding box center [530, 214] width 25 height 13
type input "********"
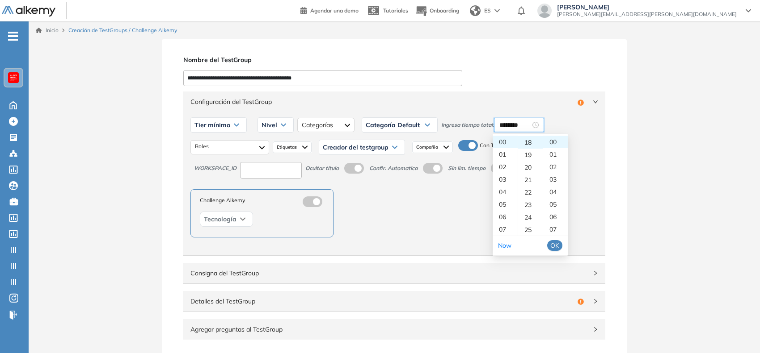
click at [555, 244] on span "OK" at bounding box center [554, 246] width 9 height 10
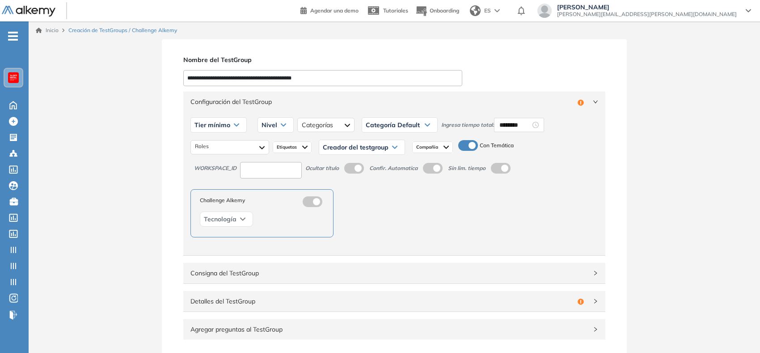
click at [223, 119] on div "Tier mínimo" at bounding box center [218, 125] width 55 height 14
click at [209, 144] on li "Tier N° 1" at bounding box center [205, 144] width 20 height 9
click at [261, 178] on input at bounding box center [271, 170] width 62 height 17
type input "***"
click at [261, 121] on div "Nivel" at bounding box center [265, 125] width 35 height 14
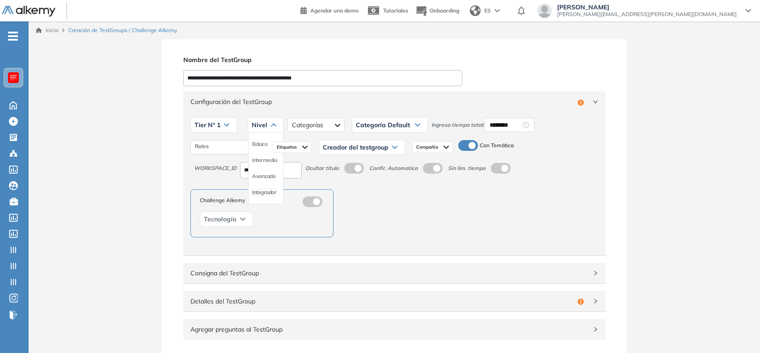
click at [267, 192] on li "Integrador" at bounding box center [264, 192] width 24 height 9
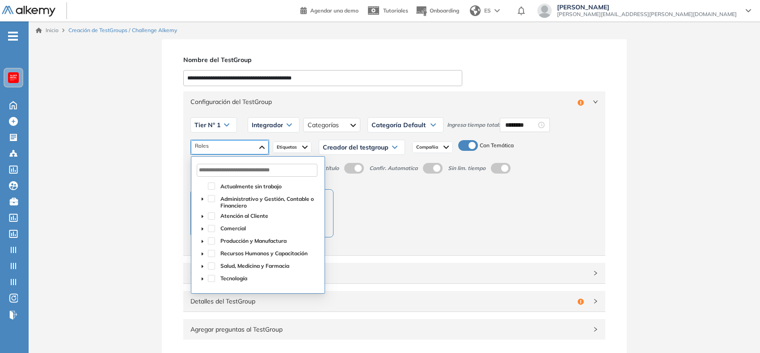
click at [232, 152] on div at bounding box center [230, 147] width 78 height 14
click at [227, 170] on input "text" at bounding box center [257, 170] width 121 height 13
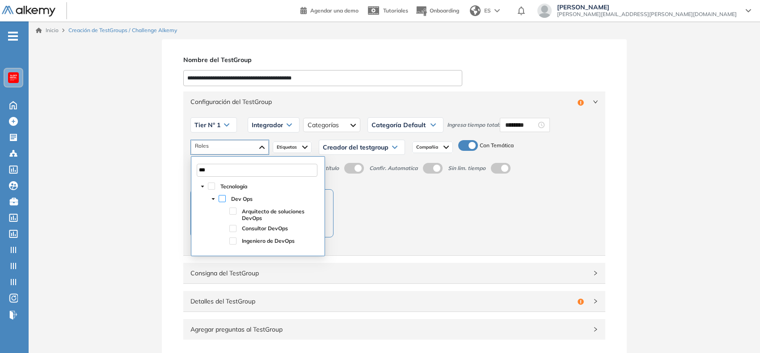
click at [220, 200] on span at bounding box center [222, 198] width 7 height 7
type input "***"
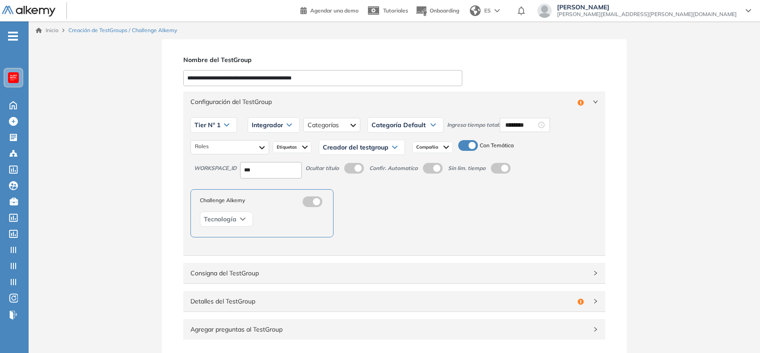
click at [336, 150] on span "Creador del testgroup" at bounding box center [356, 147] width 66 height 7
click at [360, 223] on li "Equipo Pedagógico Alkemy" at bounding box center [354, 227] width 63 height 9
click at [593, 97] on div "Configuración del TestGroup Incompleto" at bounding box center [394, 102] width 422 height 21
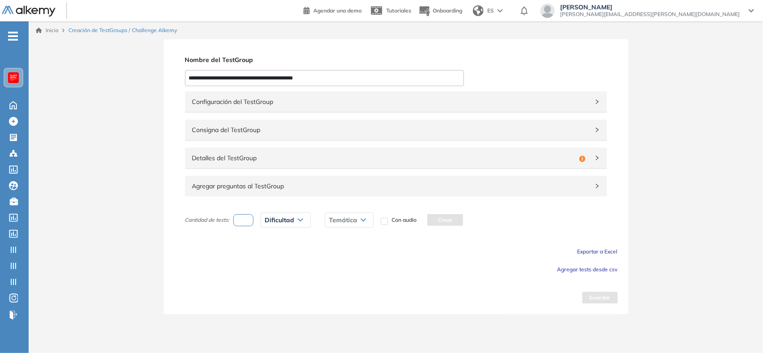
click at [412, 166] on div "Detalles del TestGroup Incompleto" at bounding box center [396, 158] width 422 height 21
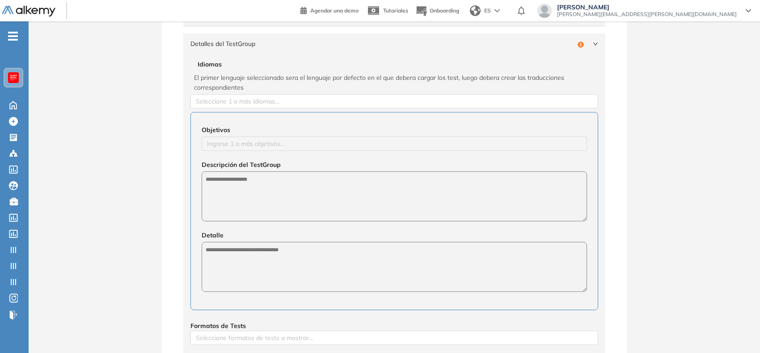
scroll to position [115, 0]
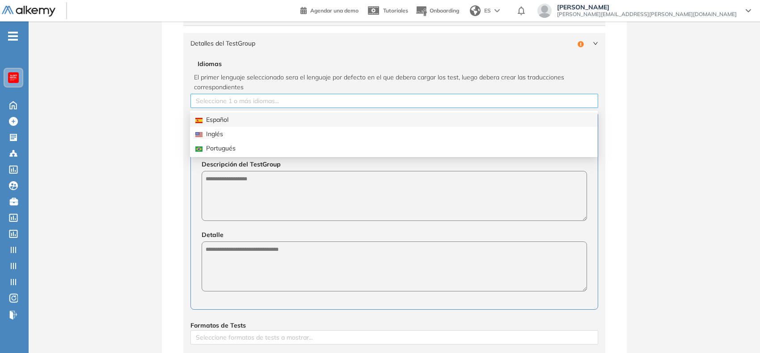
click at [272, 106] on div at bounding box center [394, 101] width 403 height 11
click at [273, 119] on div "Español" at bounding box center [393, 120] width 397 height 10
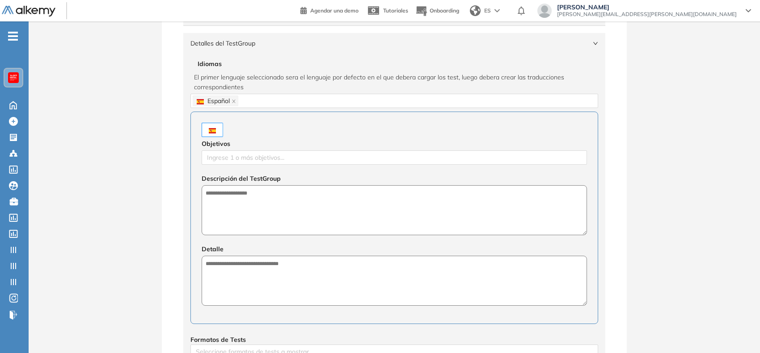
click at [160, 157] on div "**********" at bounding box center [394, 247] width 731 height 646
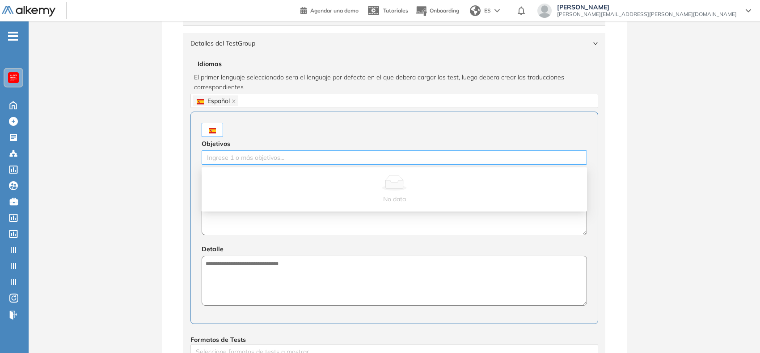
click at [233, 159] on div at bounding box center [394, 157] width 381 height 11
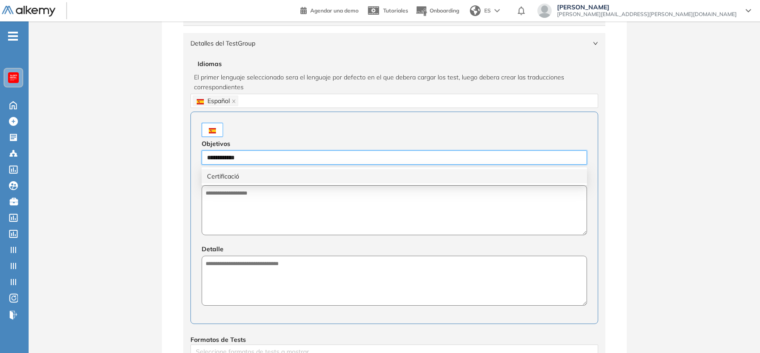
type input "**********"
type input "******"
type input "*********"
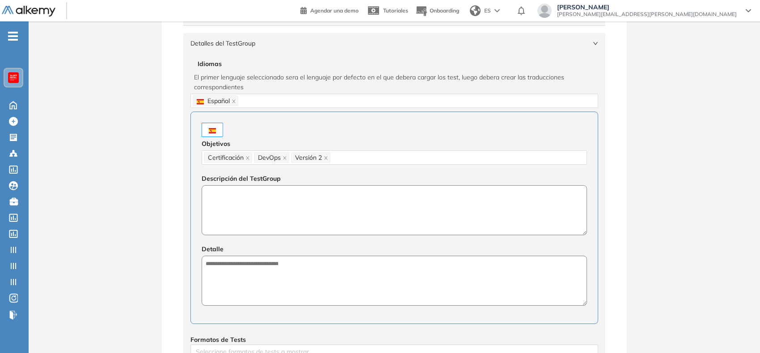
click at [282, 227] on textarea at bounding box center [394, 210] width 385 height 50
paste textarea "**********"
type textarea "**********"
click at [336, 284] on textarea at bounding box center [394, 281] width 385 height 50
paste textarea "**********"
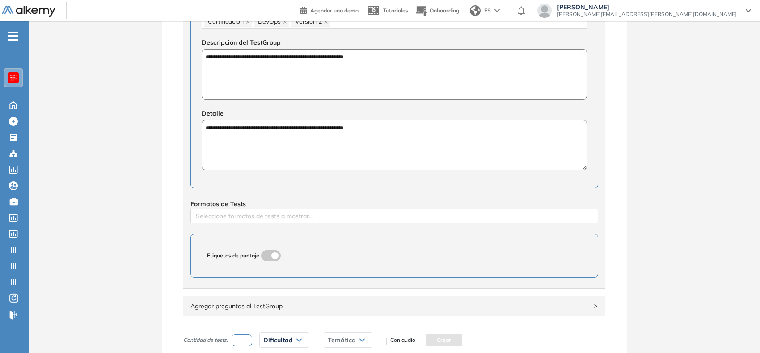
scroll to position [334, 0]
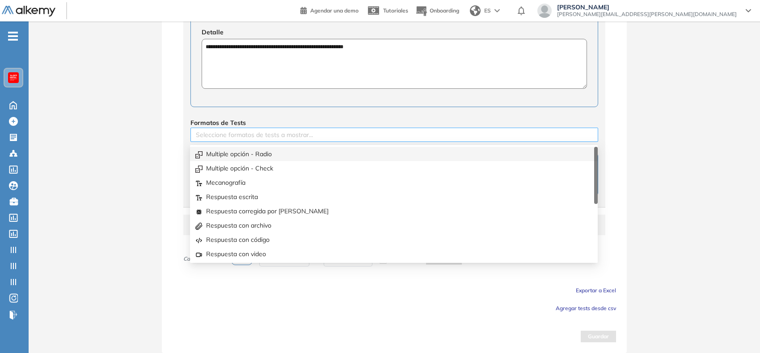
click at [296, 141] on div "Seleccione formatos de tests a mostrar..." at bounding box center [394, 135] width 408 height 14
type textarea "**********"
click at [284, 149] on div "Multiple opción - Radio" at bounding box center [393, 154] width 397 height 10
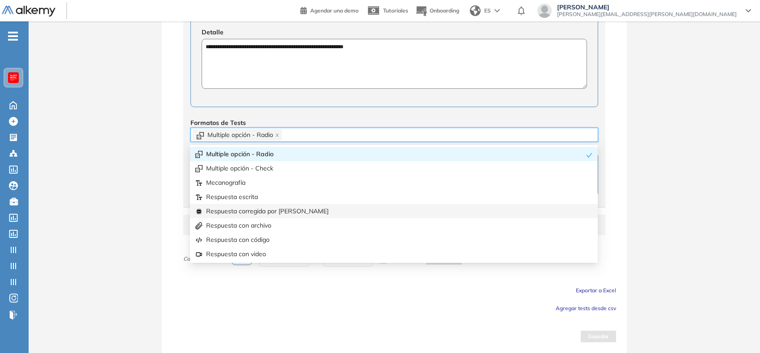
click at [288, 210] on div "Respuesta corregida por [PERSON_NAME]" at bounding box center [393, 211] width 397 height 10
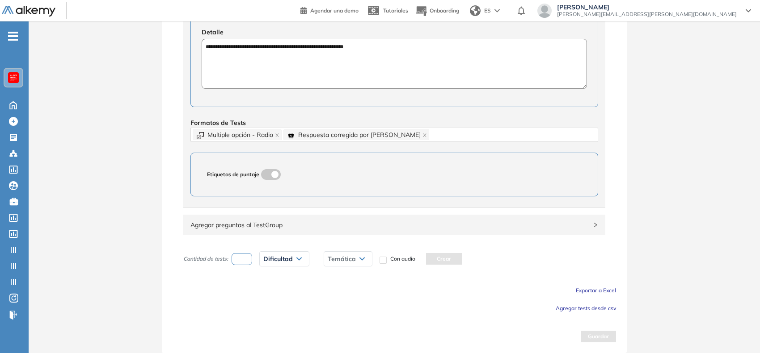
click at [146, 201] on div "**********" at bounding box center [394, 30] width 731 height 647
click at [562, 309] on span "Agregar tests desde csv" at bounding box center [585, 308] width 60 height 7
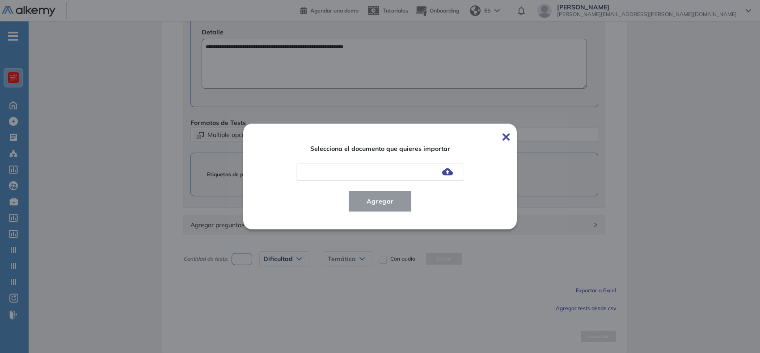
click at [452, 177] on div at bounding box center [380, 172] width 168 height 17
click at [447, 167] on div at bounding box center [380, 172] width 168 height 17
click at [448, 168] on img at bounding box center [447, 171] width 11 height 7
click at [0, 0] on input "file" at bounding box center [0, 0] width 0 height 0
click at [373, 193] on button "Agregar" at bounding box center [380, 201] width 64 height 21
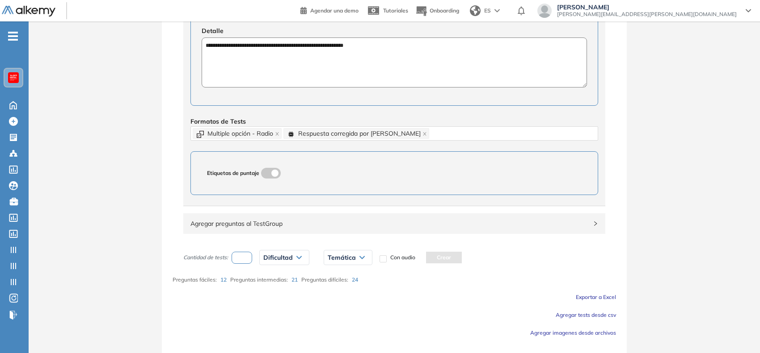
scroll to position [360, 0]
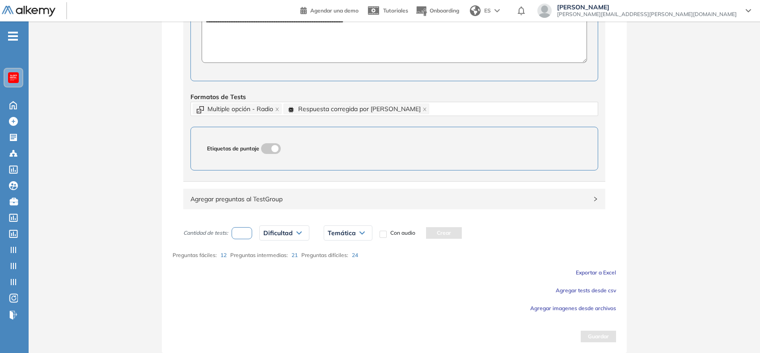
click at [244, 236] on input "number" at bounding box center [241, 233] width 21 height 12
type input "*"
click at [280, 231] on span "Dificultad" at bounding box center [277, 233] width 29 height 7
click at [274, 273] on li "Fácil" at bounding box center [269, 268] width 11 height 9
click at [336, 234] on span "Temática" at bounding box center [326, 233] width 28 height 7
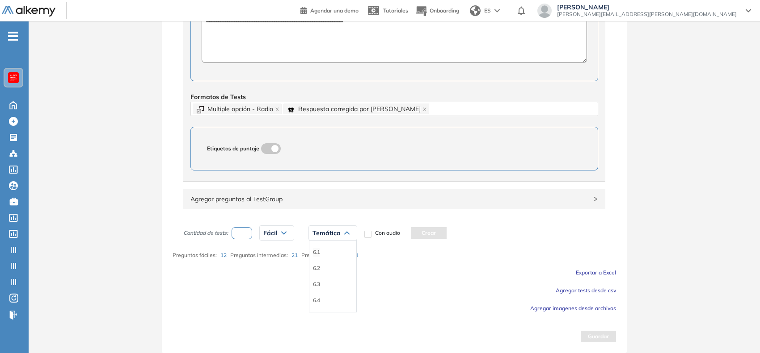
click at [316, 249] on li "6.1" at bounding box center [316, 252] width 7 height 9
click at [407, 233] on button "Crear" at bounding box center [409, 233] width 36 height 12
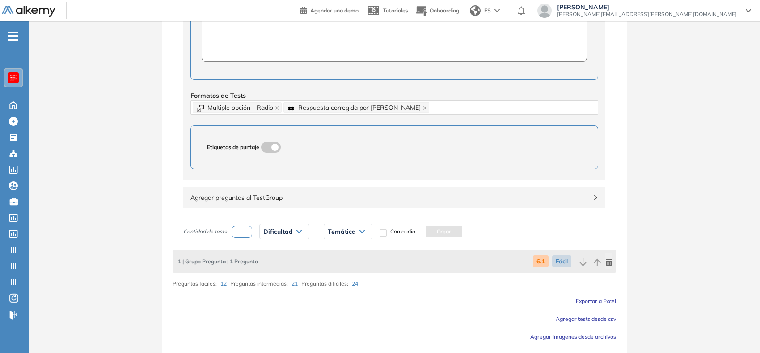
click at [244, 238] on input "*" at bounding box center [241, 232] width 21 height 12
type input "*"
click at [294, 233] on div "Dificultad" at bounding box center [284, 232] width 49 height 14
click at [282, 285] on li "Intermedia" at bounding box center [276, 283] width 25 height 9
click at [347, 228] on div "Temática" at bounding box center [351, 232] width 48 height 14
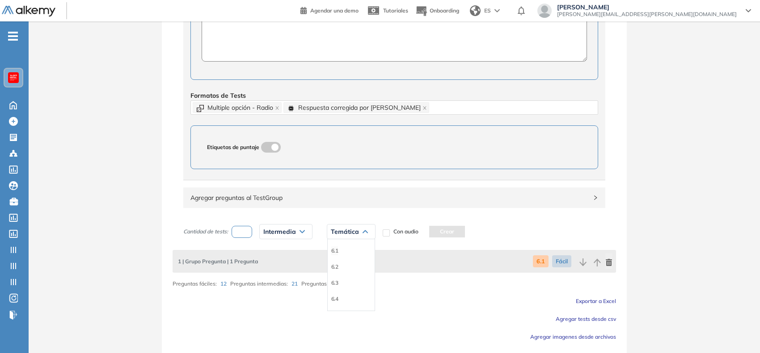
click at [334, 253] on li "6.1" at bounding box center [334, 251] width 7 height 9
click at [430, 232] on button "Crear" at bounding box center [427, 232] width 36 height 12
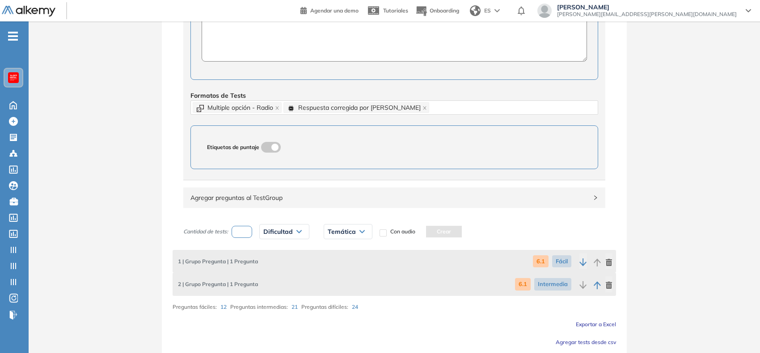
click at [239, 235] on input "number" at bounding box center [241, 232] width 21 height 12
type input "*"
click at [286, 230] on span "Dificultad" at bounding box center [277, 231] width 29 height 7
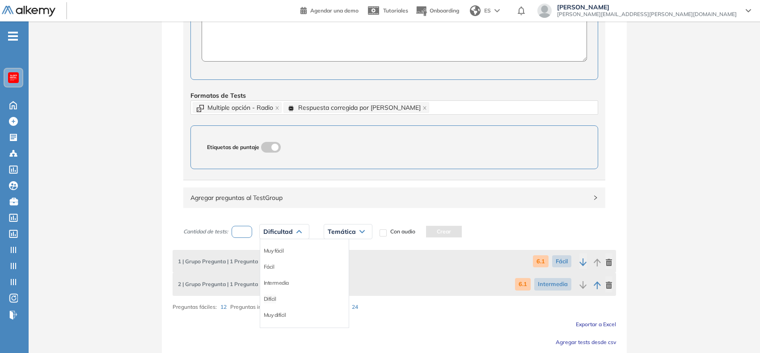
click at [270, 303] on li "Difícil" at bounding box center [270, 299] width 13 height 9
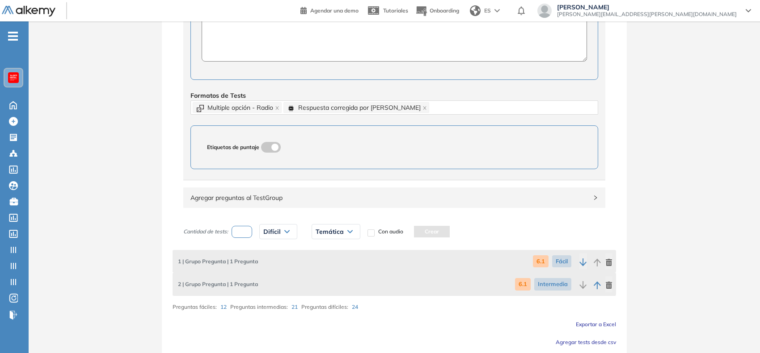
click at [340, 235] on span "Temática" at bounding box center [329, 231] width 28 height 7
click at [320, 253] on li "6.1" at bounding box center [319, 251] width 7 height 9
click at [425, 231] on button "Crear" at bounding box center [412, 232] width 36 height 12
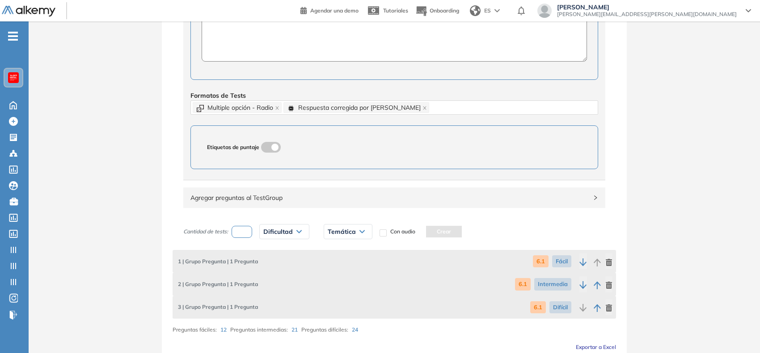
scroll to position [435, 0]
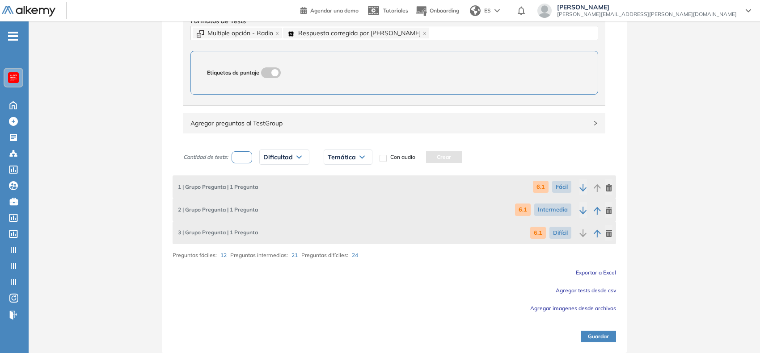
click at [248, 157] on input "*" at bounding box center [241, 157] width 21 height 12
type input "*"
click at [278, 157] on span "Dificultad" at bounding box center [277, 157] width 29 height 7
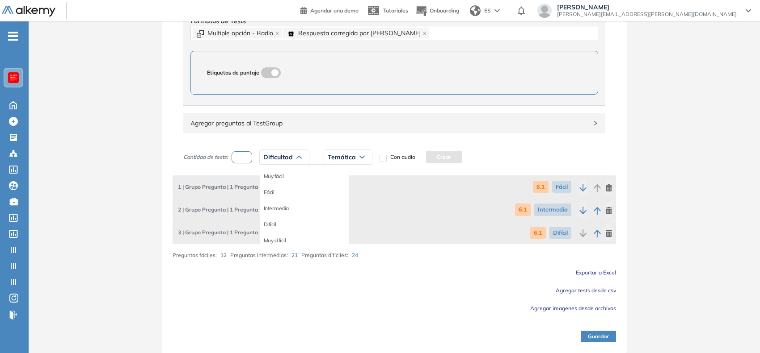
click at [274, 193] on li "Fácil" at bounding box center [269, 192] width 11 height 9
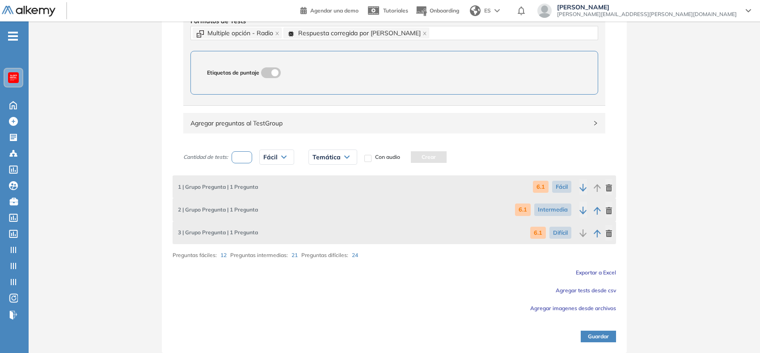
click at [327, 153] on div "Temática" at bounding box center [333, 157] width 48 height 14
click at [315, 196] on li "6.2" at bounding box center [316, 192] width 7 height 9
click at [403, 157] on button "Crear" at bounding box center [409, 157] width 36 height 12
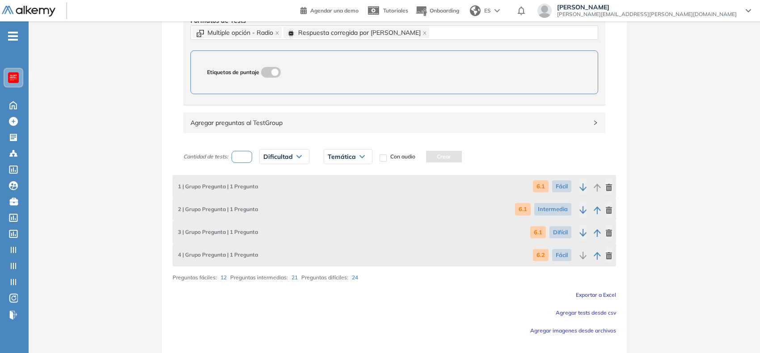
click at [244, 161] on input "number" at bounding box center [241, 157] width 21 height 12
type input "*"
click at [278, 159] on span "Dificultad" at bounding box center [277, 156] width 29 height 7
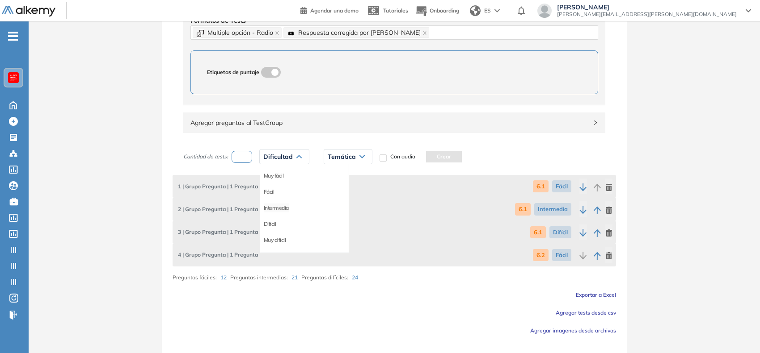
click at [279, 213] on li "Intermedia" at bounding box center [276, 208] width 25 height 9
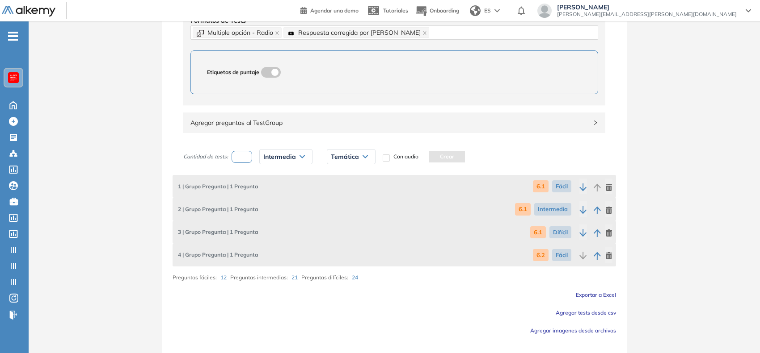
click at [340, 160] on span "Temática" at bounding box center [345, 156] width 28 height 7
click at [336, 193] on li "6.2" at bounding box center [334, 192] width 7 height 9
click at [439, 157] on button "Crear" at bounding box center [427, 157] width 36 height 12
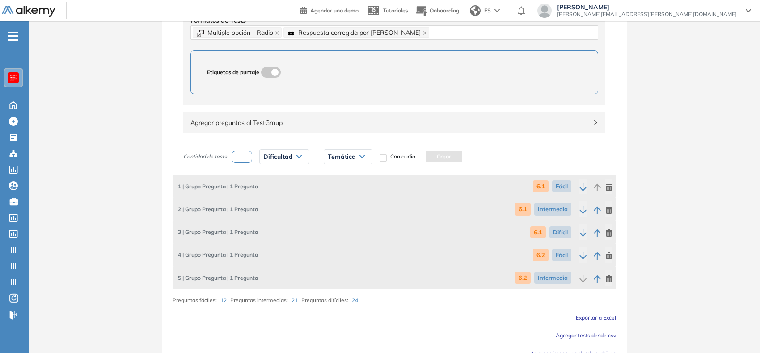
click at [246, 163] on input "number" at bounding box center [241, 157] width 21 height 12
type input "*"
click at [281, 158] on span "Dificultad" at bounding box center [277, 156] width 29 height 7
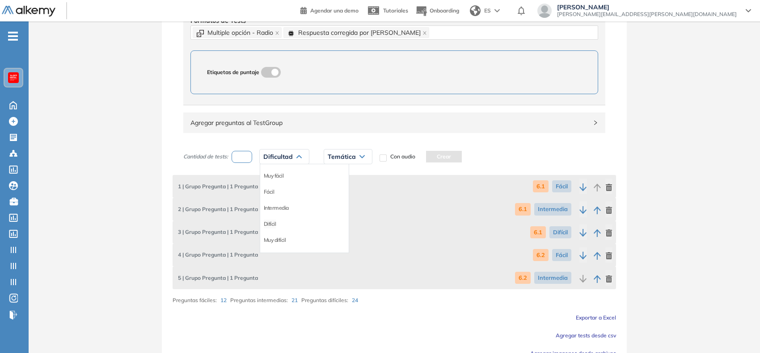
click at [272, 224] on li "Difícil" at bounding box center [270, 224] width 13 height 9
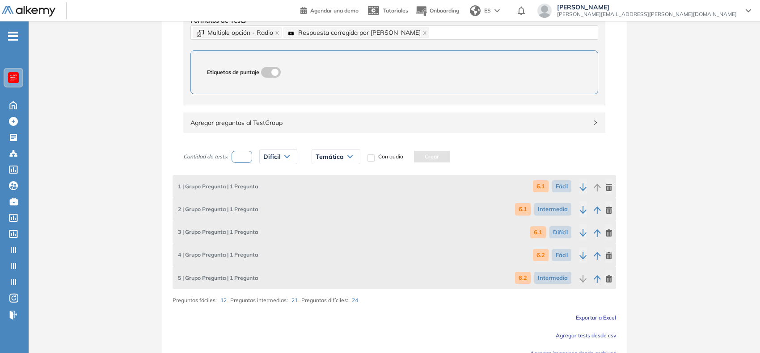
click at [338, 157] on span "Temática" at bounding box center [329, 156] width 28 height 7
click at [320, 191] on li "6.2" at bounding box center [319, 192] width 7 height 9
click at [419, 154] on button "Crear" at bounding box center [412, 157] width 36 height 12
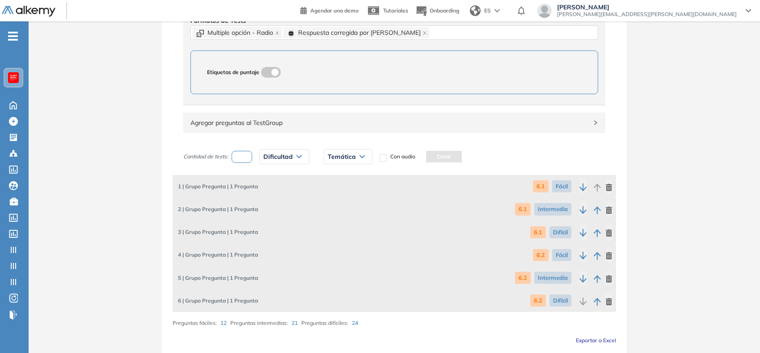
scroll to position [504, 0]
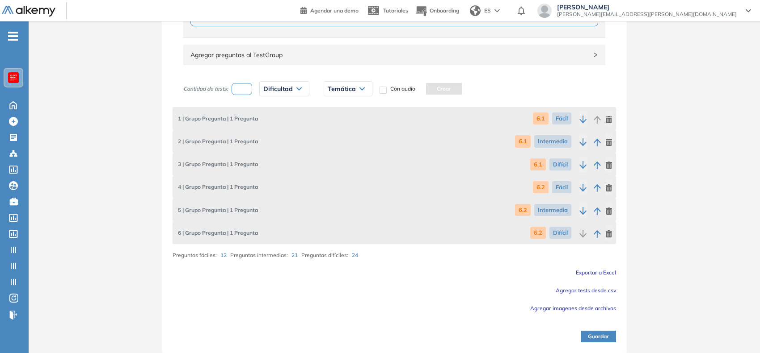
click at [248, 92] on input "number" at bounding box center [241, 89] width 21 height 12
type input "*"
click at [279, 86] on span "Dificultad" at bounding box center [277, 88] width 29 height 7
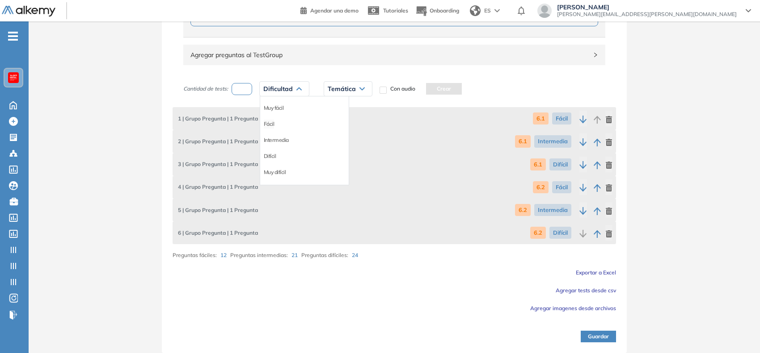
click at [269, 124] on li "Fácil" at bounding box center [269, 124] width 11 height 9
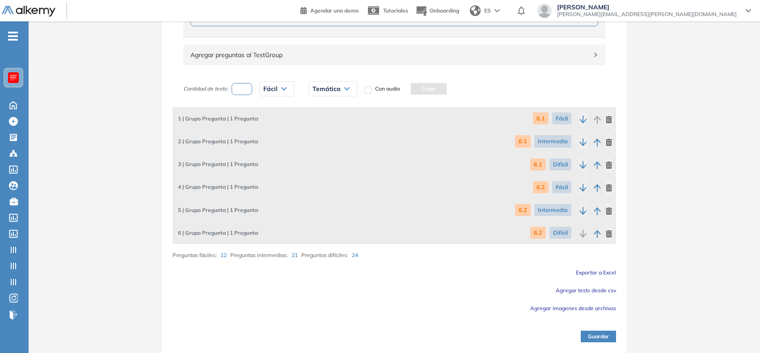
click at [322, 93] on div "Temática" at bounding box center [333, 89] width 48 height 14
click at [316, 141] on li "6.3" at bounding box center [316, 140] width 7 height 9
click at [407, 90] on button "Crear" at bounding box center [409, 89] width 36 height 12
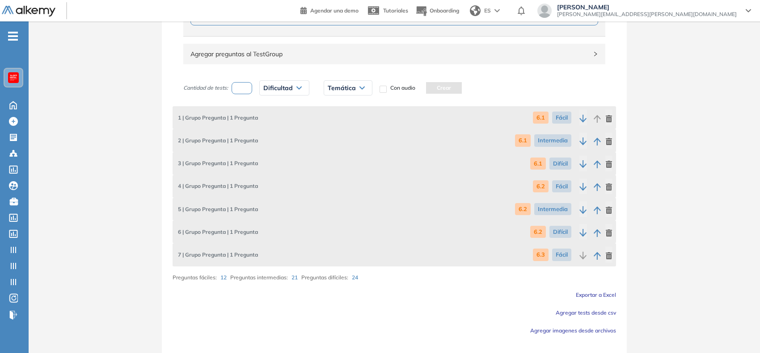
click at [246, 88] on input "number" at bounding box center [241, 88] width 21 height 12
type input "*"
click at [277, 90] on span "Dificultad" at bounding box center [277, 87] width 29 height 7
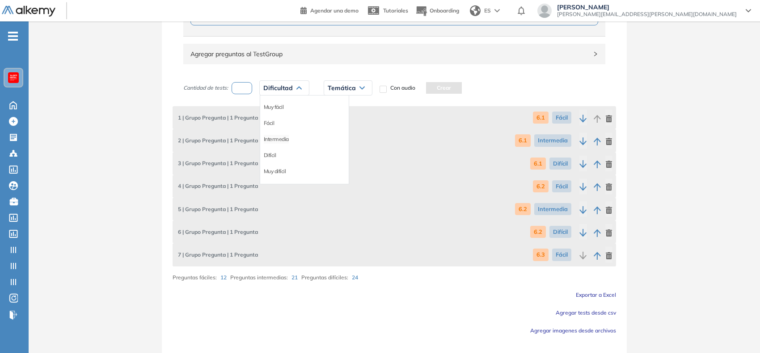
click at [279, 139] on li "Intermedia" at bounding box center [276, 139] width 25 height 9
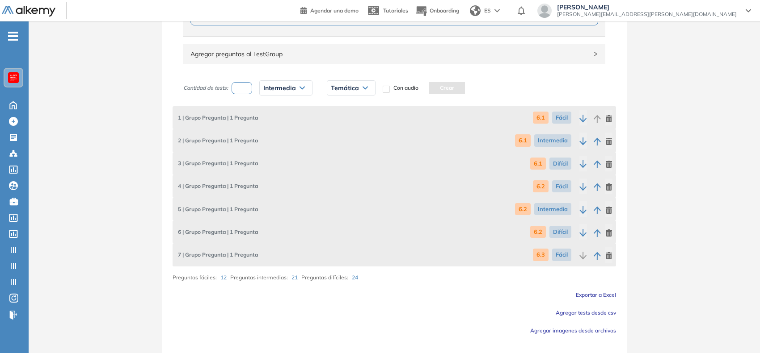
click at [345, 85] on span "Temática" at bounding box center [345, 87] width 28 height 7
click at [336, 141] on li "6.3" at bounding box center [334, 139] width 7 height 9
click at [433, 93] on button "Crear" at bounding box center [427, 88] width 36 height 12
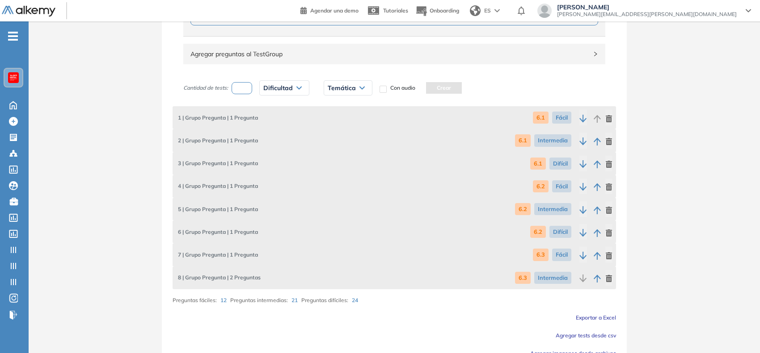
click at [244, 93] on input "number" at bounding box center [241, 88] width 21 height 12
type input "*"
click at [280, 92] on span "Dificultad" at bounding box center [277, 87] width 29 height 7
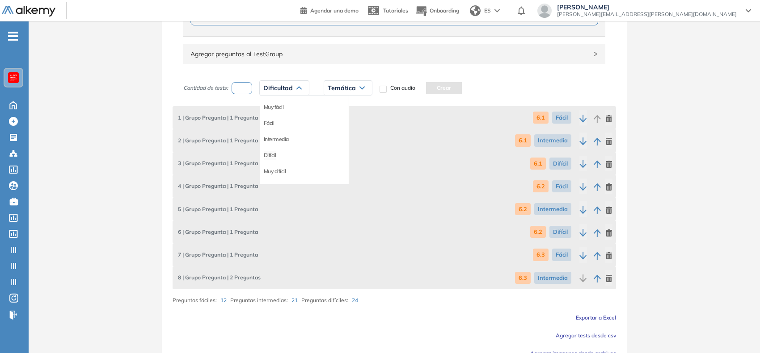
click at [267, 157] on li "Difícil" at bounding box center [270, 155] width 13 height 9
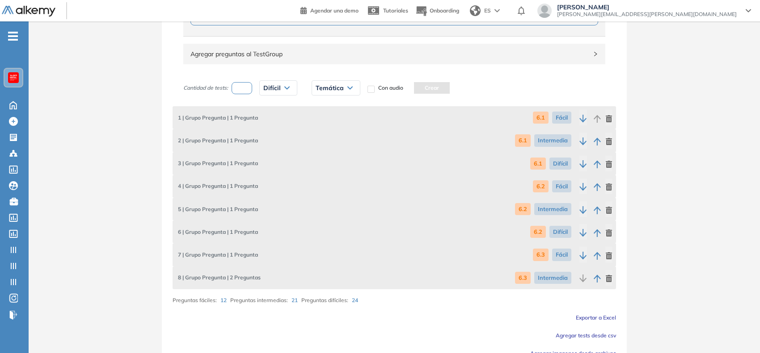
click at [325, 89] on span "Temática" at bounding box center [329, 87] width 28 height 7
click at [322, 143] on li "6.3" at bounding box center [319, 139] width 7 height 9
click at [425, 90] on button "Crear" at bounding box center [412, 88] width 36 height 12
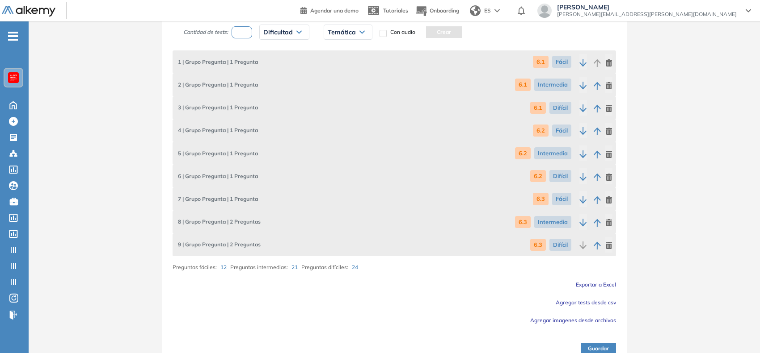
scroll to position [555, 0]
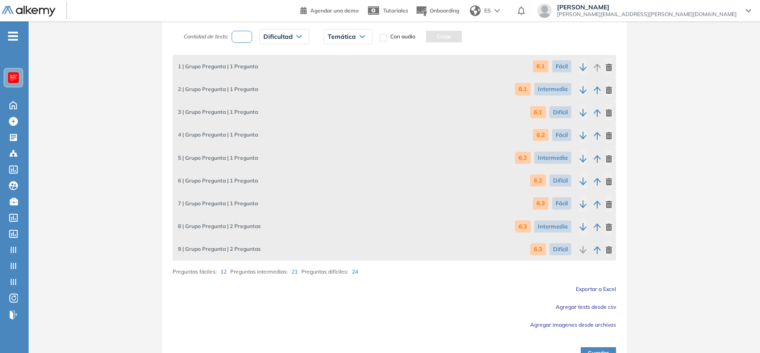
click at [243, 35] on input "number" at bounding box center [241, 37] width 21 height 12
type input "*"
click at [289, 39] on span "Dificultad" at bounding box center [277, 36] width 29 height 7
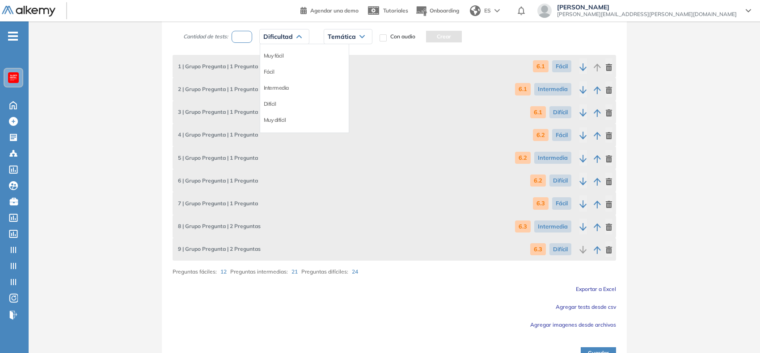
click at [275, 72] on div "Fácil" at bounding box center [304, 72] width 88 height 16
click at [269, 72] on li "Fácil" at bounding box center [269, 71] width 11 height 9
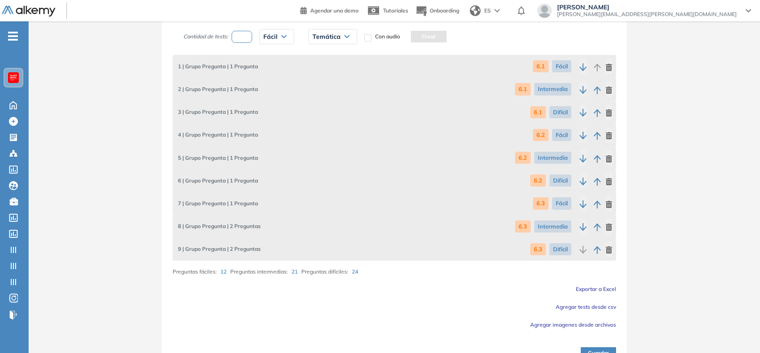
click at [319, 36] on span "Temática" at bounding box center [326, 36] width 28 height 7
click at [318, 104] on li "6.4" at bounding box center [316, 104] width 7 height 9
click at [418, 33] on button "Crear" at bounding box center [409, 37] width 36 height 12
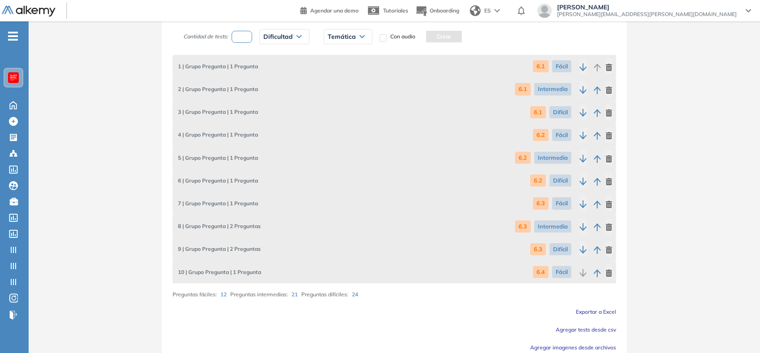
click at [242, 41] on input "number" at bounding box center [241, 37] width 21 height 12
type input "*"
click at [296, 41] on div "Dificultad" at bounding box center [284, 36] width 49 height 14
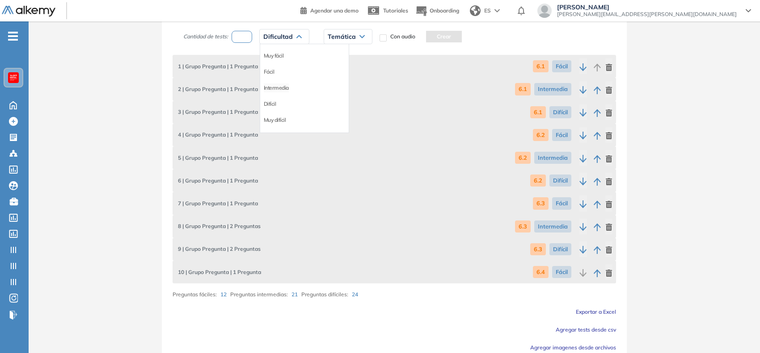
click at [280, 90] on li "Intermedia" at bounding box center [276, 88] width 25 height 9
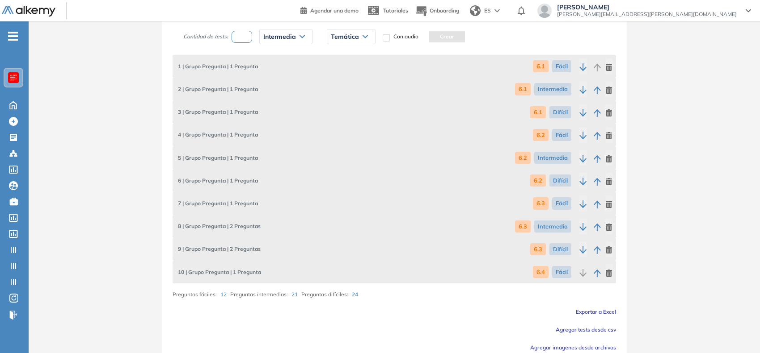
click at [362, 40] on div "Temática" at bounding box center [351, 36] width 48 height 14
click at [333, 106] on li "6.4" at bounding box center [334, 104] width 7 height 9
click at [422, 37] on button "Crear" at bounding box center [427, 37] width 36 height 12
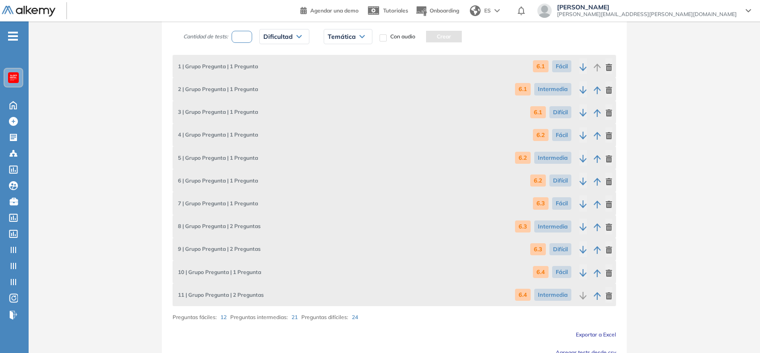
click at [246, 41] on input "number" at bounding box center [241, 37] width 21 height 12
type input "*"
click at [280, 38] on span "Dificultad" at bounding box center [277, 36] width 29 height 7
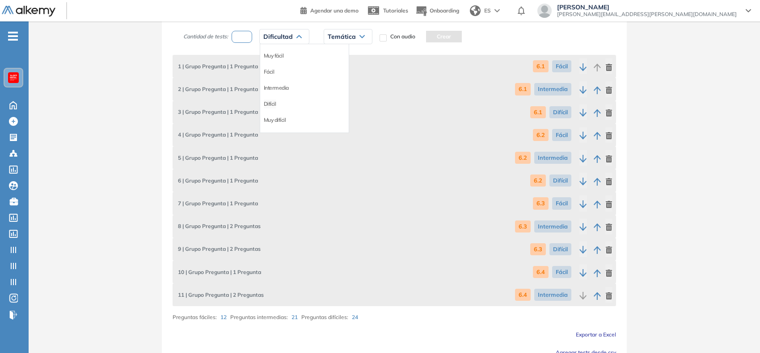
click at [276, 102] on li "Difícil" at bounding box center [270, 104] width 13 height 9
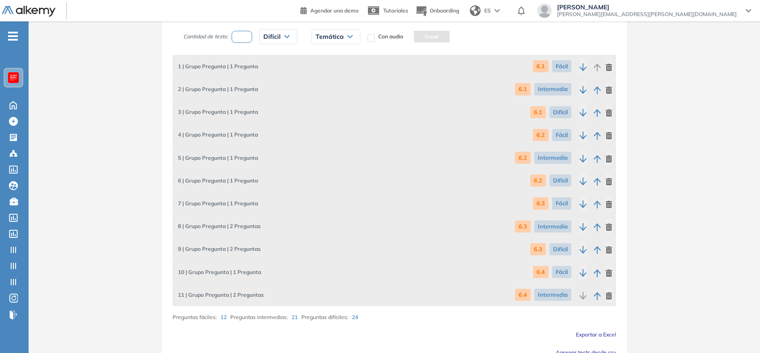
click at [336, 36] on span "Temática" at bounding box center [329, 36] width 28 height 7
click at [321, 104] on li "6.4" at bounding box center [319, 104] width 7 height 9
click at [410, 34] on button "Crear" at bounding box center [412, 37] width 36 height 12
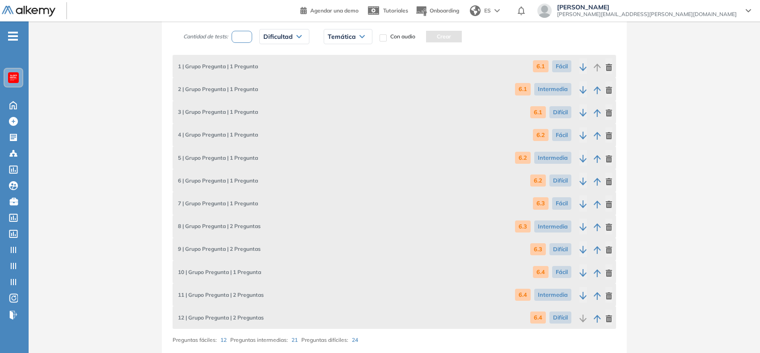
scroll to position [640, 0]
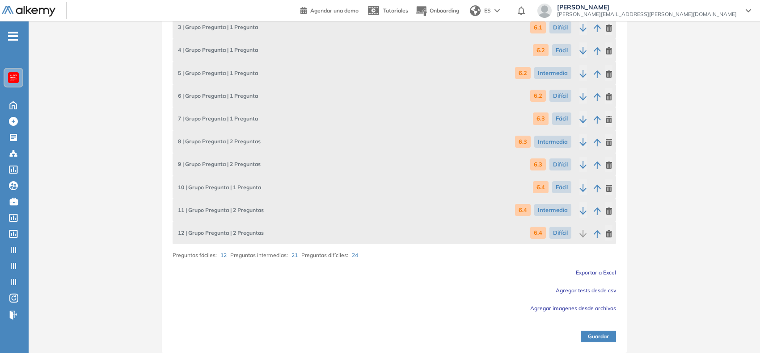
click at [595, 338] on button "Guardar" at bounding box center [597, 337] width 35 height 12
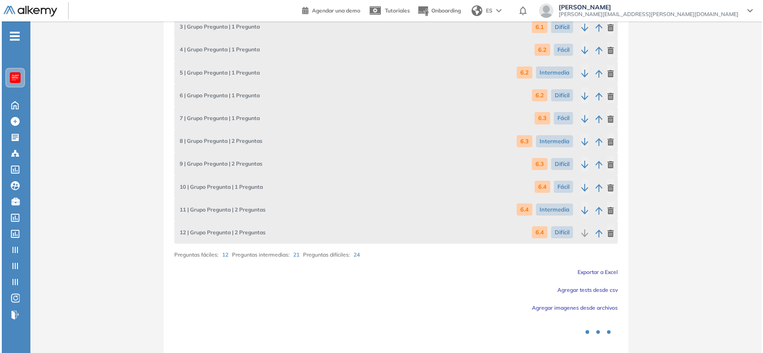
scroll to position [0, 0]
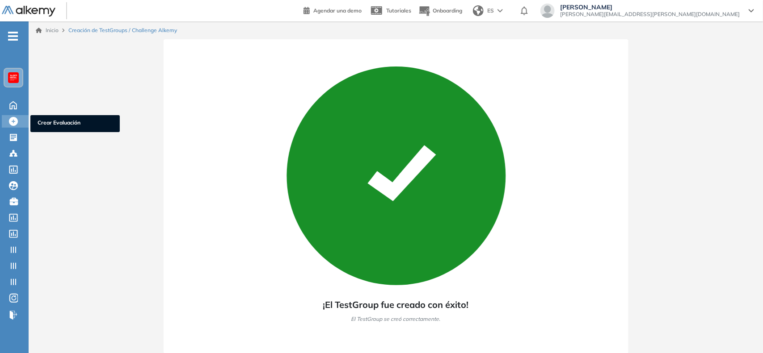
click at [17, 119] on icon at bounding box center [13, 121] width 9 height 9
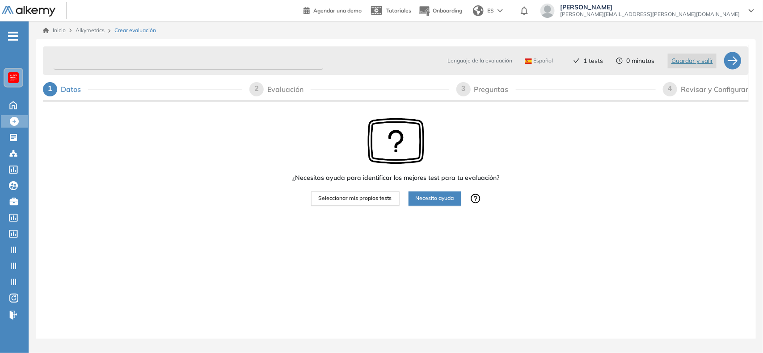
click at [92, 54] on input "text" at bounding box center [188, 60] width 269 height 17
click at [56, 61] on input "**********" at bounding box center [188, 60] width 269 height 17
type input "**********"
click at [383, 194] on span "Seleccionar mis propios tests" at bounding box center [355, 198] width 73 height 8
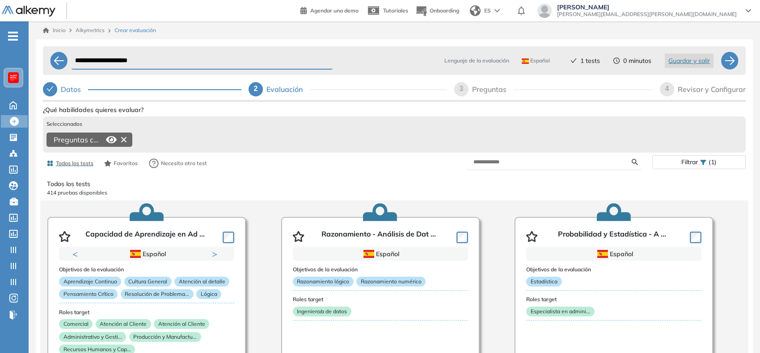
click at [122, 139] on icon at bounding box center [124, 140] width 14 height 14
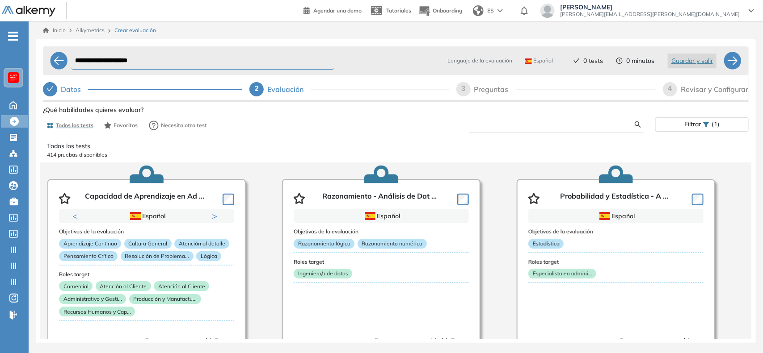
click at [505, 126] on input "text" at bounding box center [555, 125] width 160 height 8
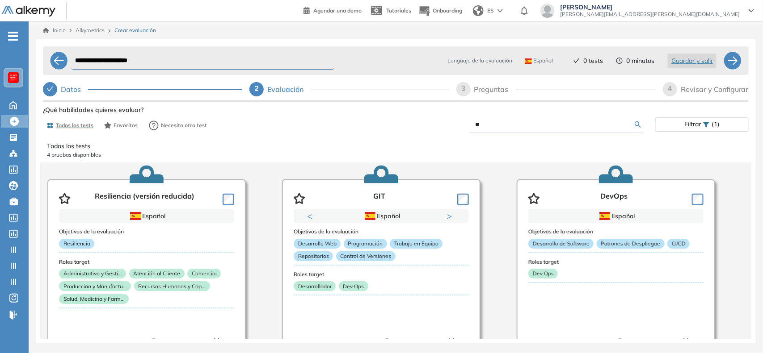
type input "*"
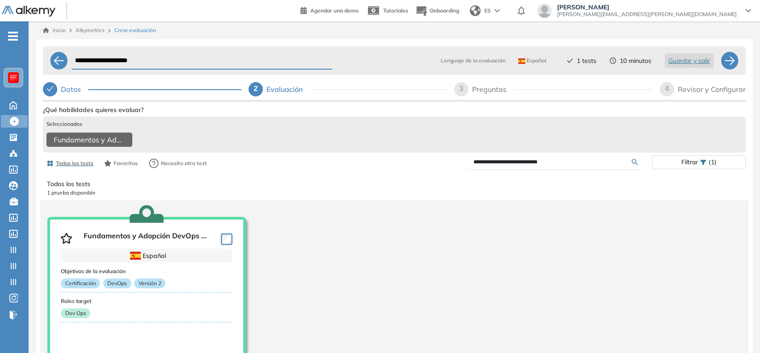
click at [517, 170] on form "**********" at bounding box center [553, 163] width 175 height 16
click at [531, 161] on input "**********" at bounding box center [552, 162] width 158 height 8
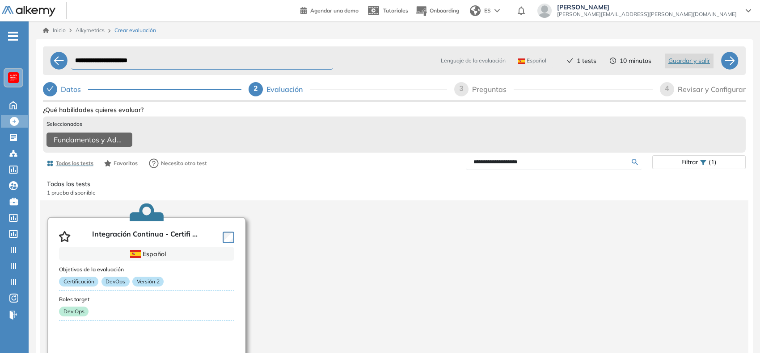
click at [230, 242] on div at bounding box center [226, 236] width 15 height 13
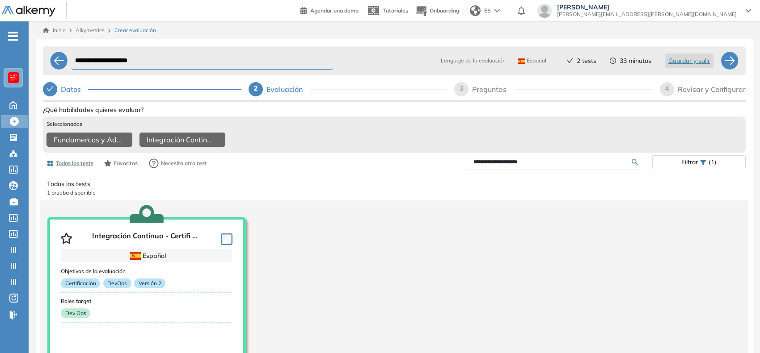
click at [514, 163] on input "**********" at bounding box center [552, 162] width 158 height 8
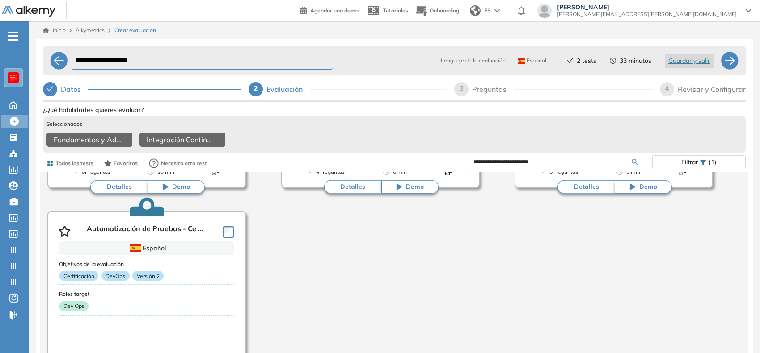
scroll to position [235, 0]
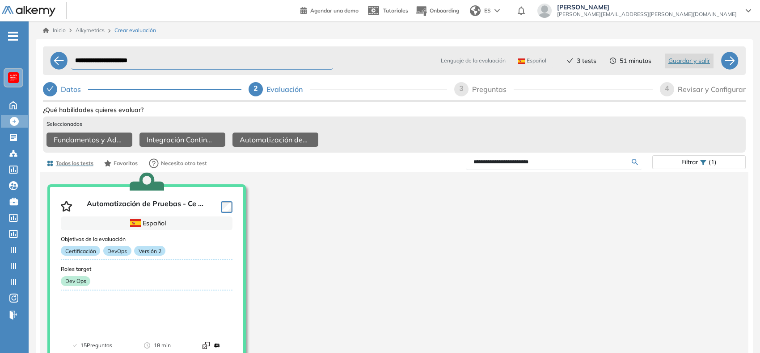
click at [523, 164] on input "**********" at bounding box center [552, 162] width 158 height 8
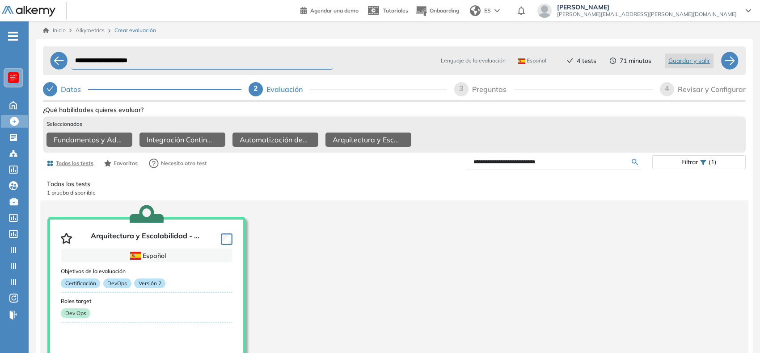
click at [483, 166] on input "**********" at bounding box center [552, 162] width 158 height 8
click at [492, 166] on input "**********" at bounding box center [552, 162] width 158 height 8
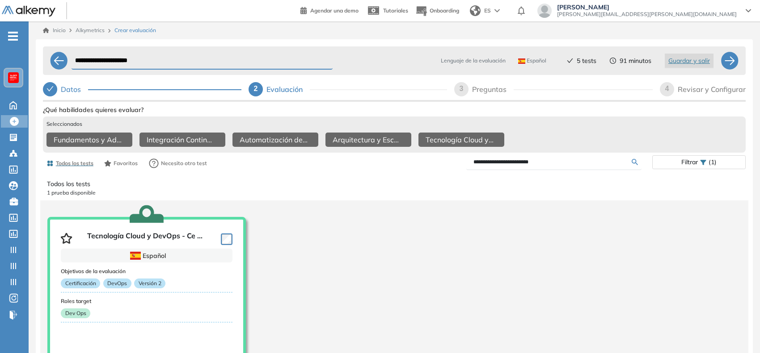
click at [492, 166] on input "**********" at bounding box center [552, 162] width 158 height 8
type input "**********"
click at [463, 86] on div "3" at bounding box center [461, 89] width 14 height 14
select select "*****"
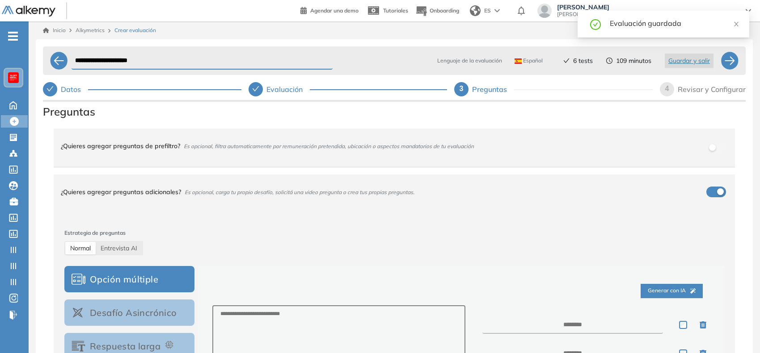
click at [664, 94] on div "4" at bounding box center [667, 89] width 14 height 14
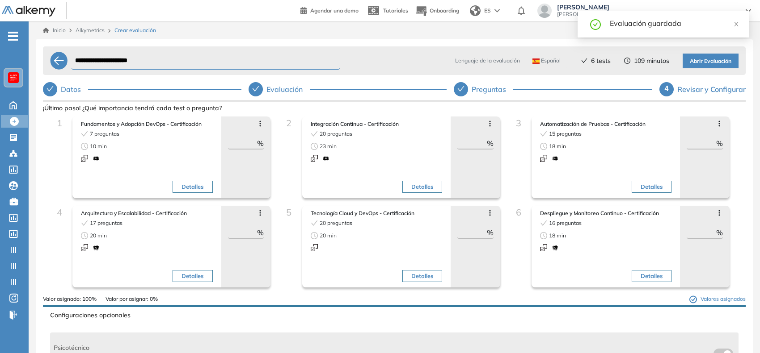
click at [243, 145] on input "**" at bounding box center [242, 143] width 29 height 11
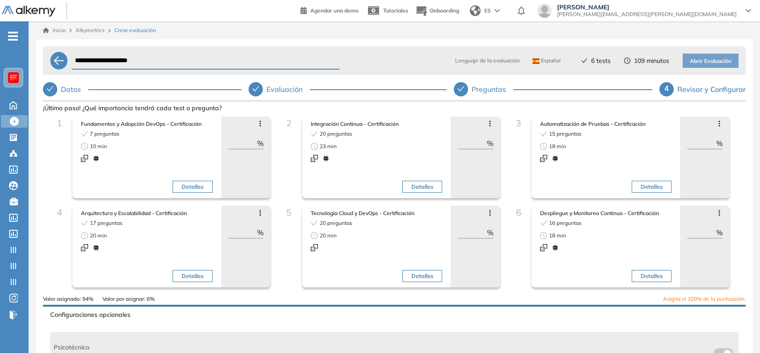
type input "**"
click at [430, 137] on div "Detalles" at bounding box center [409, 163] width 63 height 67
click at [473, 146] on input "**" at bounding box center [471, 143] width 29 height 11
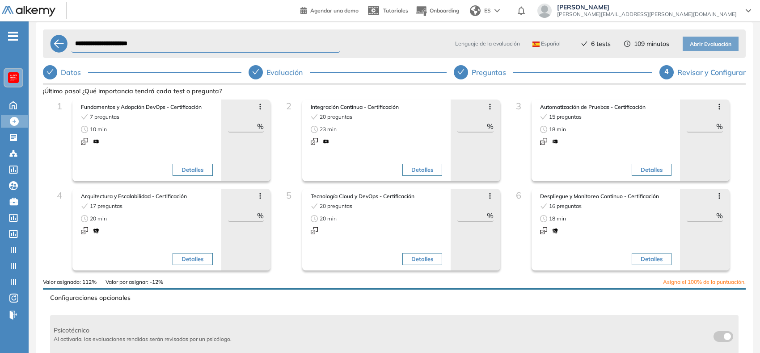
scroll to position [18, 0]
type input "*"
type input "**"
click at [707, 121] on input "**" at bounding box center [700, 125] width 29 height 11
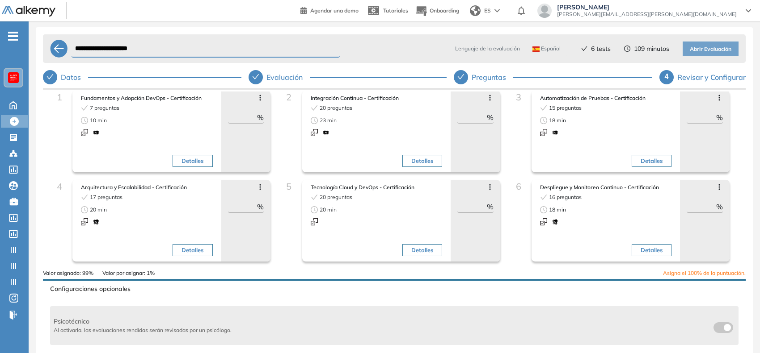
scroll to position [14, 0]
type input "**"
click at [244, 206] on input "**" at bounding box center [242, 206] width 29 height 11
click at [242, 206] on input "**" at bounding box center [242, 206] width 29 height 11
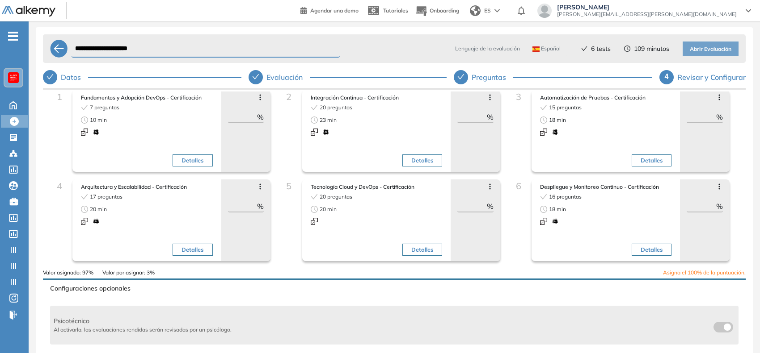
click at [242, 206] on input "**" at bounding box center [242, 206] width 29 height 11
type input "**"
click at [287, 227] on div "5 Tecnología Cloud y DevOps - Certificación 20 preguntas 20 min Detalles Avanza…" at bounding box center [387, 224] width 216 height 89
click at [474, 205] on input "**" at bounding box center [471, 206] width 29 height 11
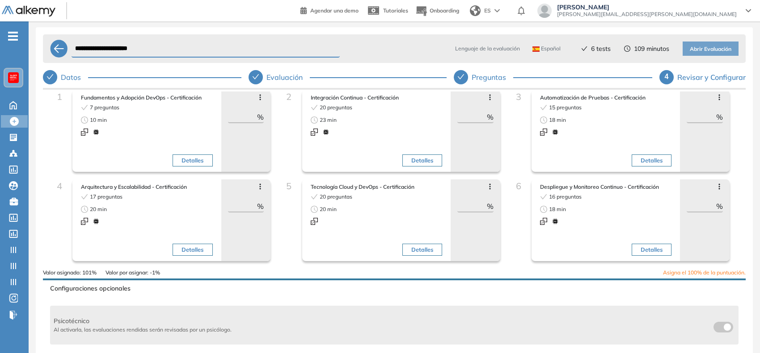
click at [467, 206] on input "**" at bounding box center [471, 206] width 29 height 11
type input "**"
click at [693, 202] on input "**" at bounding box center [700, 206] width 29 height 11
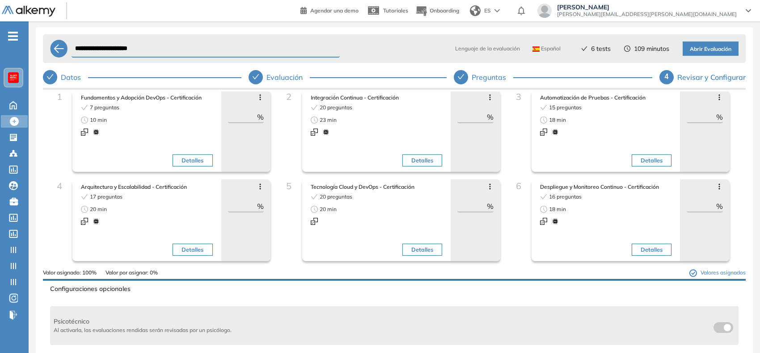
type input "**"
click at [700, 227] on div "Avanzar posición Retroceder posición Saltar preguntas Eliminar ** %" at bounding box center [705, 221] width 50 height 82
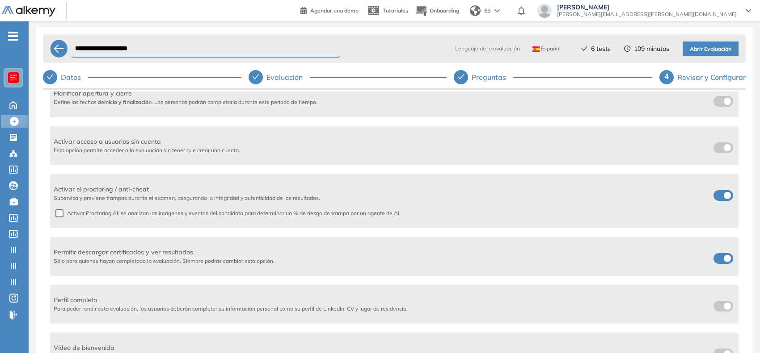
scroll to position [332, 0]
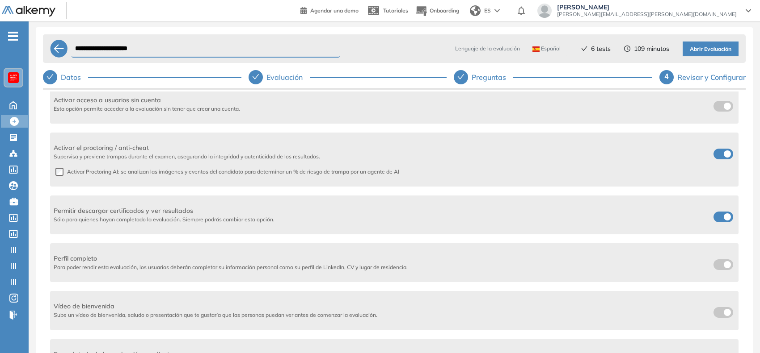
click at [720, 217] on span at bounding box center [716, 215] width 7 height 7
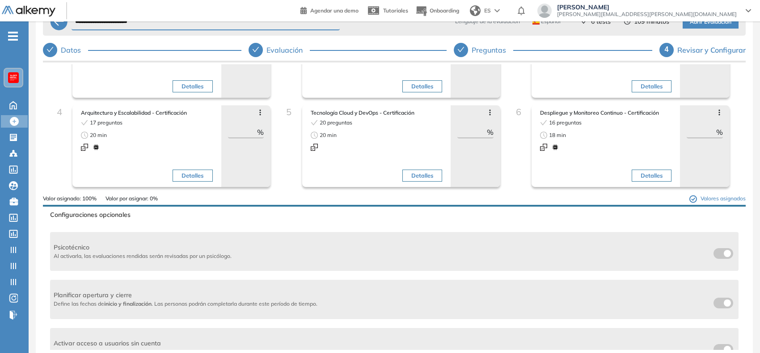
scroll to position [0, 0]
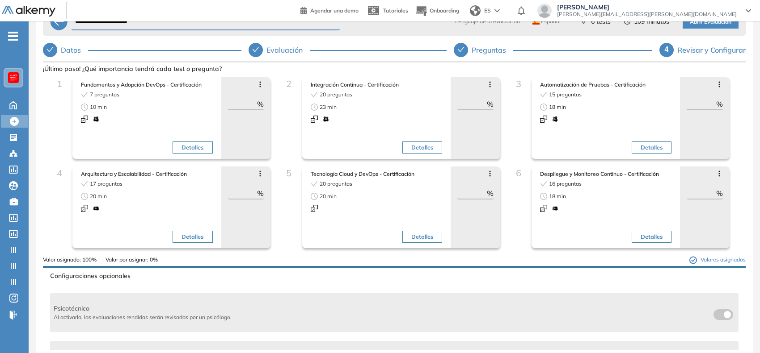
click at [702, 23] on span "Abrir Evaluación" at bounding box center [710, 22] width 42 height 8
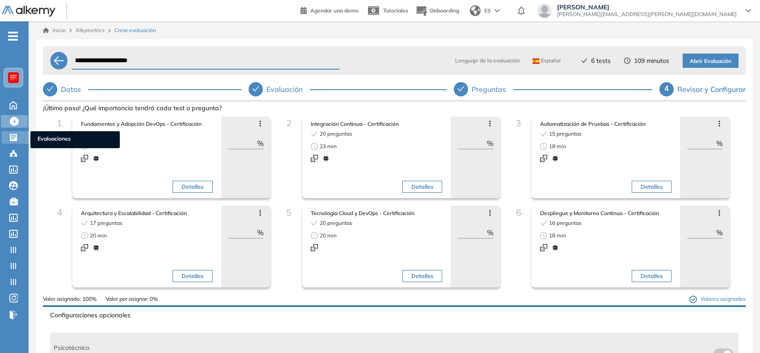
click at [12, 133] on icon at bounding box center [13, 137] width 9 height 9
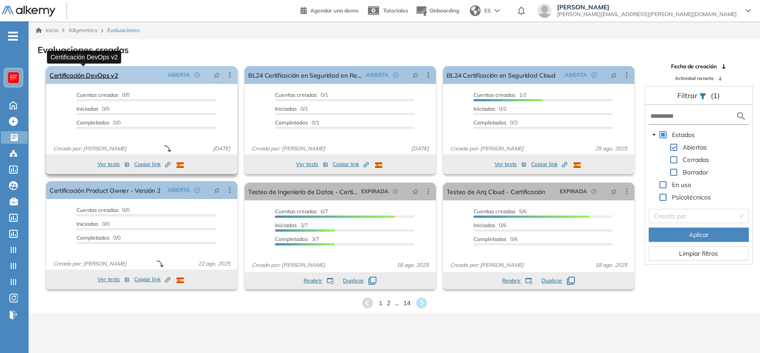
click at [106, 74] on link "Certificación DevOps v2" at bounding box center [84, 75] width 68 height 18
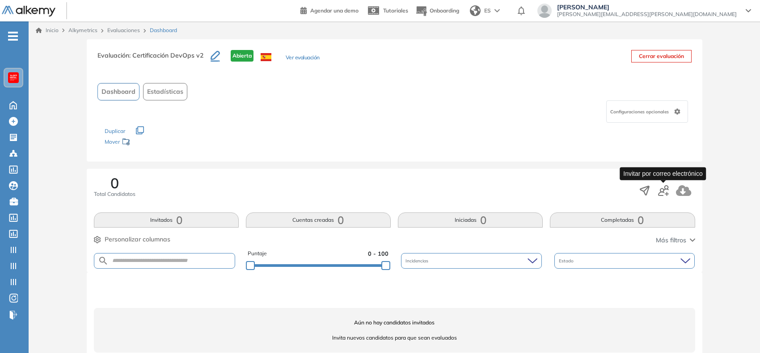
click at [664, 193] on icon "button" at bounding box center [663, 190] width 11 height 11
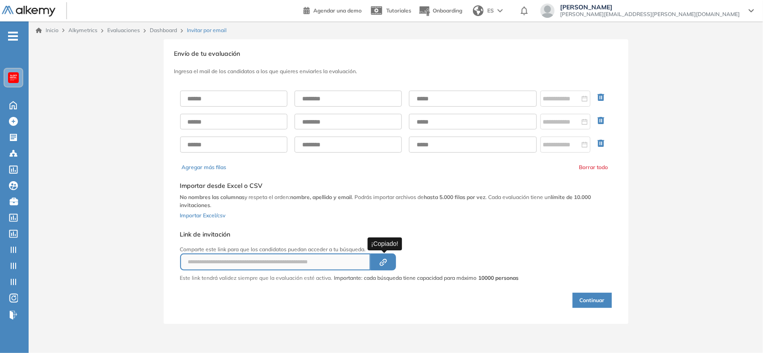
click at [381, 261] on icon "Created by potrace 1.16, written by [PERSON_NAME] [DATE]-[DATE]" at bounding box center [383, 262] width 10 height 7
click at [15, 131] on div at bounding box center [14, 136] width 11 height 11
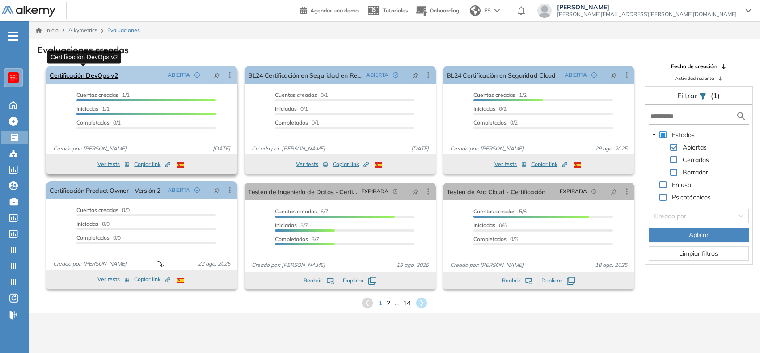
click at [99, 79] on link "Certificación DevOps v2" at bounding box center [84, 75] width 68 height 18
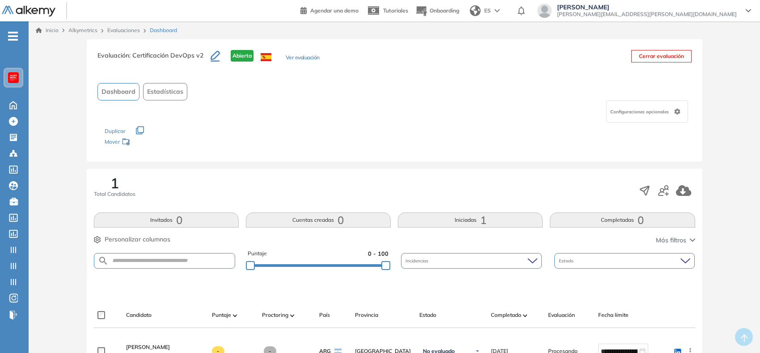
click at [730, 119] on div "Evaluación : Certificación DevOps v2 Abierta Ver evaluación Cerrar evaluación D…" at bounding box center [394, 291] width 724 height 504
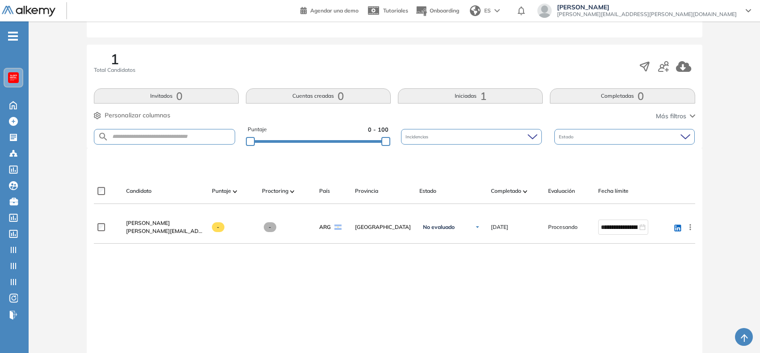
scroll to position [128, 0]
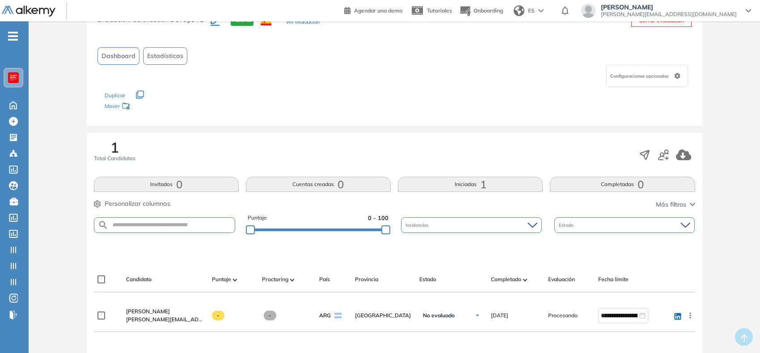
scroll to position [37, 0]
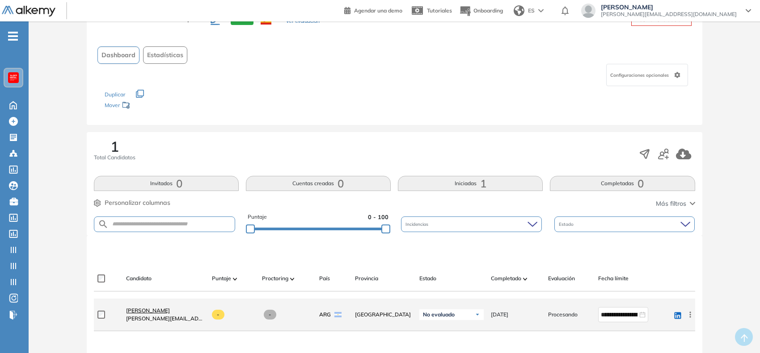
click at [157, 313] on span "[PERSON_NAME]" at bounding box center [148, 310] width 44 height 7
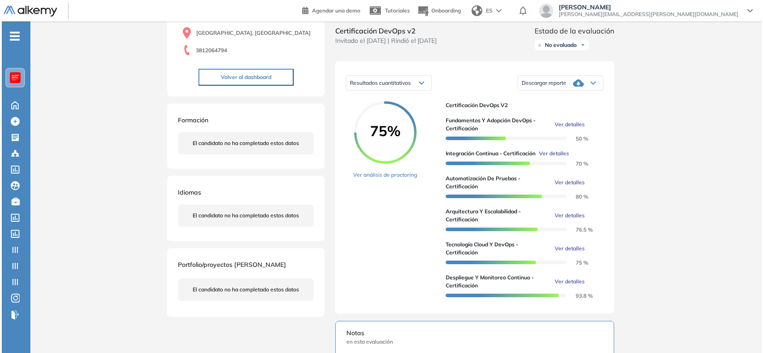
scroll to position [101, 0]
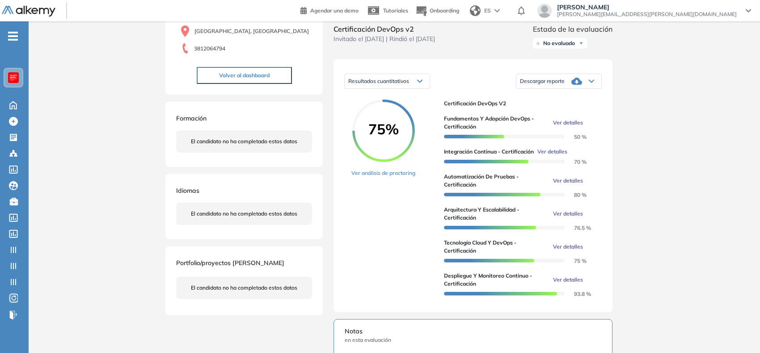
click at [565, 127] on span "Ver detalles" at bounding box center [568, 123] width 30 height 8
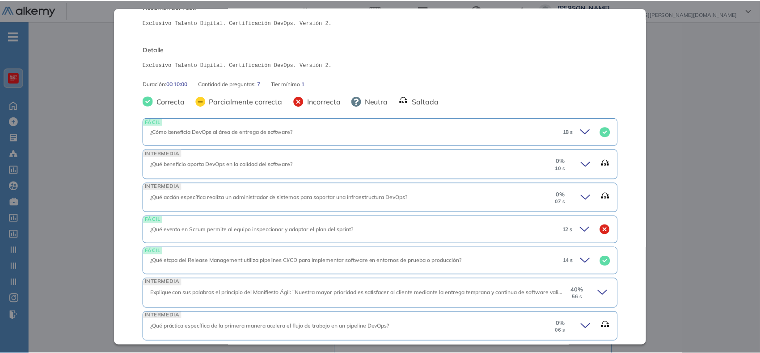
scroll to position [137, 0]
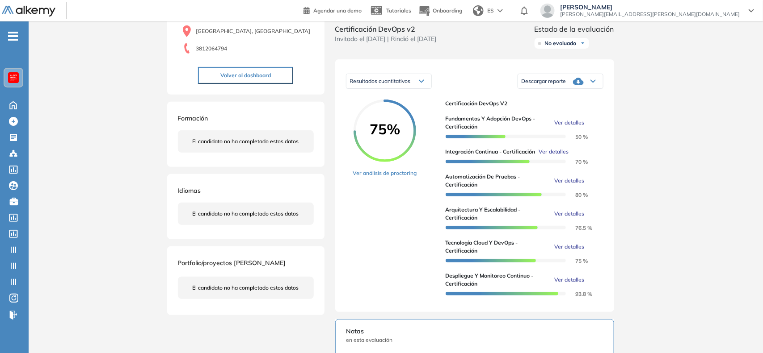
click at [673, 191] on div "Inicio Alkymetrics Evaluaciones Dashboard Candidato Fundamentos y Adopción DevO…" at bounding box center [396, 272] width 734 height 703
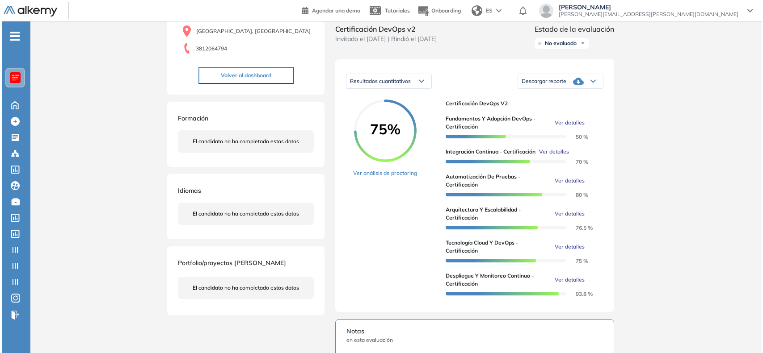
scroll to position [0, 0]
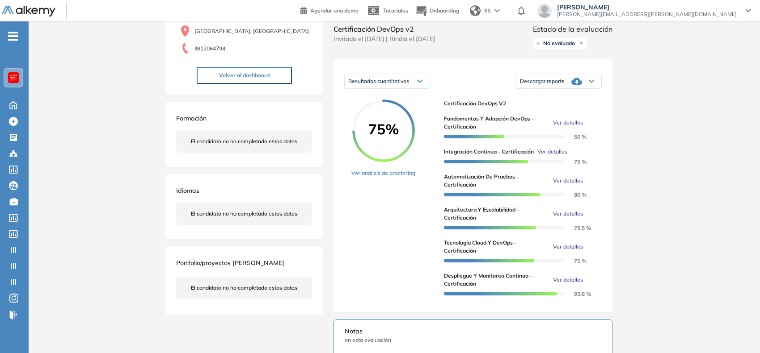
click at [546, 156] on span "Ver detalles" at bounding box center [552, 152] width 30 height 8
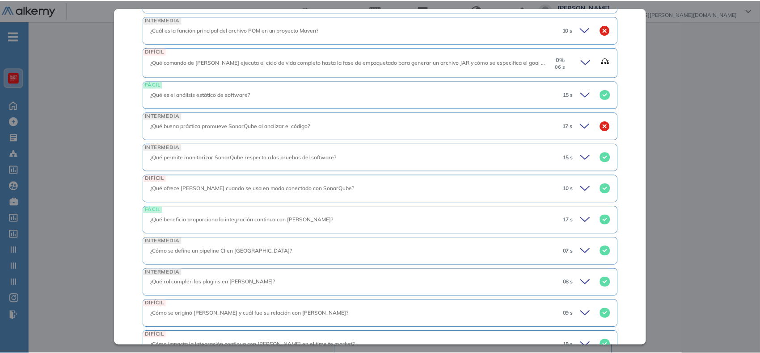
scroll to position [544, 0]
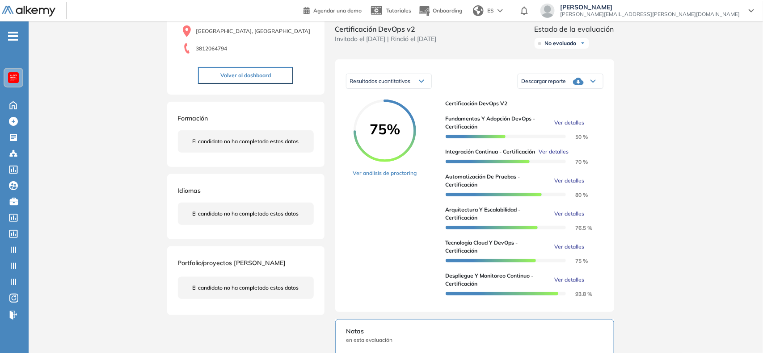
click at [681, 147] on div "Inicio Alkymetrics Evaluaciones Dashboard Candidato Integración Continua - Cert…" at bounding box center [396, 272] width 734 height 703
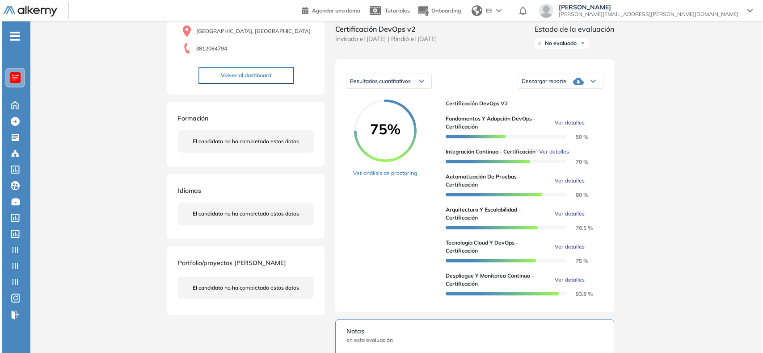
scroll to position [387, 0]
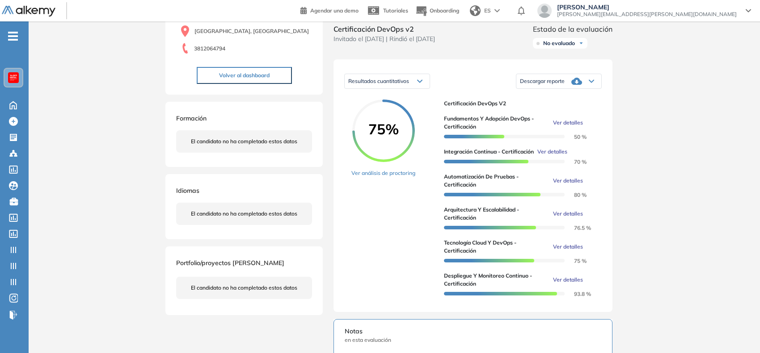
click at [572, 185] on span "Ver detalles" at bounding box center [568, 181] width 30 height 8
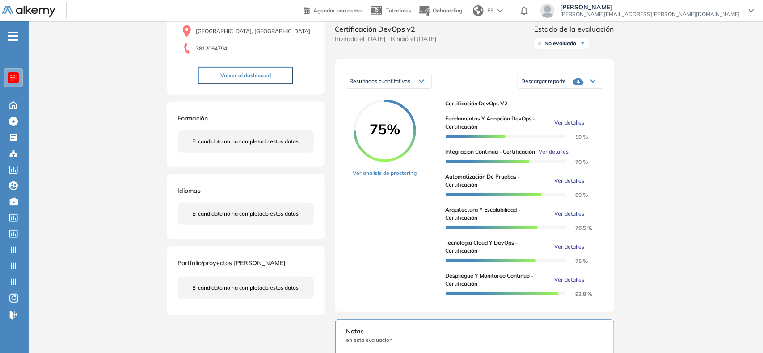
click at [668, 164] on div "Inicio Alkymetrics Evaluaciones Dashboard Candidato Automatización de Pruebas -…" at bounding box center [396, 272] width 734 height 703
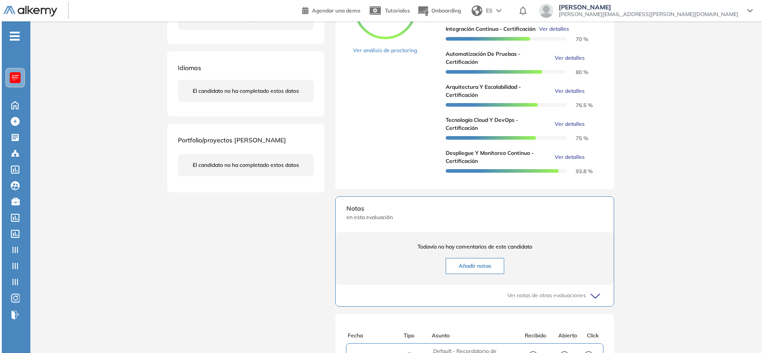
scroll to position [227, 0]
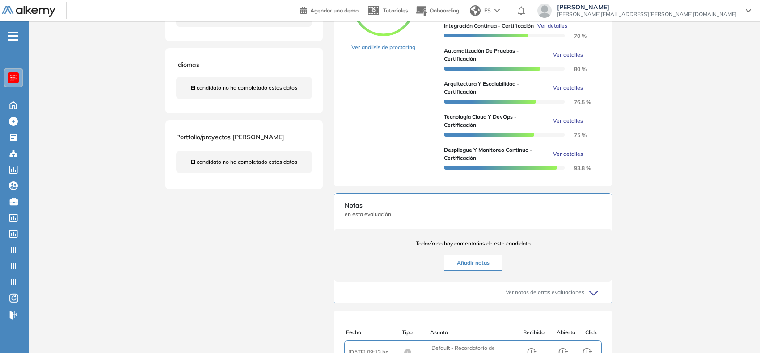
click at [568, 125] on span "Ver detalles" at bounding box center [568, 121] width 30 height 8
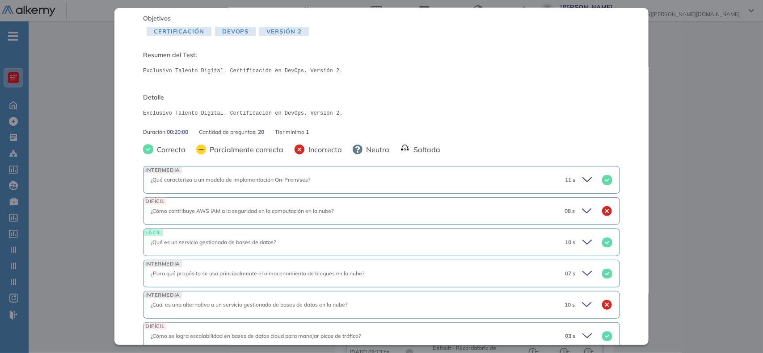
scroll to position [54, 0]
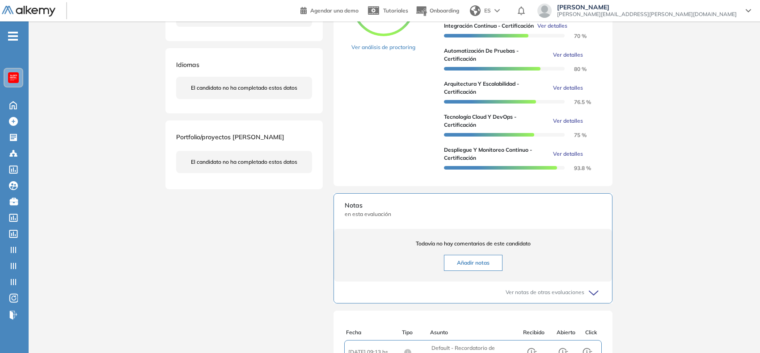
click at [693, 199] on div "Inicio Alkymetrics Evaluaciones Dashboard Candidato Tecnología Cloud y DevOps -…" at bounding box center [394, 146] width 731 height 703
click at [579, 158] on span "Ver detalles" at bounding box center [568, 154] width 30 height 8
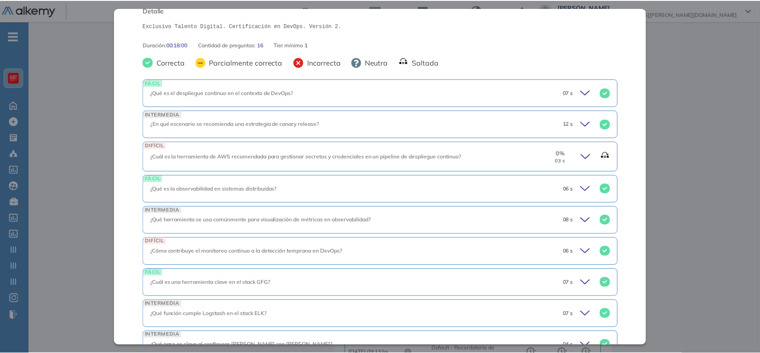
scroll to position [0, 0]
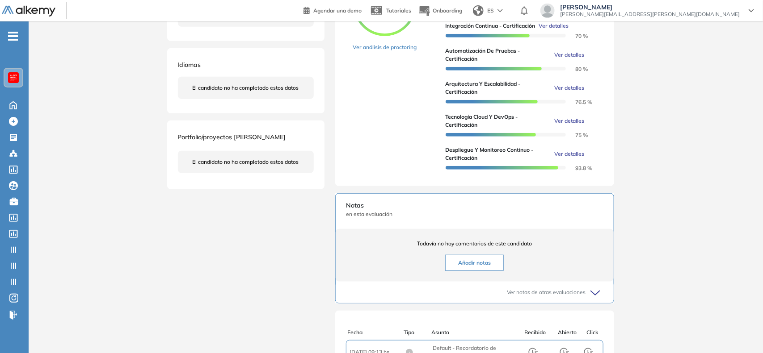
click at [691, 157] on div "Inicio Alkymetrics Evaluaciones Dashboard Candidato Despliegue y Monitoreo Cont…" at bounding box center [396, 146] width 734 height 703
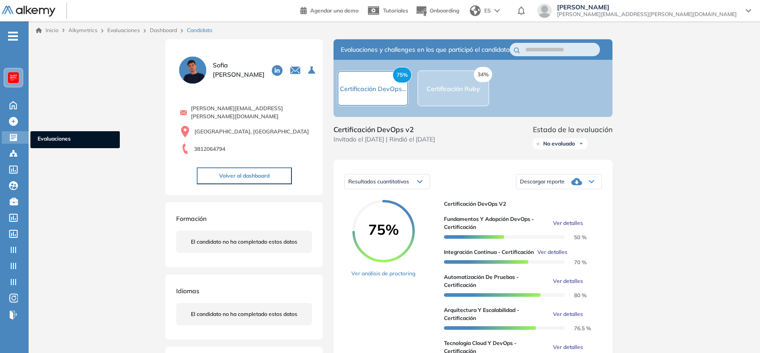
click at [13, 133] on icon at bounding box center [13, 137] width 9 height 9
